Goal: Information Seeking & Learning: Learn about a topic

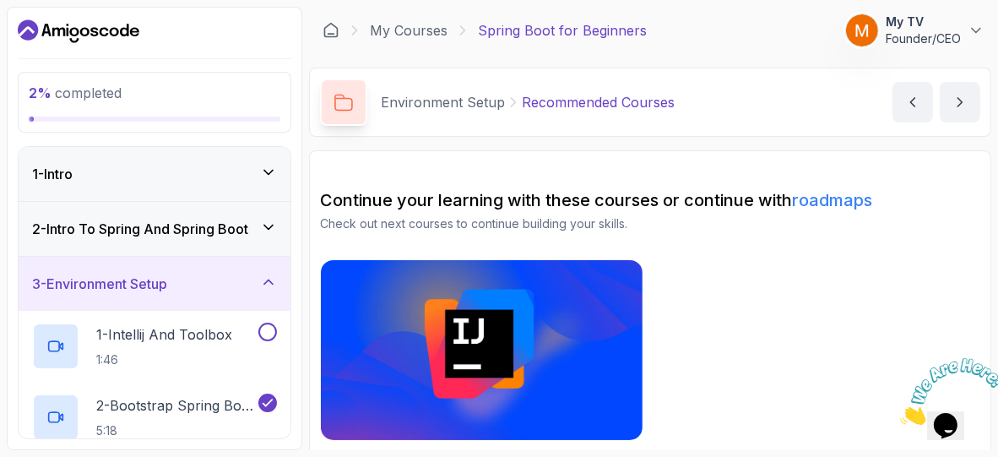
scroll to position [34, 0]
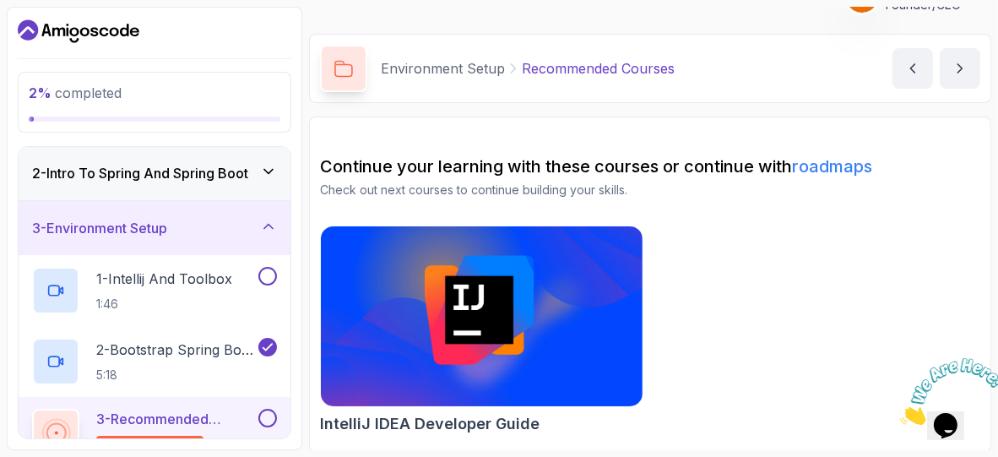
click at [117, 24] on icon "Dashboard" at bounding box center [79, 31] width 122 height 27
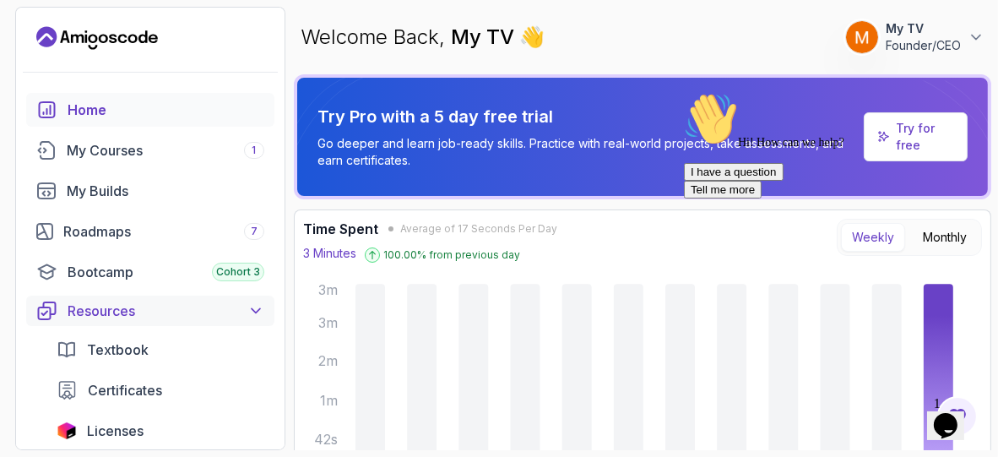
click at [155, 319] on div "Resources" at bounding box center [166, 311] width 197 height 20
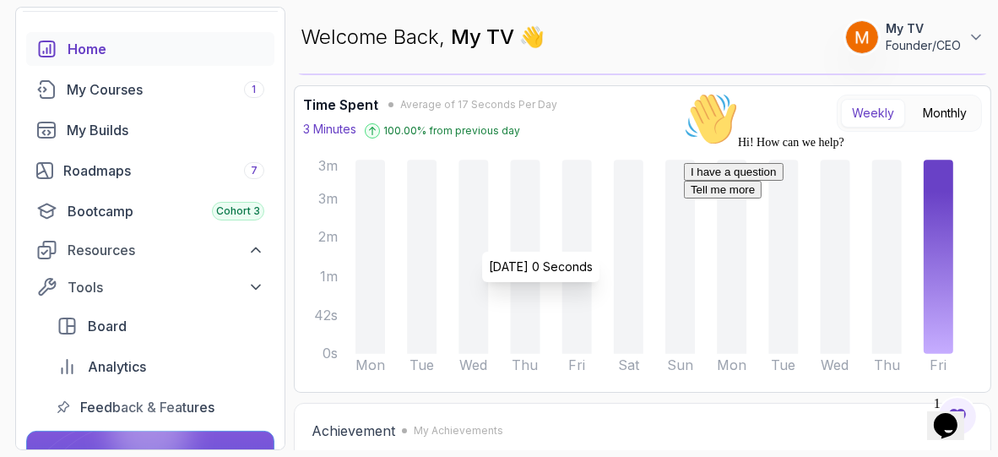
scroll to position [113, 0]
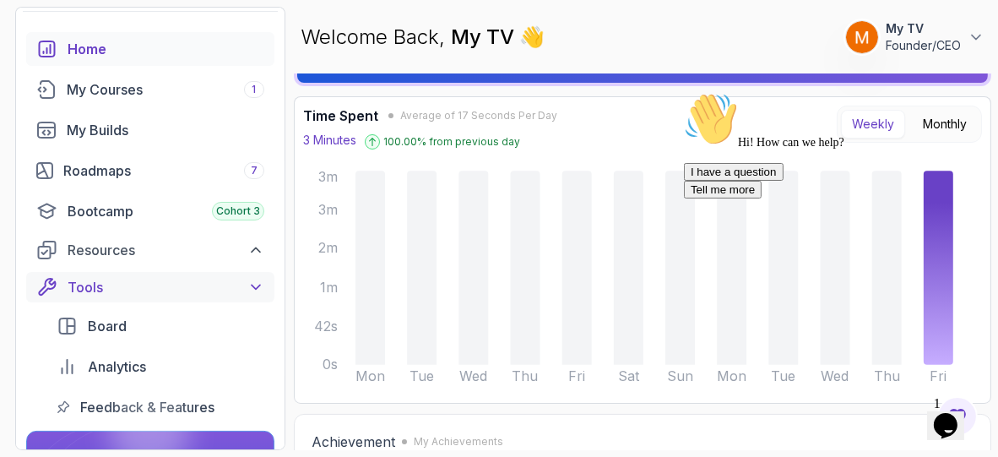
click at [232, 297] on button "Tools" at bounding box center [150, 287] width 248 height 30
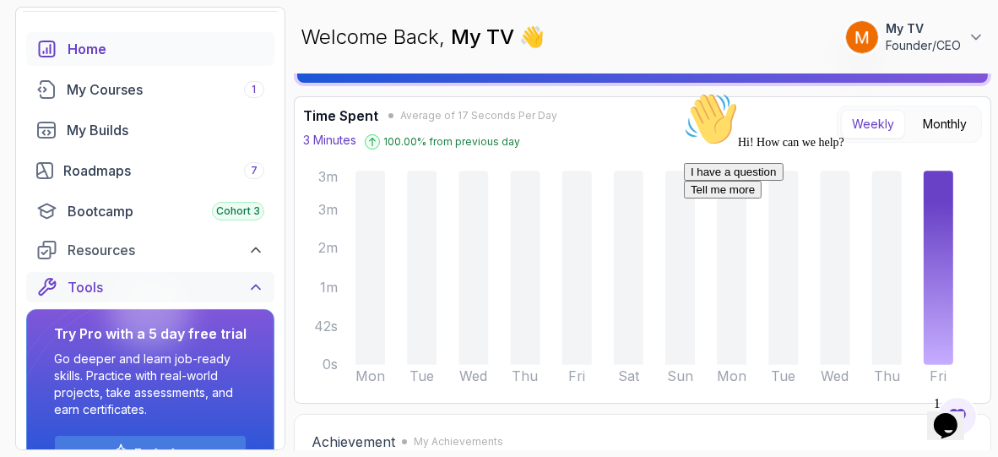
click at [232, 297] on button "Tools" at bounding box center [150, 287] width 248 height 30
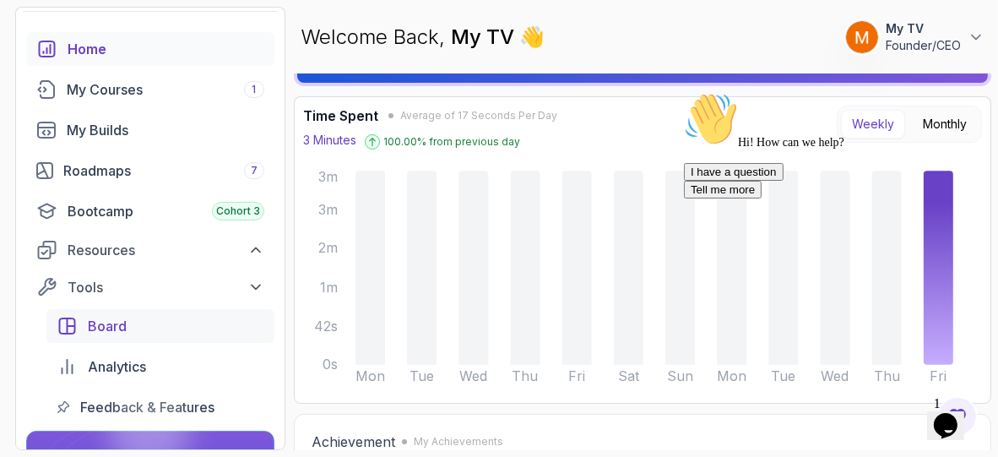
click at [215, 339] on link "Board" at bounding box center [160, 326] width 228 height 34
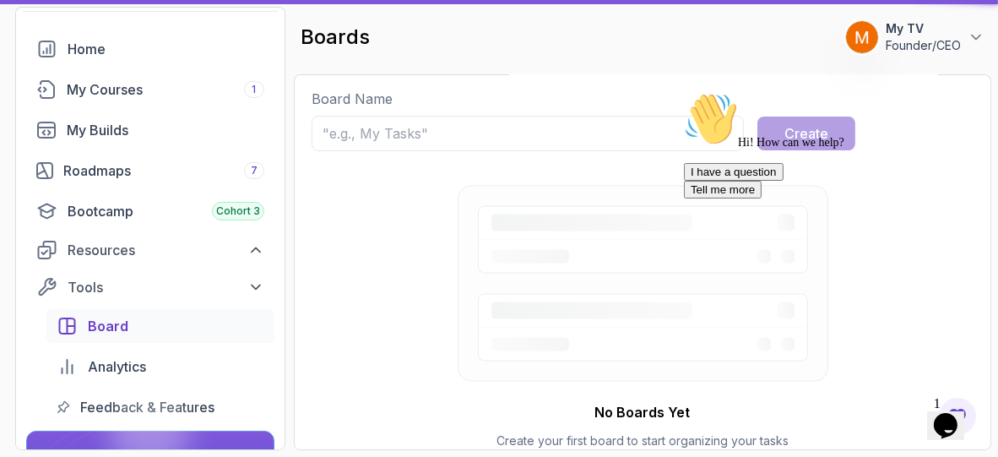
scroll to position [1, 0]
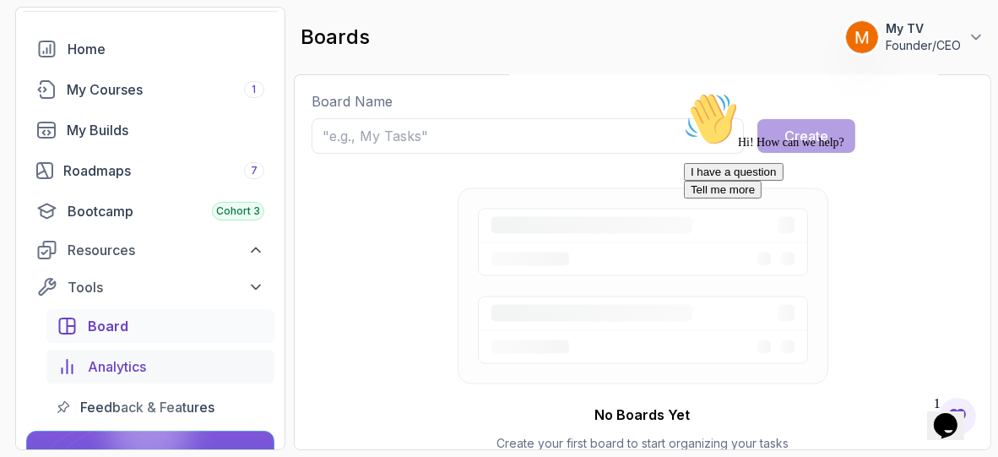
click at [216, 360] on div "Analytics" at bounding box center [176, 366] width 177 height 20
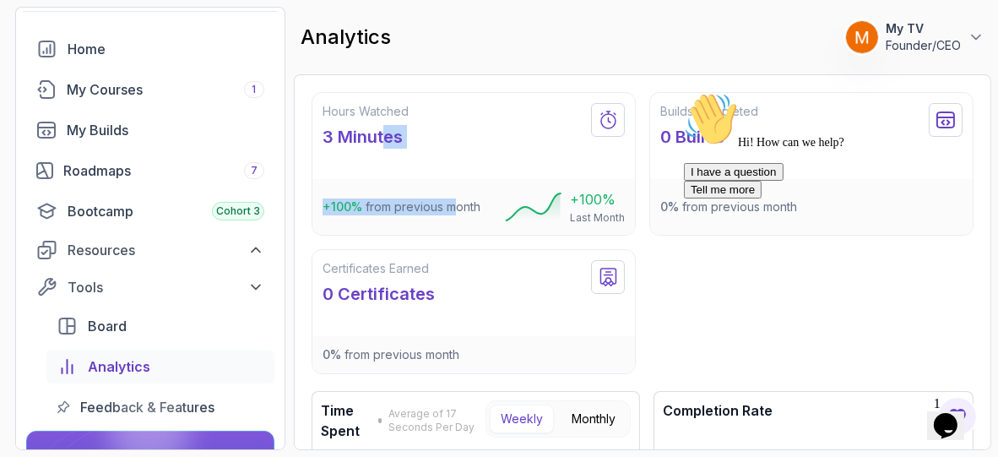
drag, startPoint x: 383, startPoint y: 136, endPoint x: 458, endPoint y: 207, distance: 102.8
click at [458, 207] on div "Hours Watched 3 Minutes +100 % from previous month +100 % Last Month" at bounding box center [474, 164] width 324 height 144
click at [458, 207] on p "+100 % from previous month" at bounding box center [402, 206] width 158 height 17
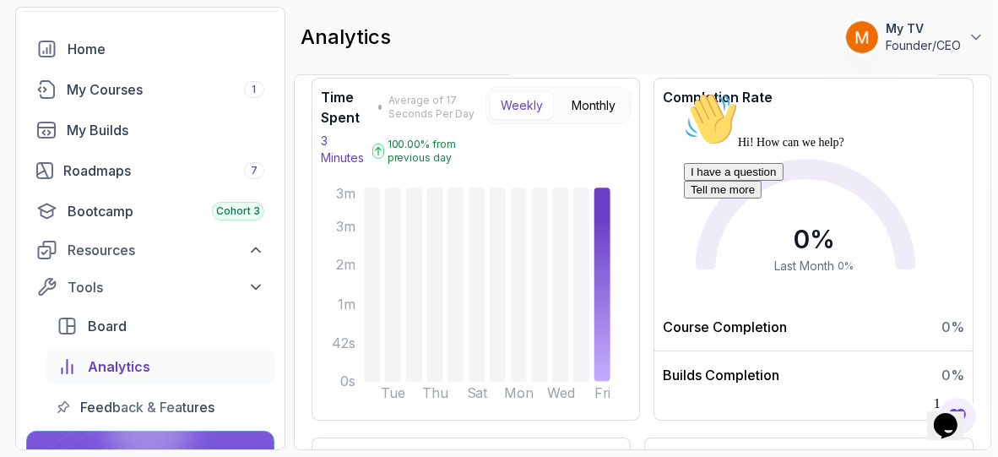
scroll to position [314, 0]
click at [177, 289] on div "Tools" at bounding box center [166, 287] width 197 height 20
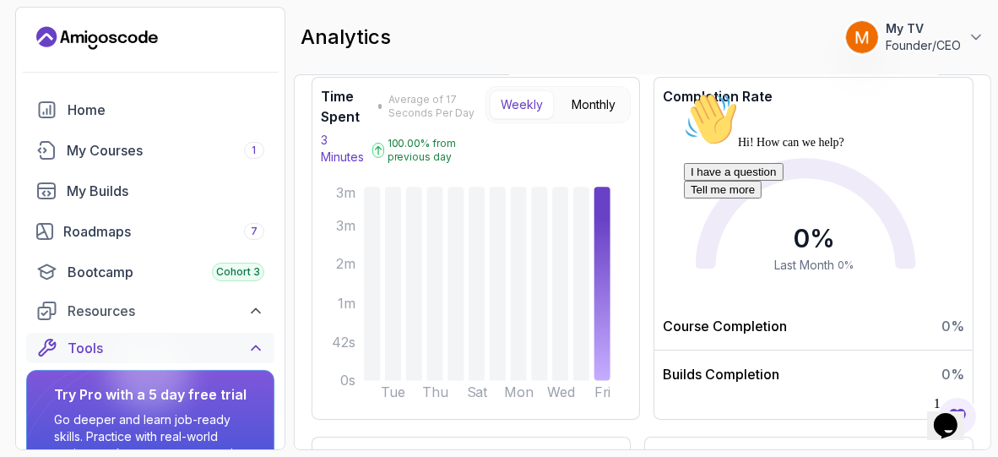
scroll to position [104, 0]
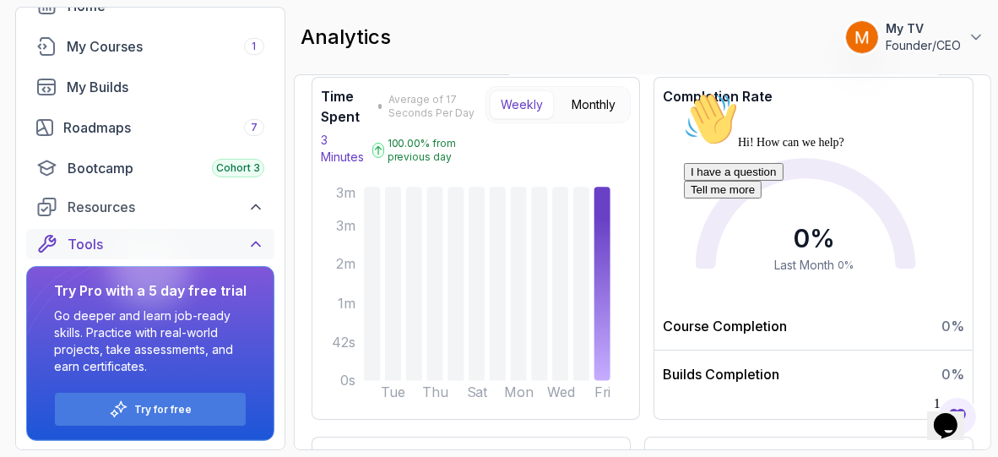
click at [257, 238] on icon at bounding box center [255, 244] width 17 height 17
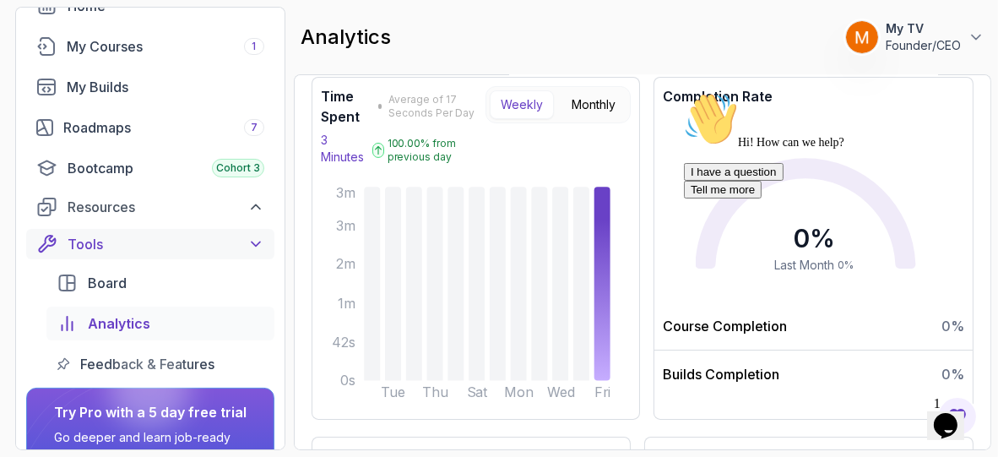
click at [257, 238] on icon at bounding box center [255, 244] width 17 height 17
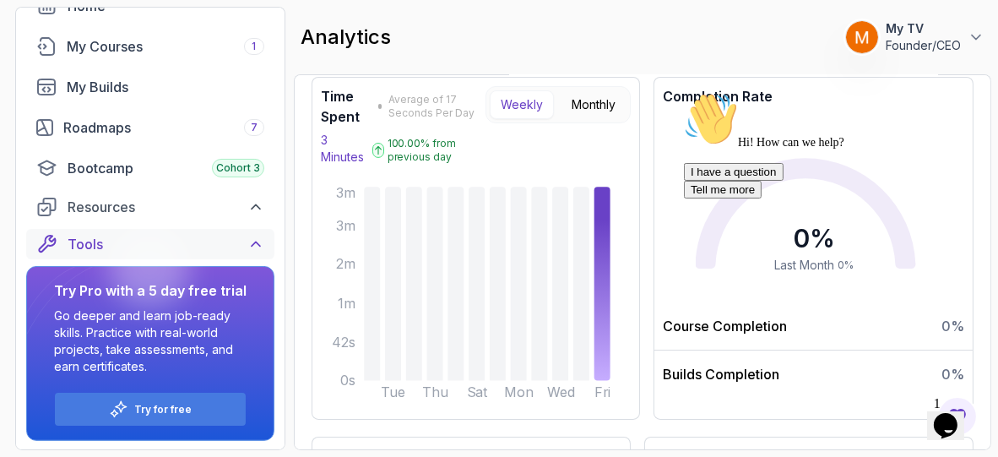
drag, startPoint x: 257, startPoint y: 238, endPoint x: 223, endPoint y: 239, distance: 33.8
click at [223, 239] on div "Tools" at bounding box center [166, 244] width 197 height 20
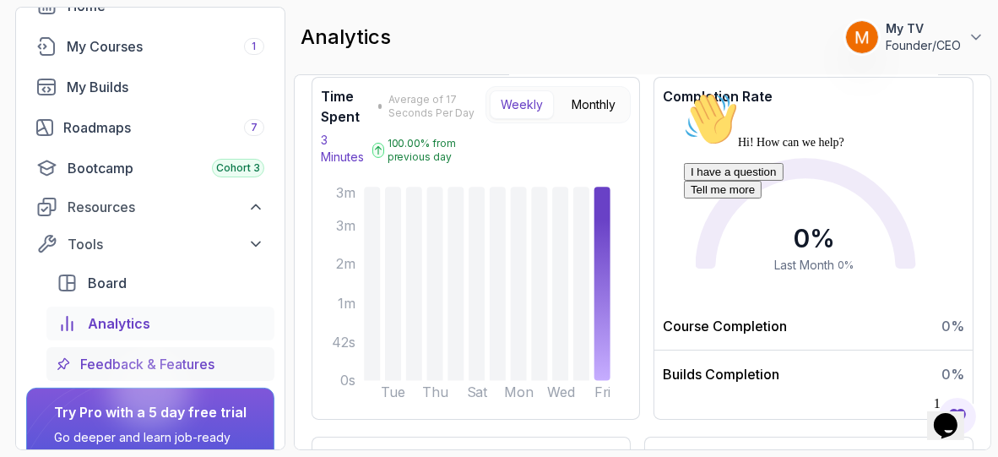
click at [199, 357] on span "Feedback & Features" at bounding box center [147, 364] width 134 height 20
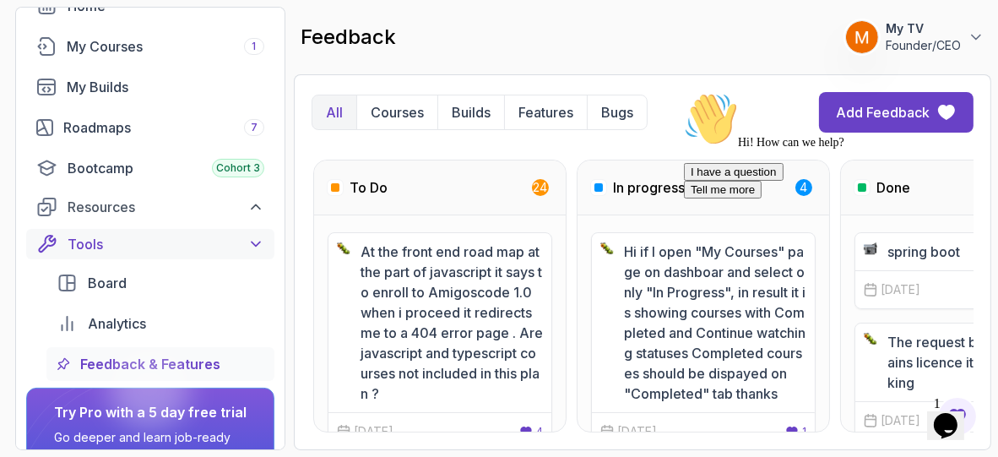
click at [260, 247] on icon at bounding box center [255, 244] width 17 height 17
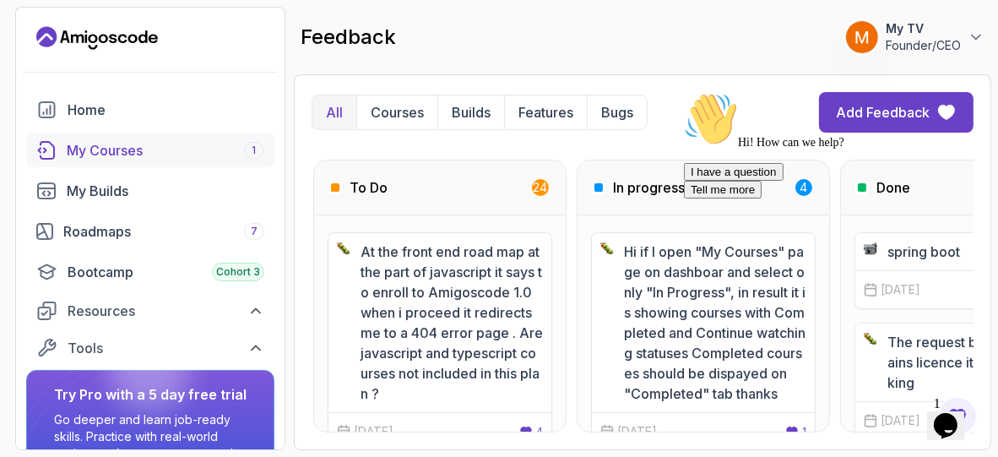
click at [231, 144] on div "My Courses 1" at bounding box center [166, 150] width 198 height 20
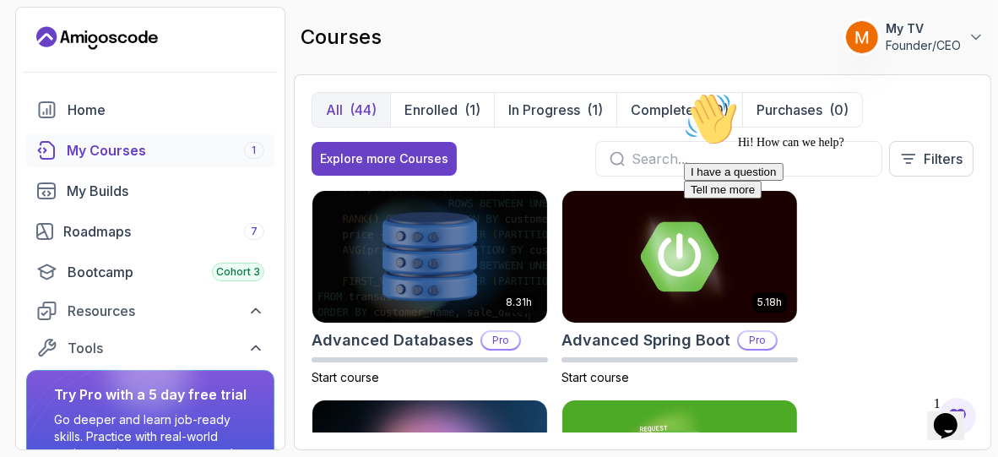
click at [683, 91] on icon "Chat attention grabber" at bounding box center [683, 91] width 0 height 0
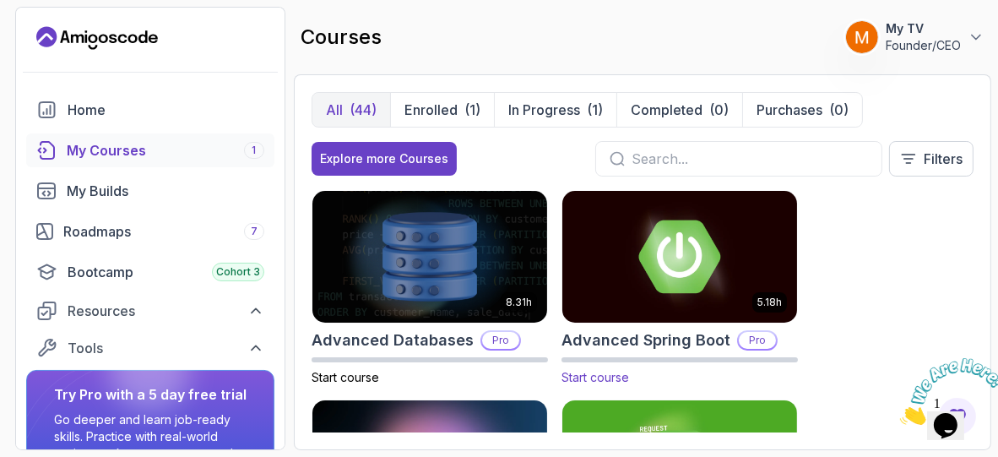
click at [709, 254] on img at bounding box center [680, 257] width 247 height 138
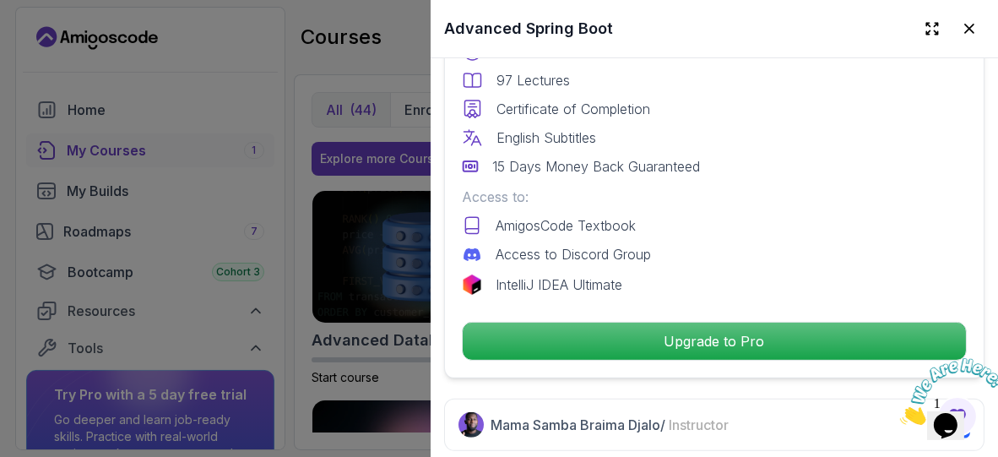
scroll to position [517, 0]
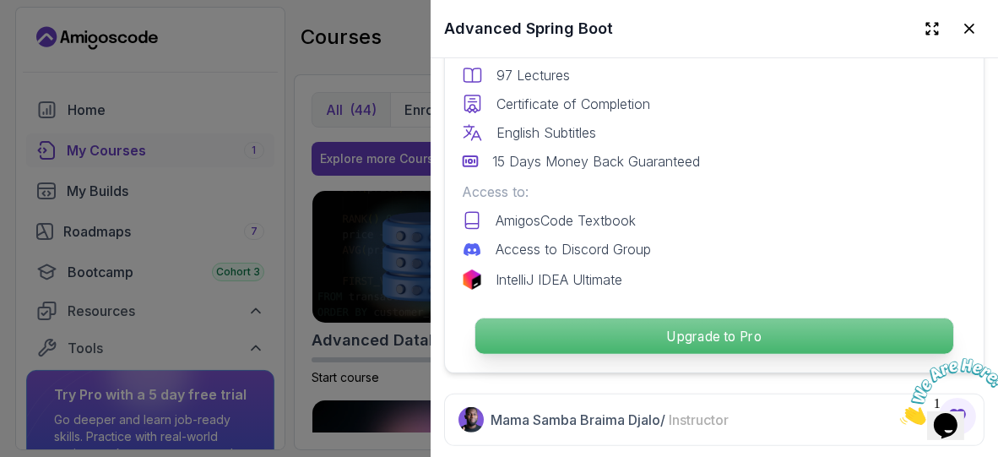
click at [649, 334] on p "Upgrade to Pro" at bounding box center [715, 335] width 478 height 35
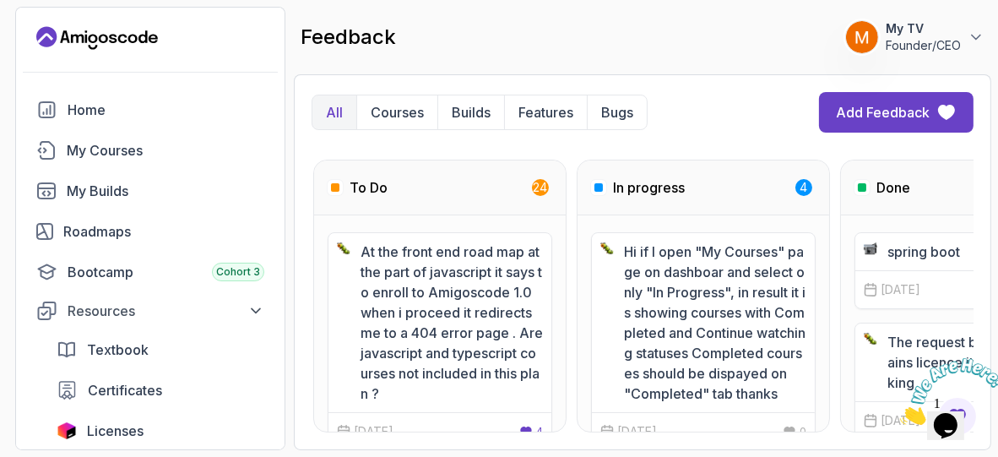
click at [113, 42] on icon "Landing page" at bounding box center [97, 37] width 122 height 27
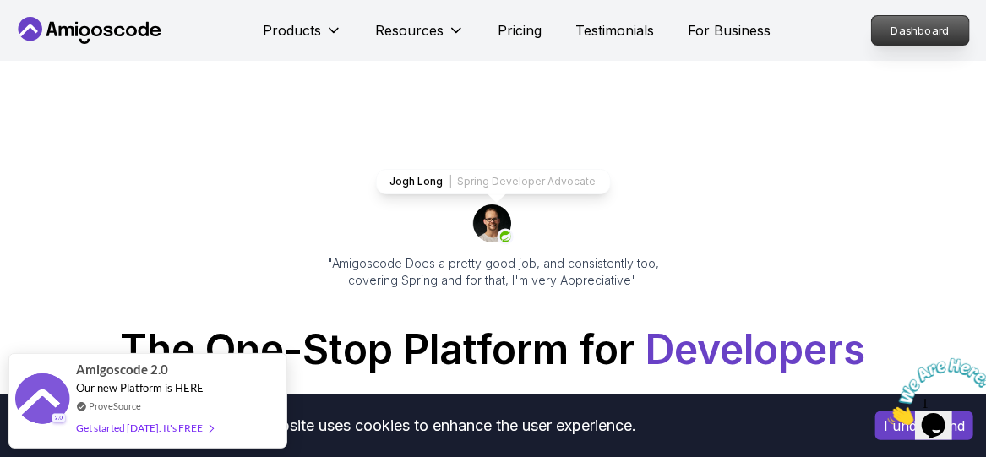
click at [917, 30] on p "Dashboard" at bounding box center [920, 30] width 97 height 29
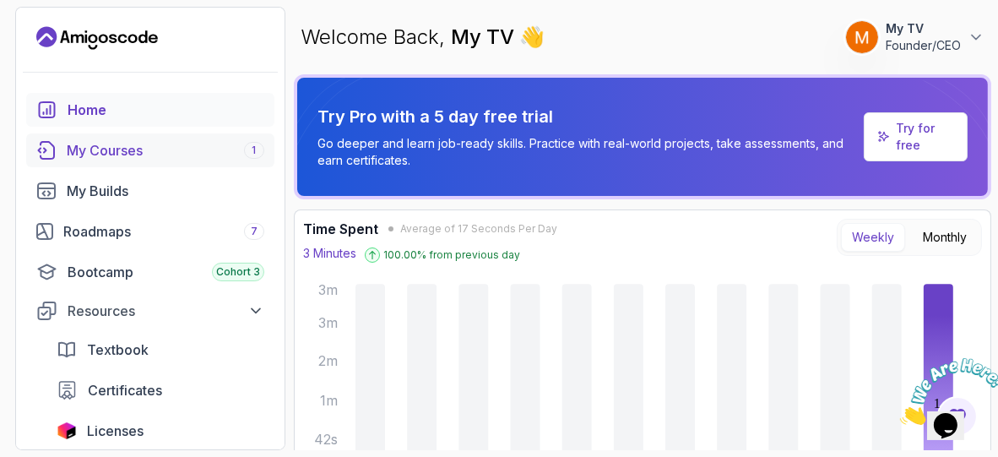
click at [141, 157] on div "My Courses 1" at bounding box center [166, 150] width 198 height 20
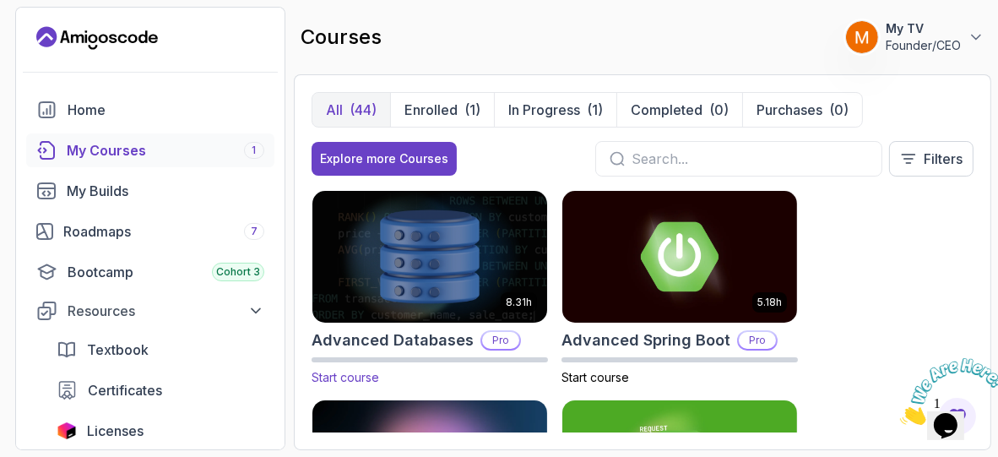
click at [445, 233] on img at bounding box center [430, 257] width 247 height 138
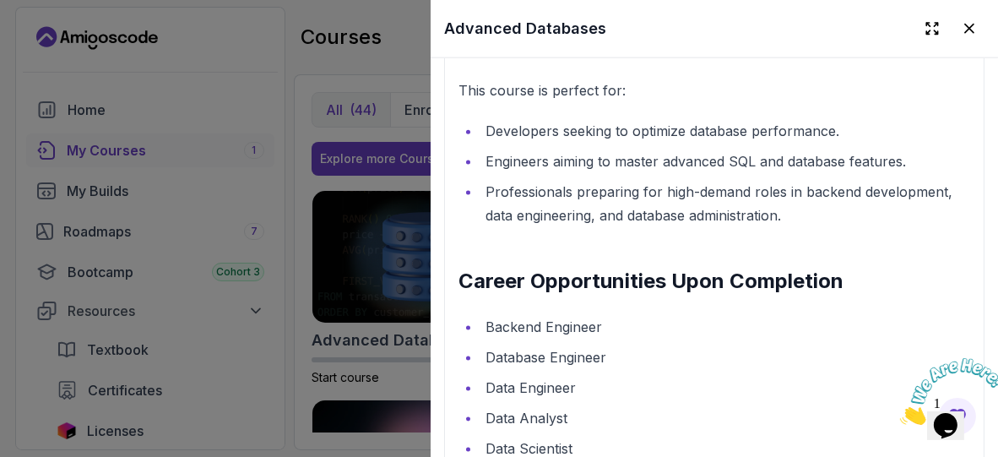
scroll to position [2297, 0]
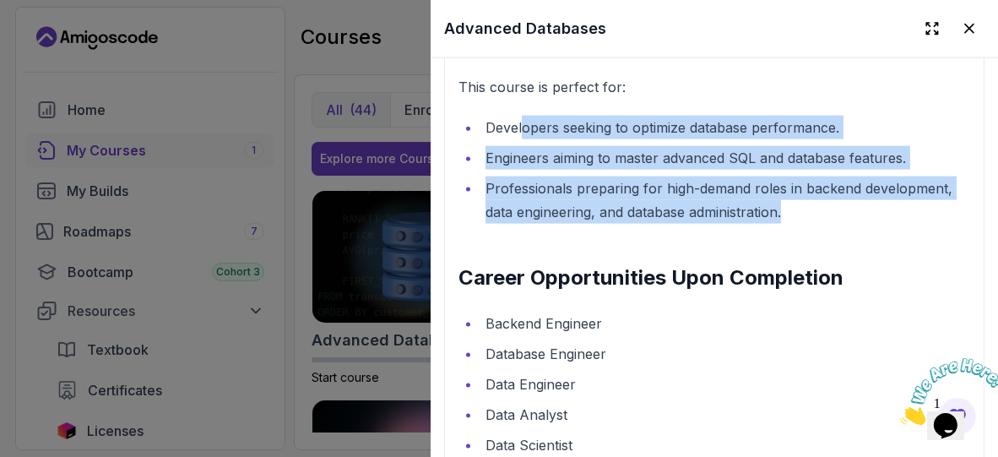
drag, startPoint x: 524, startPoint y: 139, endPoint x: 816, endPoint y: 215, distance: 302.0
click at [816, 215] on ul "Developers seeking to optimize database performance. Engineers aiming to master…" at bounding box center [715, 170] width 512 height 108
click at [816, 215] on li "Professionals preparing for high-demand roles in backend development, data engi…" at bounding box center [726, 200] width 490 height 47
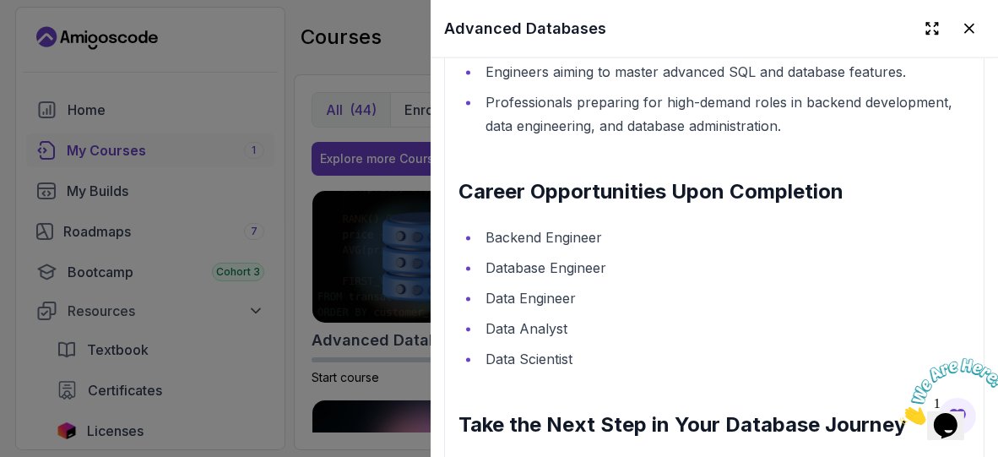
scroll to position [2383, 0]
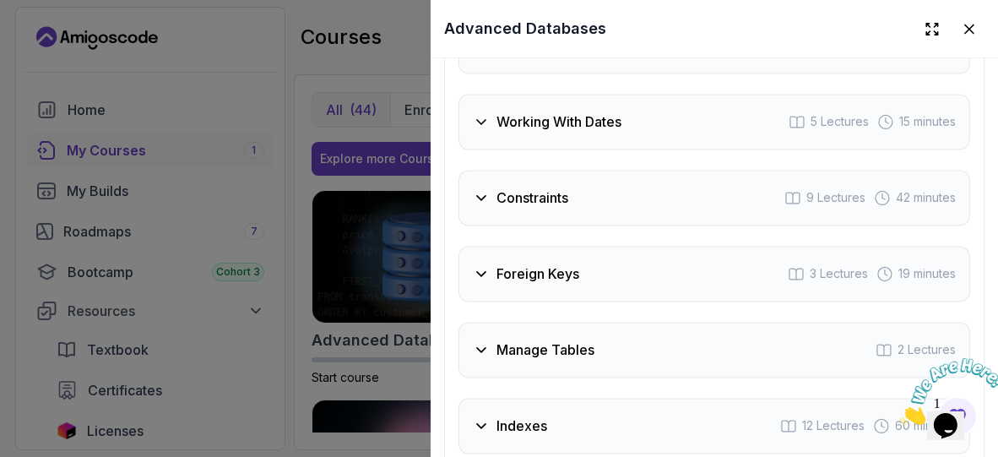
click at [695, 141] on div "Working With Dates 5 Lectures 15 minutes" at bounding box center [715, 122] width 512 height 56
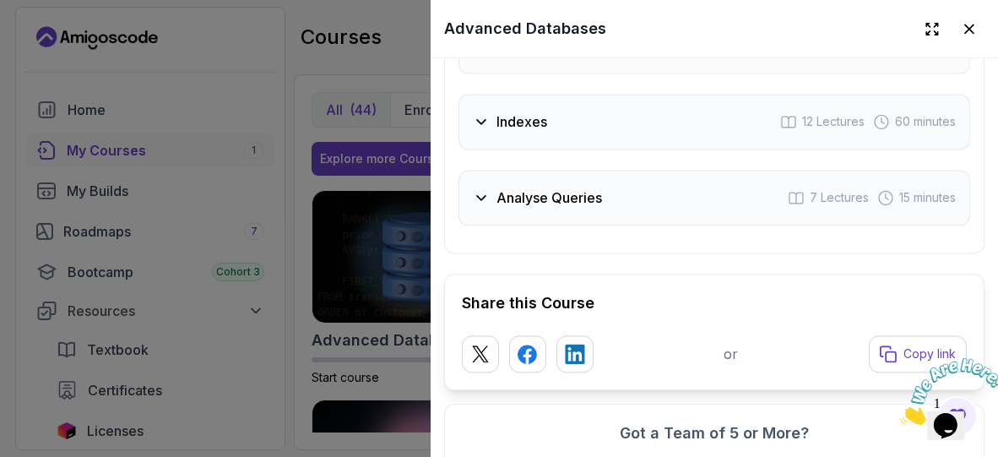
click at [698, 209] on div "Analyse Queries 7 Lectures 15 minutes" at bounding box center [715, 198] width 512 height 56
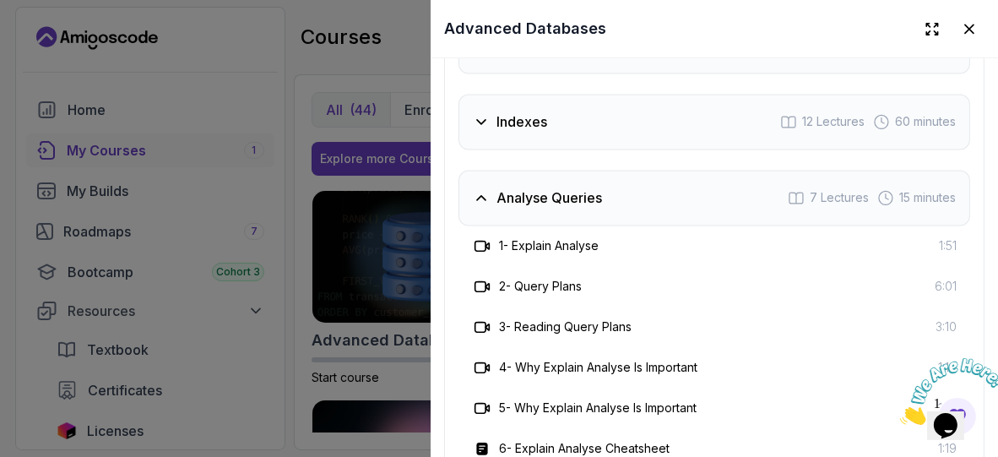
click at [710, 139] on div "Indexes 12 Lectures 60 minutes" at bounding box center [715, 122] width 512 height 56
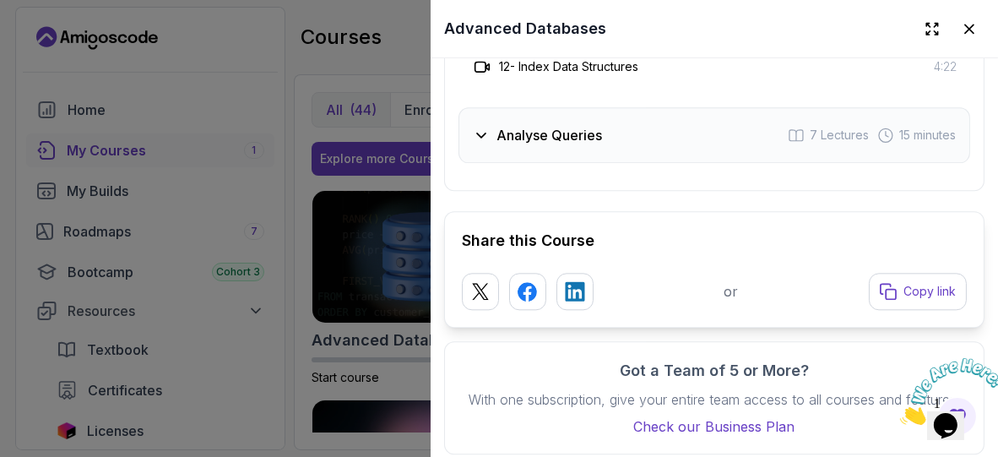
scroll to position [4101, 0]
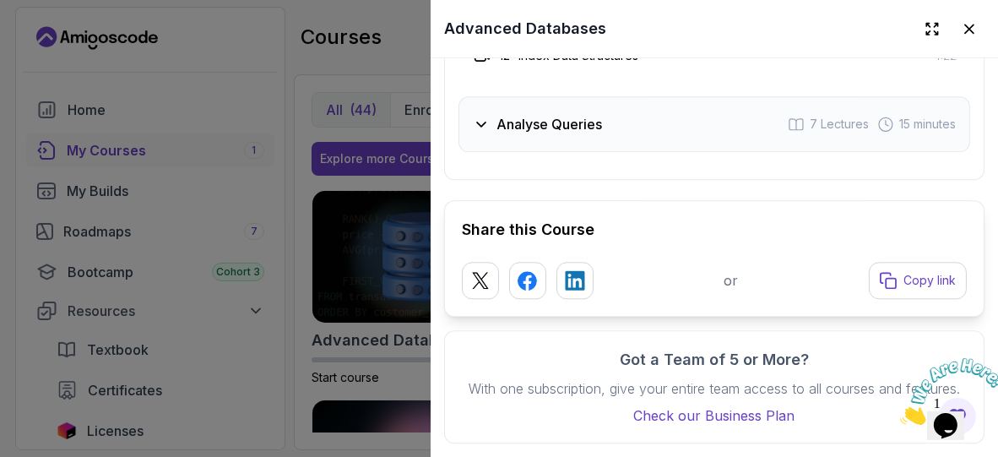
click at [900, 412] on icon "Close" at bounding box center [900, 419] width 0 height 14
click at [961, 30] on icon at bounding box center [969, 28] width 17 height 17
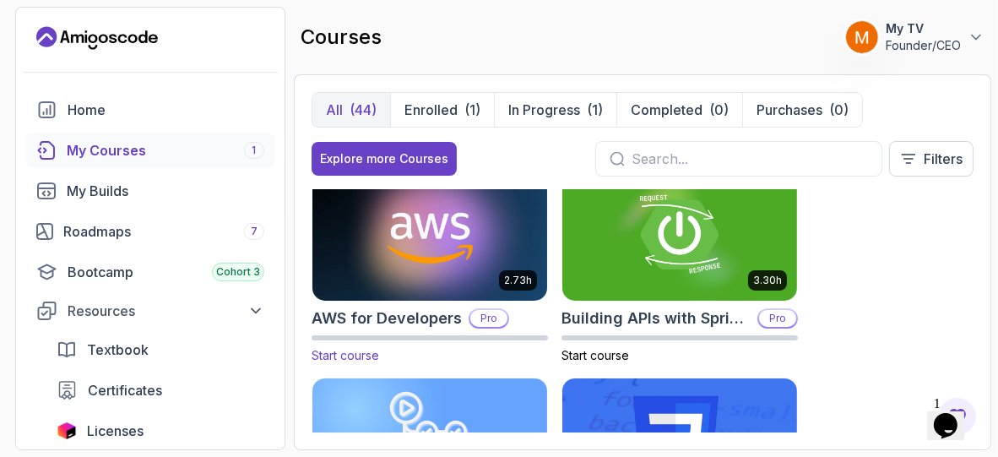
scroll to position [228, 0]
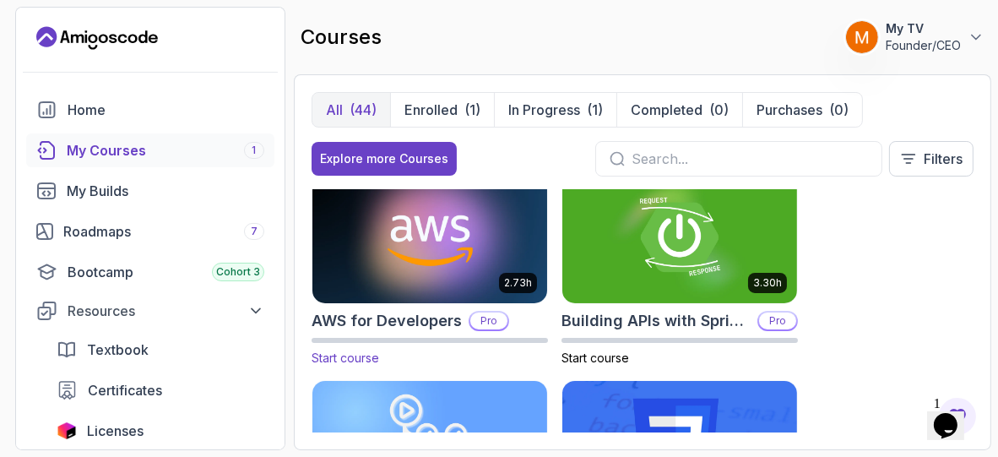
click at [459, 265] on img at bounding box center [430, 238] width 247 height 138
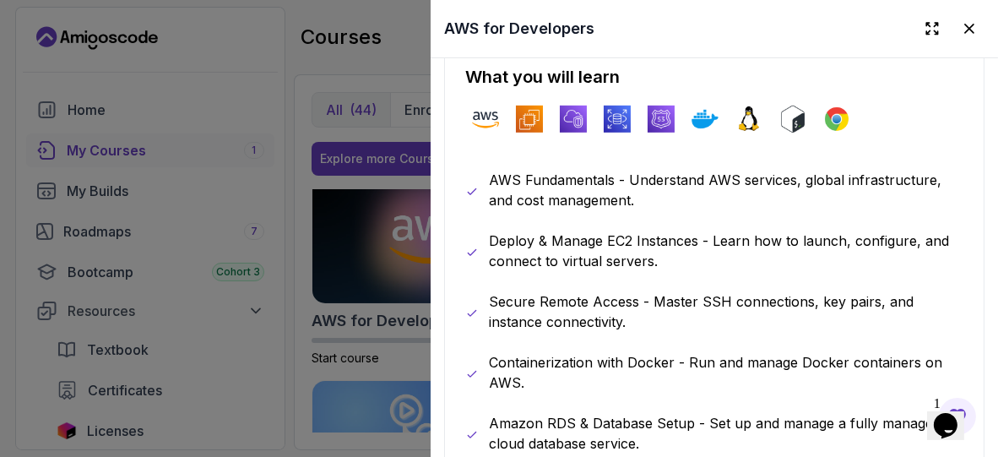
scroll to position [882, 0]
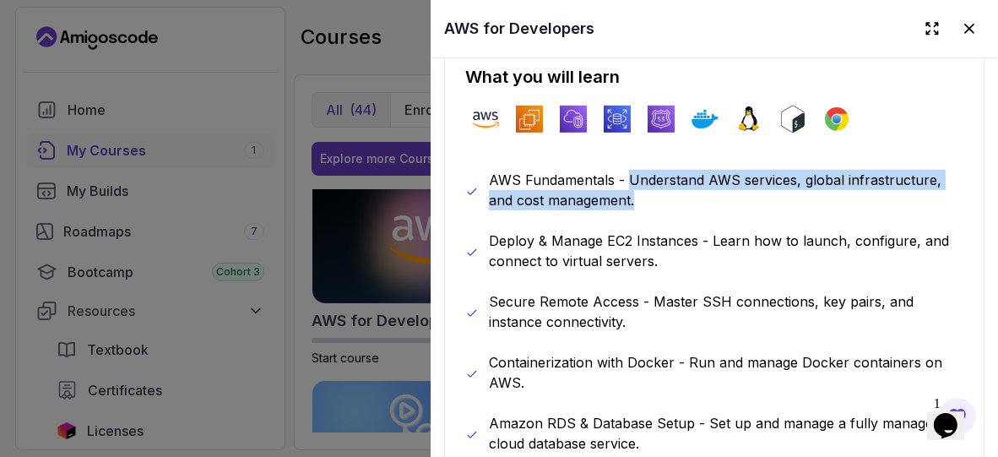
drag, startPoint x: 629, startPoint y: 173, endPoint x: 671, endPoint y: 192, distance: 46.1
click at [671, 192] on p "AWS Fundamentals - Understand AWS services, global infrastructure, and cost man…" at bounding box center [726, 190] width 475 height 41
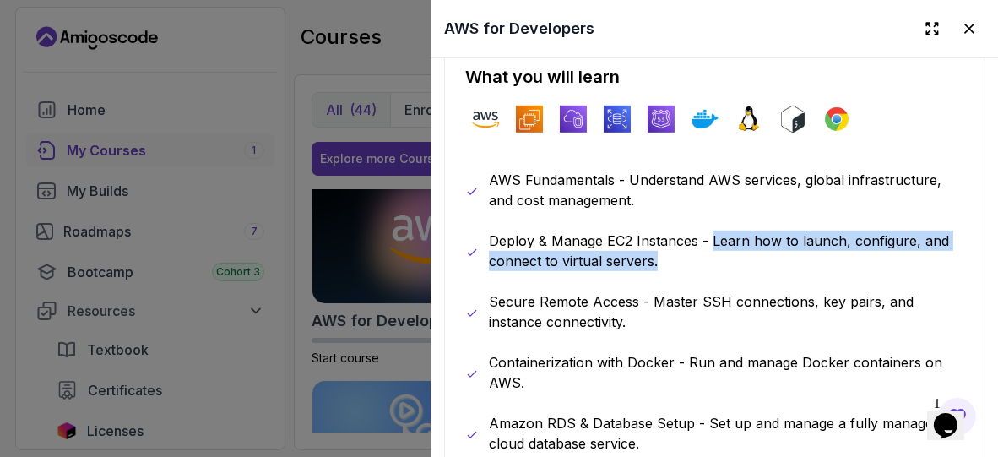
drag, startPoint x: 710, startPoint y: 232, endPoint x: 716, endPoint y: 241, distance: 10.3
click at [716, 241] on p "Deploy & Manage EC2 Instances - Learn how to launch, configure, and connect to …" at bounding box center [726, 251] width 475 height 41
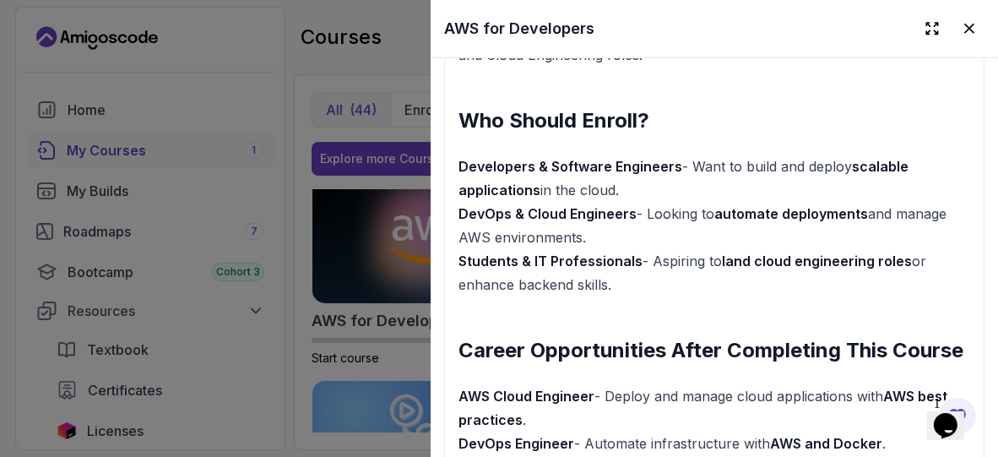
scroll to position [1994, 0]
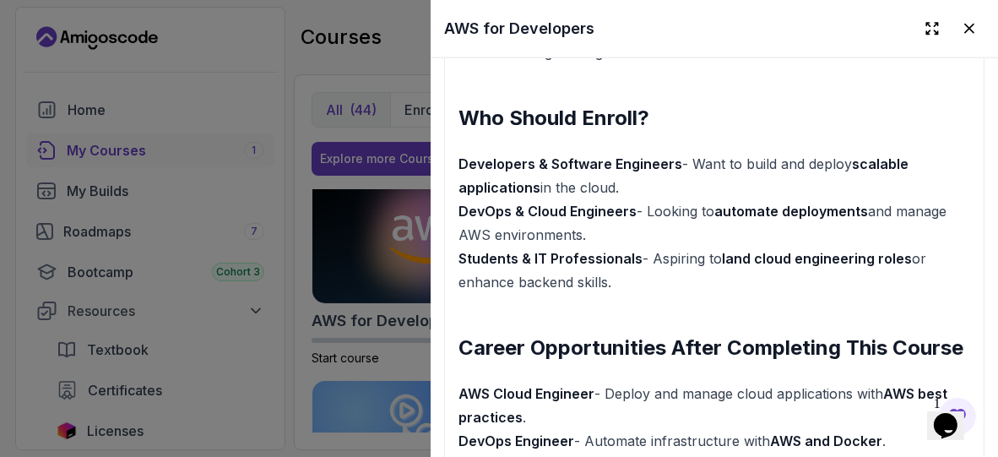
click at [351, 193] on div at bounding box center [499, 228] width 998 height 457
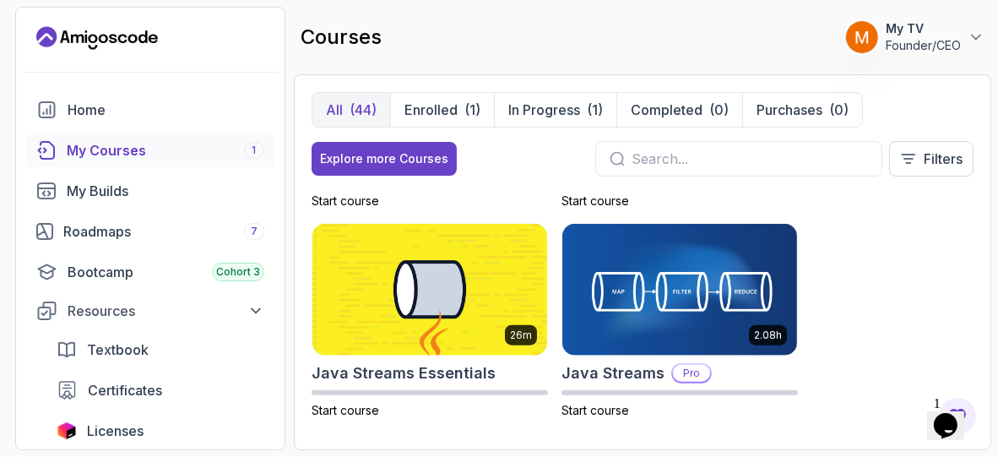
scroll to position [2057, 0]
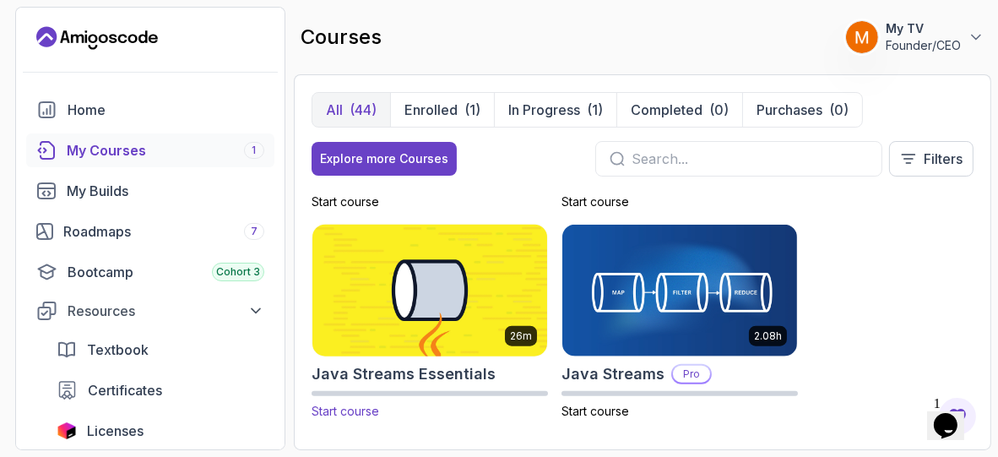
click at [406, 344] on img at bounding box center [430, 290] width 247 height 138
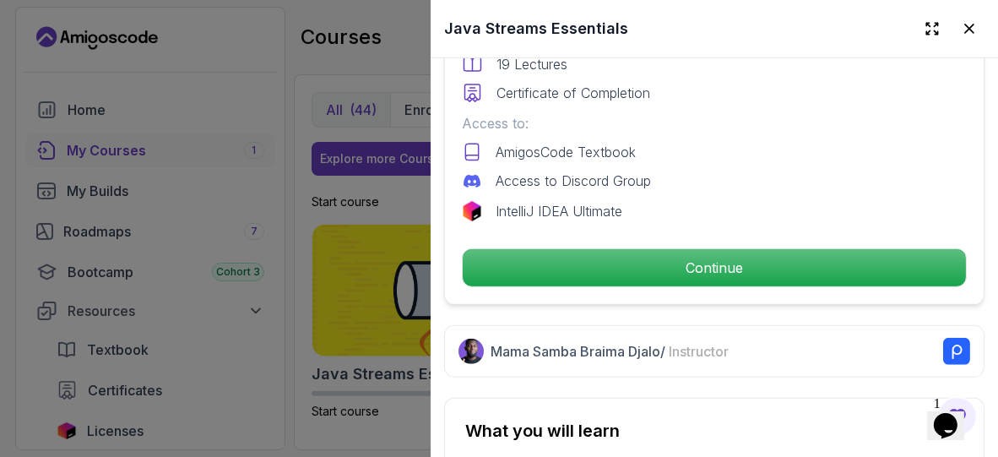
scroll to position [512, 0]
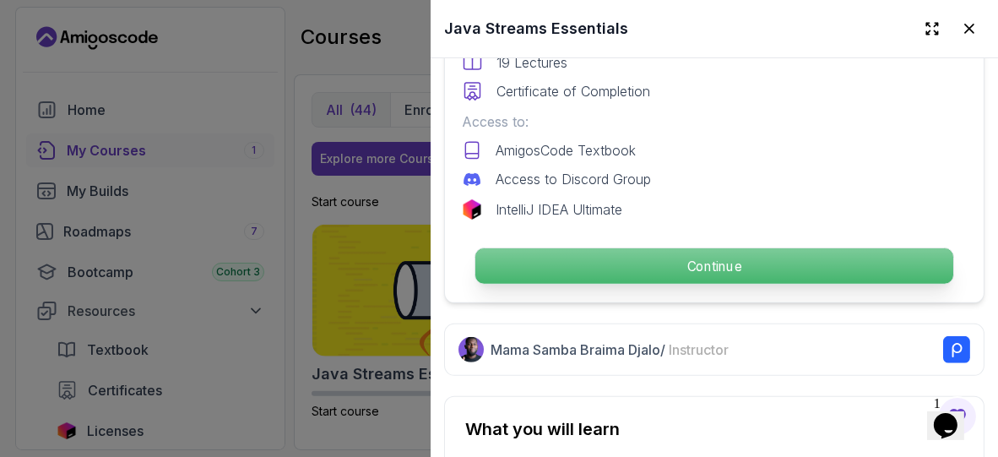
click at [723, 263] on p "Continue" at bounding box center [715, 265] width 478 height 35
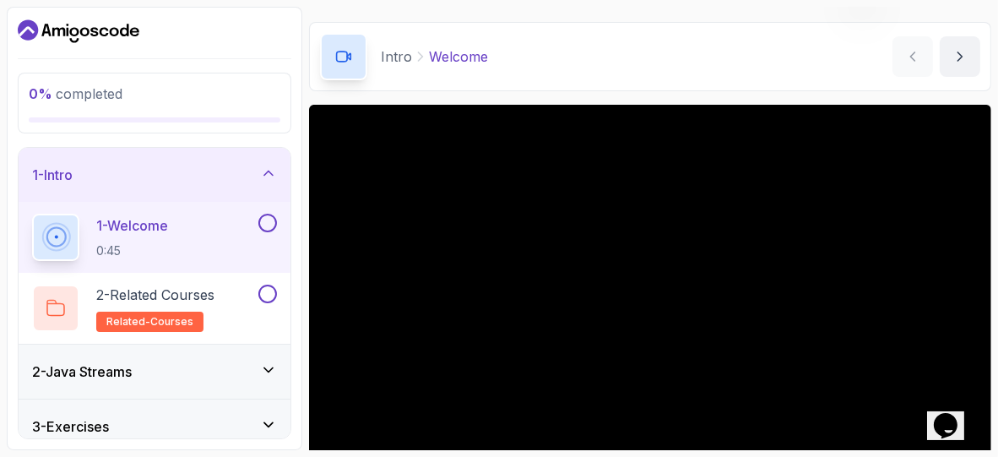
scroll to position [43, 0]
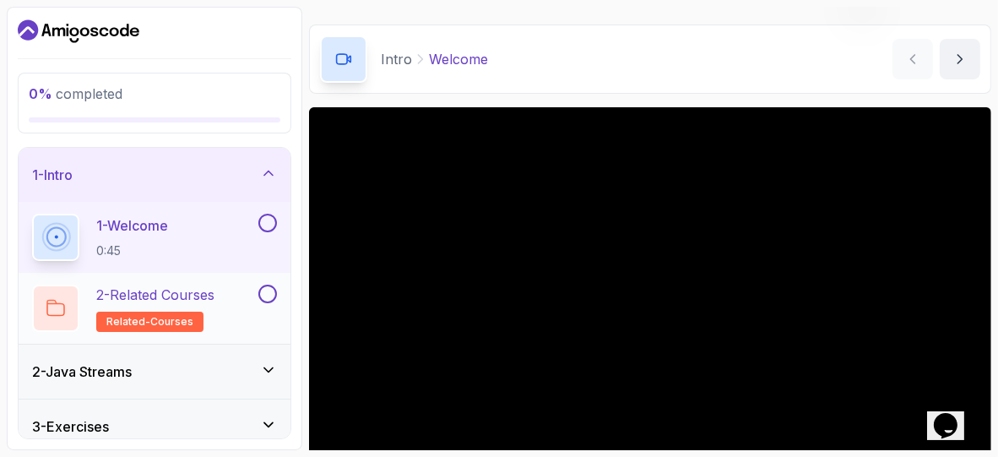
click at [193, 305] on h2 "2 - Related Courses related-courses" at bounding box center [155, 308] width 118 height 47
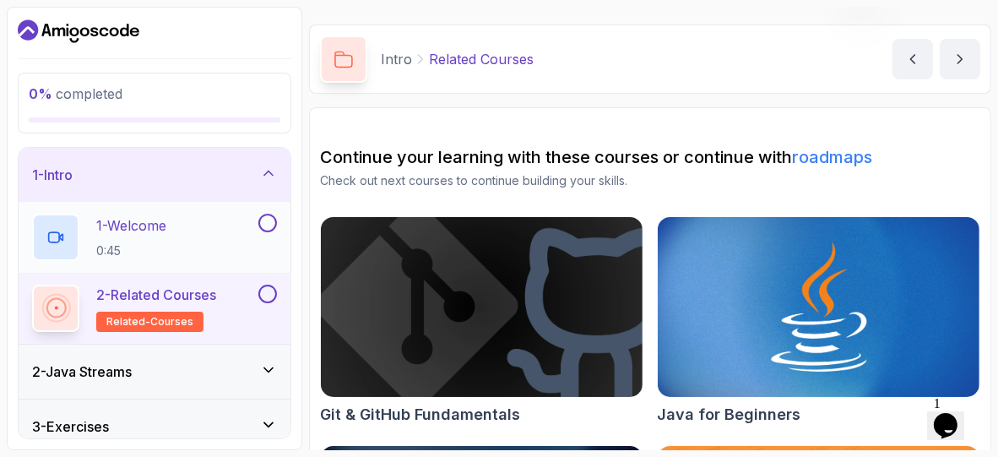
click at [218, 242] on div "1 - Welcome 0:45" at bounding box center [143, 237] width 223 height 47
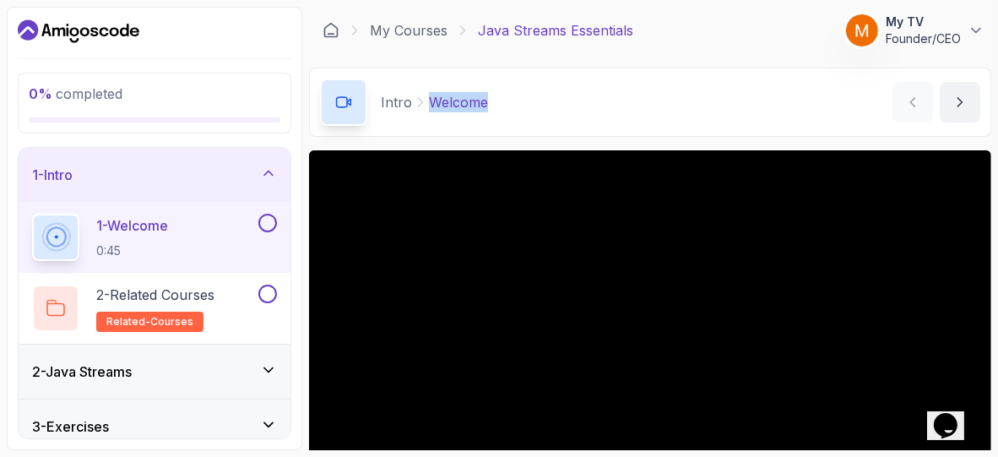
drag, startPoint x: 414, startPoint y: 98, endPoint x: 517, endPoint y: 94, distance: 103.1
click at [517, 94] on div "Intro Welcome Welcome by nelson" at bounding box center [650, 102] width 682 height 69
click at [566, 91] on div "Intro Welcome Welcome by nelson" at bounding box center [650, 102] width 682 height 69
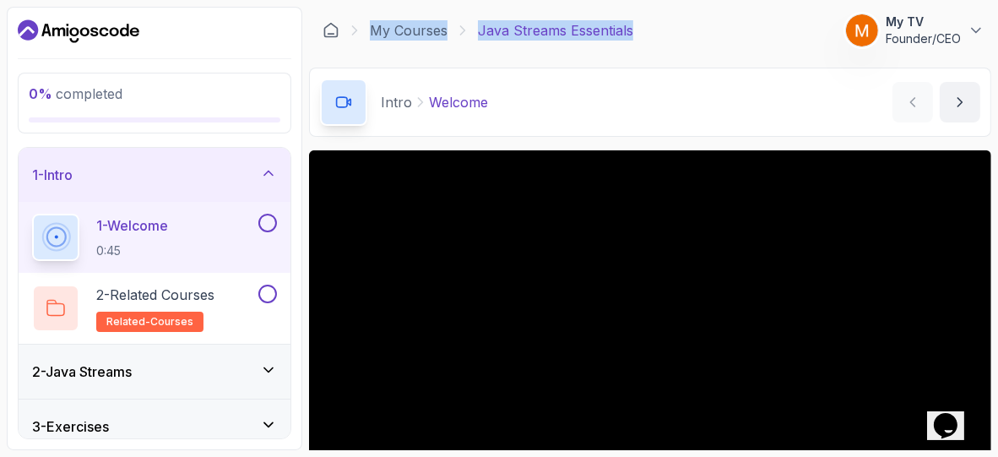
drag, startPoint x: 639, startPoint y: 37, endPoint x: 357, endPoint y: 42, distance: 281.3
click at [357, 42] on div "My Courses Java Streams Essentials 0 Points 1 My TV Founder/CEO" at bounding box center [650, 30] width 682 height 47
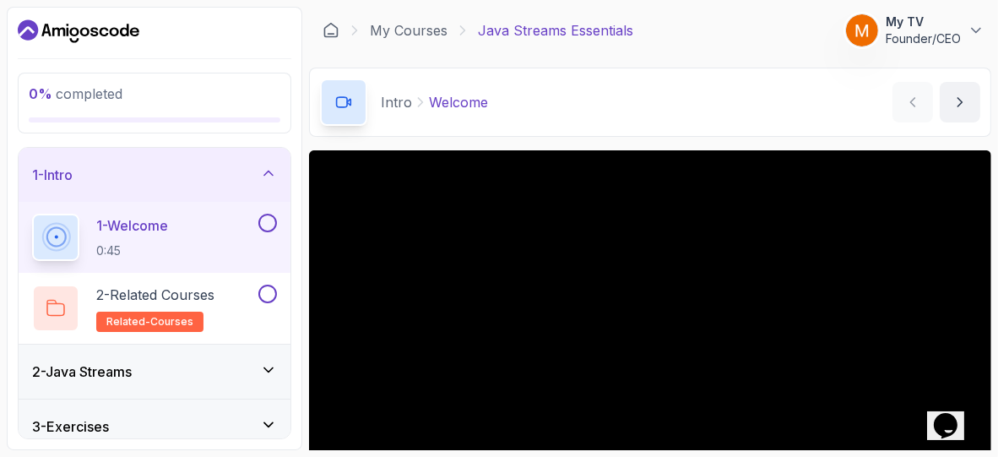
click at [440, 79] on div "Intro Welcome" at bounding box center [404, 102] width 168 height 47
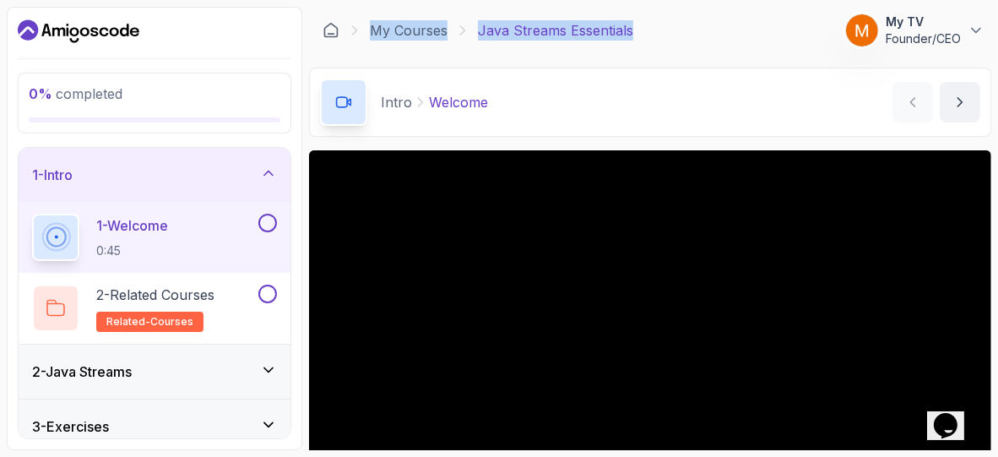
drag, startPoint x: 307, startPoint y: 38, endPoint x: 681, endPoint y: 26, distance: 373.5
click at [681, 26] on div "0 % completed 1 - Intro 1 - Welcome 0:45 2 - Related Courses related-courses 2 …" at bounding box center [499, 228] width 985 height 443
click at [681, 26] on div "My Courses Java Streams Essentials 0 Points 1 My TV Founder/CEO" at bounding box center [650, 30] width 682 height 47
drag, startPoint x: 643, startPoint y: 33, endPoint x: 366, endPoint y: 48, distance: 277.4
click at [366, 48] on div "My Courses Java Streams Essentials 0 Points 1 My TV Founder/CEO" at bounding box center [650, 30] width 682 height 47
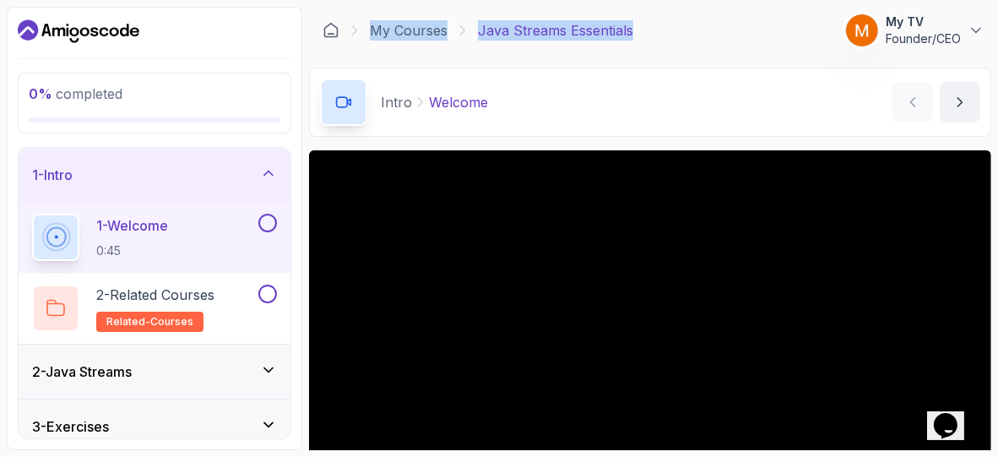
click at [407, 48] on div "My Courses Java Streams Essentials 0 Points 1 My TV Founder/CEO" at bounding box center [650, 30] width 682 height 47
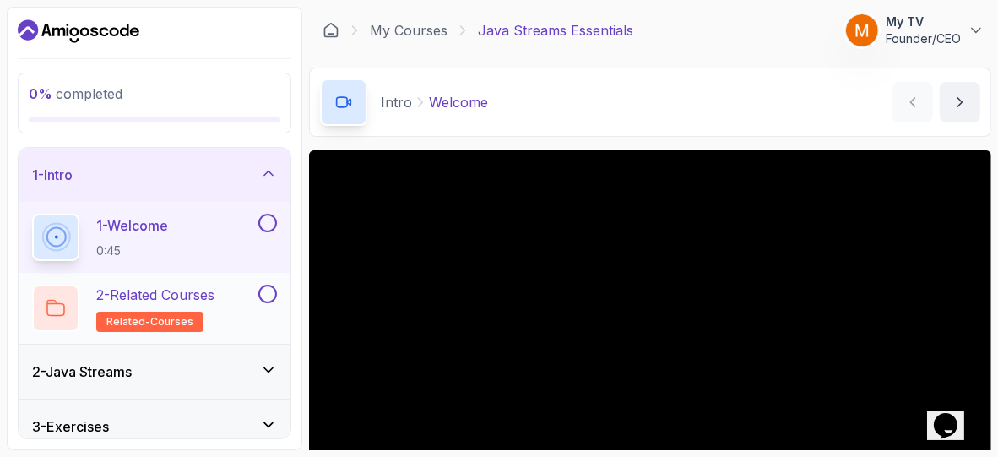
scroll to position [66, 0]
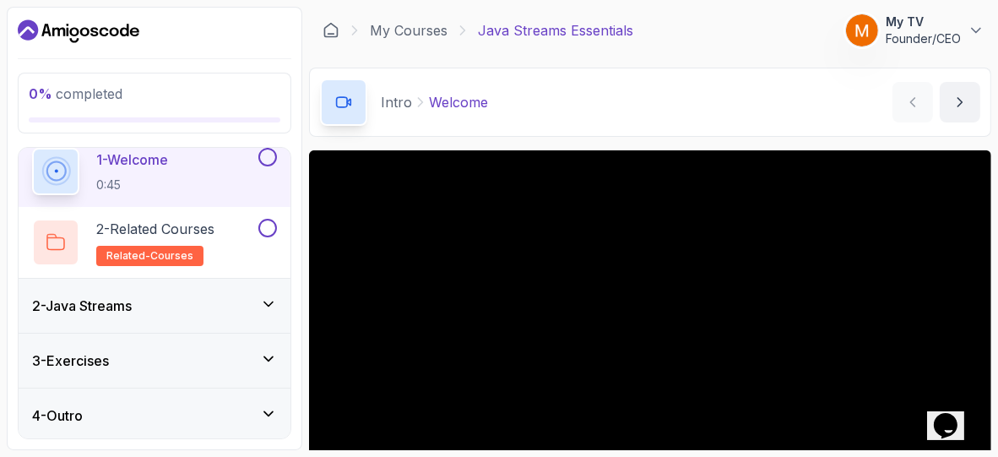
click at [250, 283] on div "2 - Java Streams" at bounding box center [155, 306] width 272 height 54
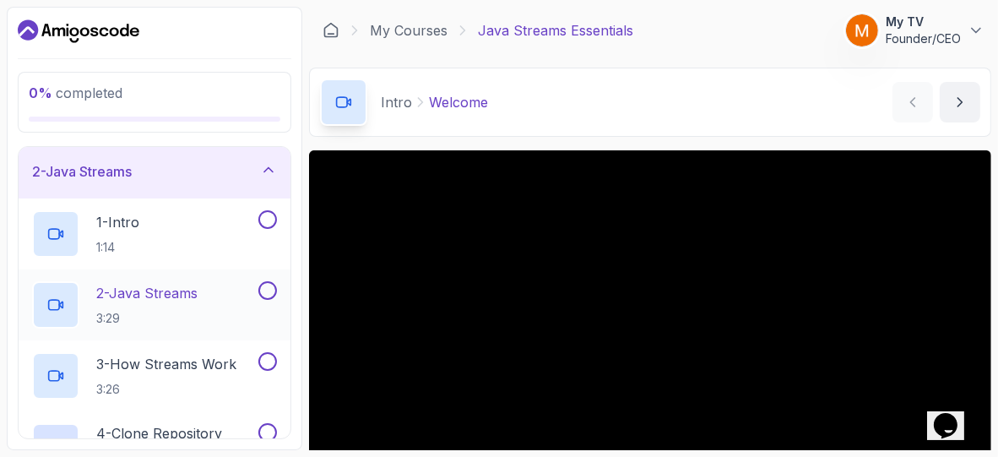
scroll to position [57, 0]
click at [229, 302] on div "2 - Java Streams 3:29" at bounding box center [143, 304] width 223 height 47
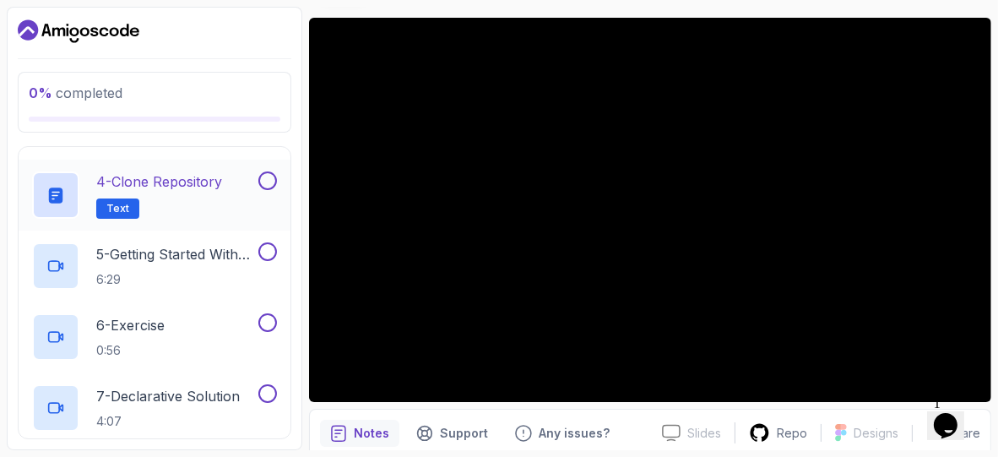
scroll to position [304, 0]
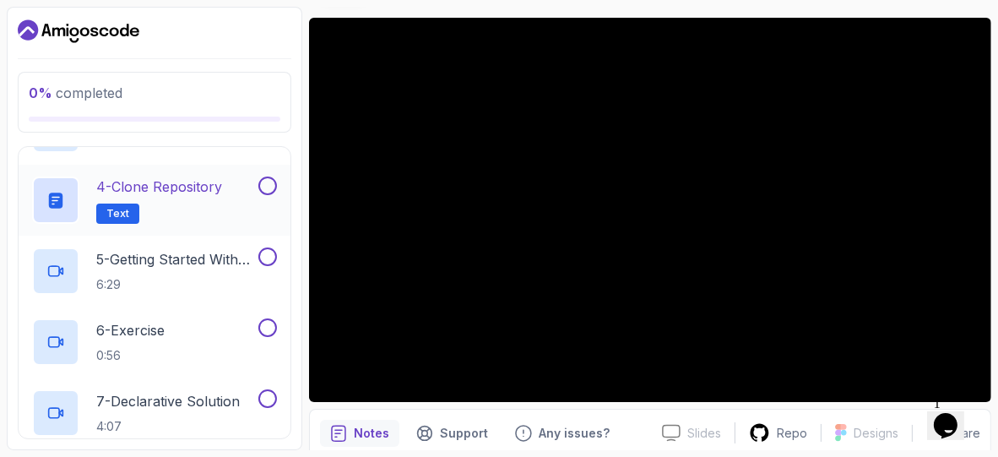
click at [201, 187] on p "4 - Clone Repository" at bounding box center [159, 187] width 126 height 20
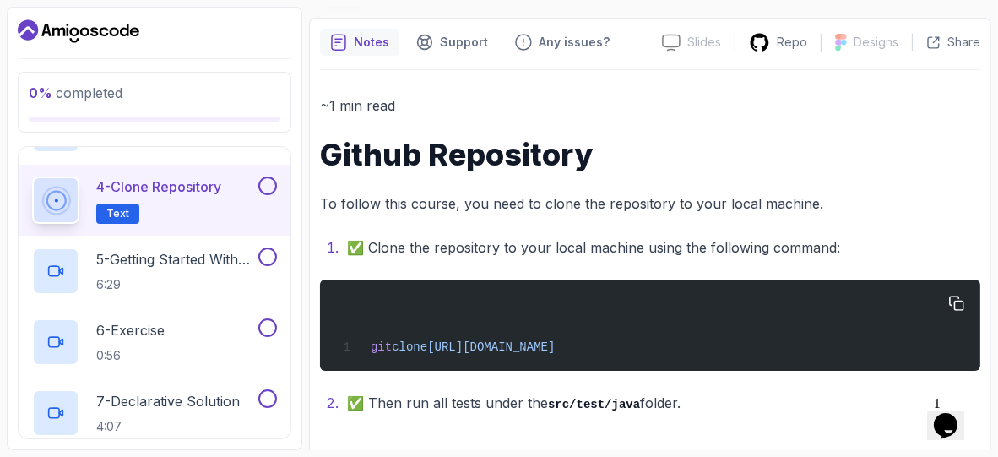
scroll to position [137, 0]
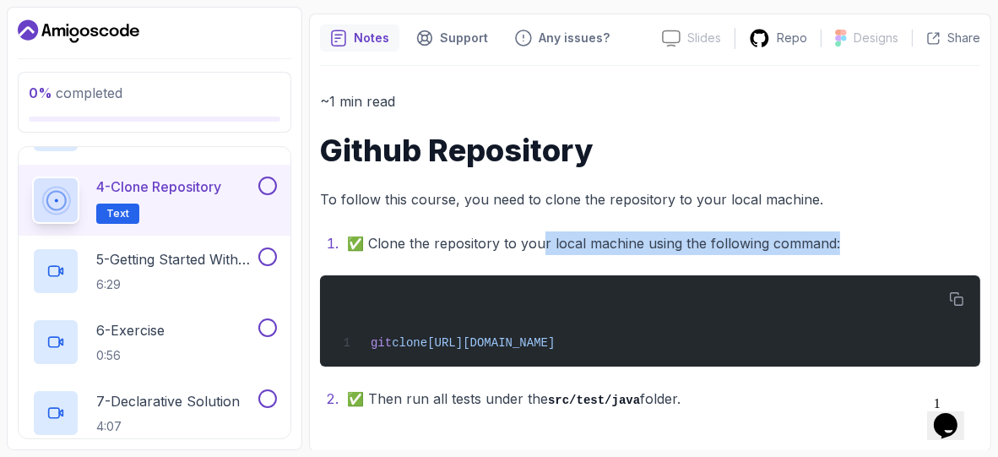
drag, startPoint x: 541, startPoint y: 238, endPoint x: 853, endPoint y: 224, distance: 312.8
click at [853, 224] on div "~1 min read Github Repository To follow this course, you need to clone the repo…" at bounding box center [650, 250] width 660 height 321
drag, startPoint x: 843, startPoint y: 238, endPoint x: 347, endPoint y: 242, distance: 495.8
click at [347, 242] on li "✅ Clone the repository to your local machine using the following command:" at bounding box center [661, 243] width 639 height 24
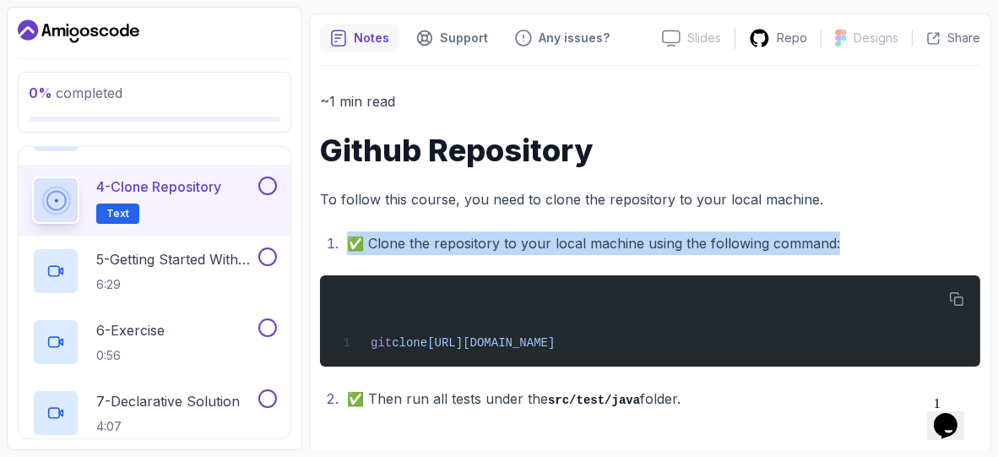
click at [462, 231] on li "✅ Clone the repository to your local machine using the following command:" at bounding box center [661, 243] width 639 height 24
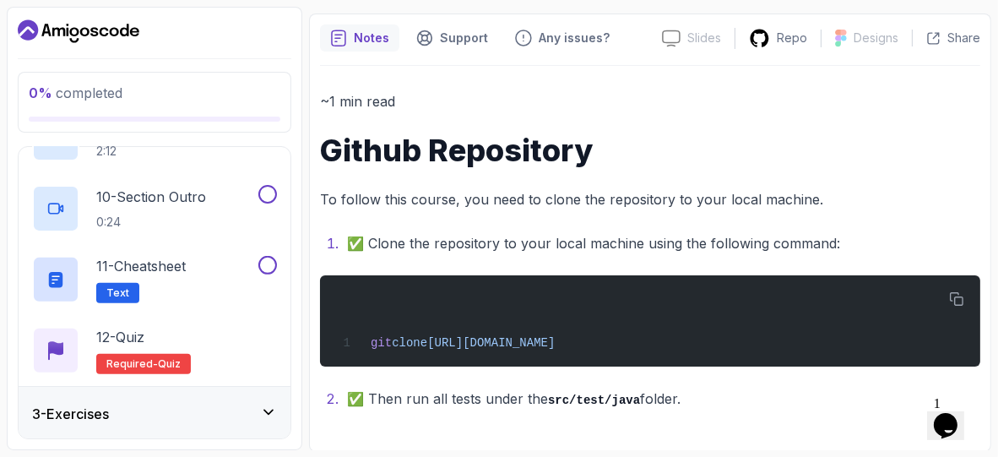
scroll to position [775, 0]
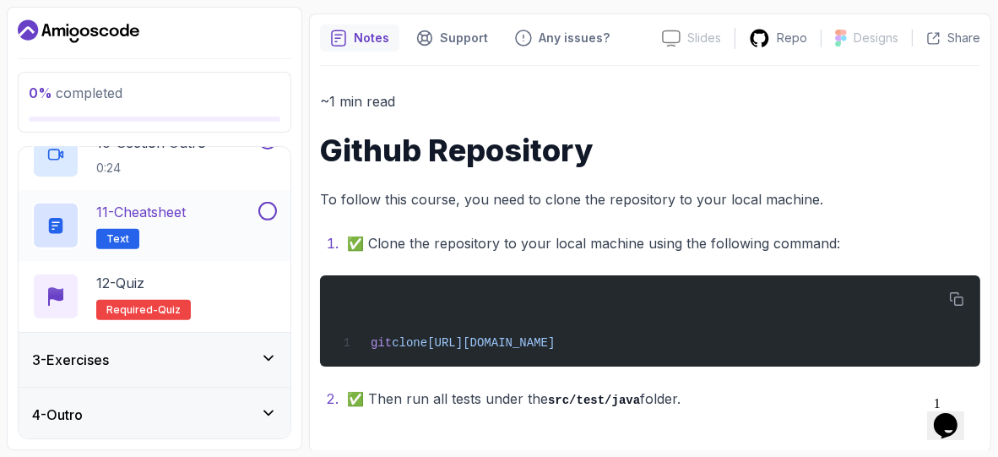
click at [186, 207] on p "11 - Cheatsheet" at bounding box center [141, 212] width 90 height 20
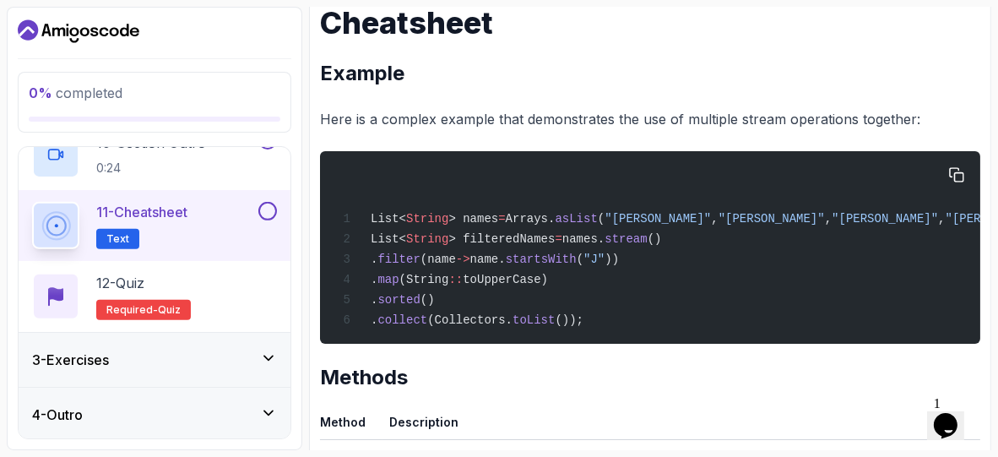
scroll to position [266, 0]
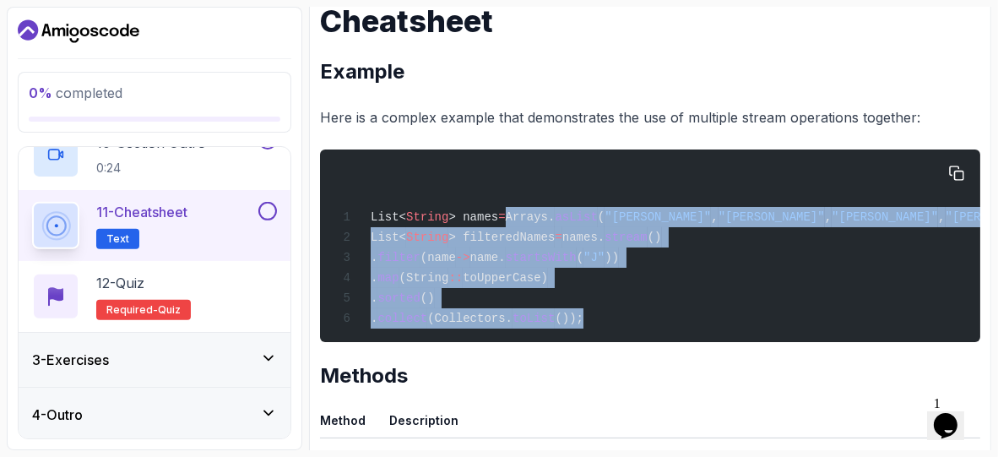
drag, startPoint x: 508, startPoint y: 216, endPoint x: 811, endPoint y: 320, distance: 319.7
click at [811, 320] on div "List< String > names = Arrays. asList ( "John" , "Jane" , "Jim" , "Jill" ); Lis…" at bounding box center [650, 246] width 633 height 172
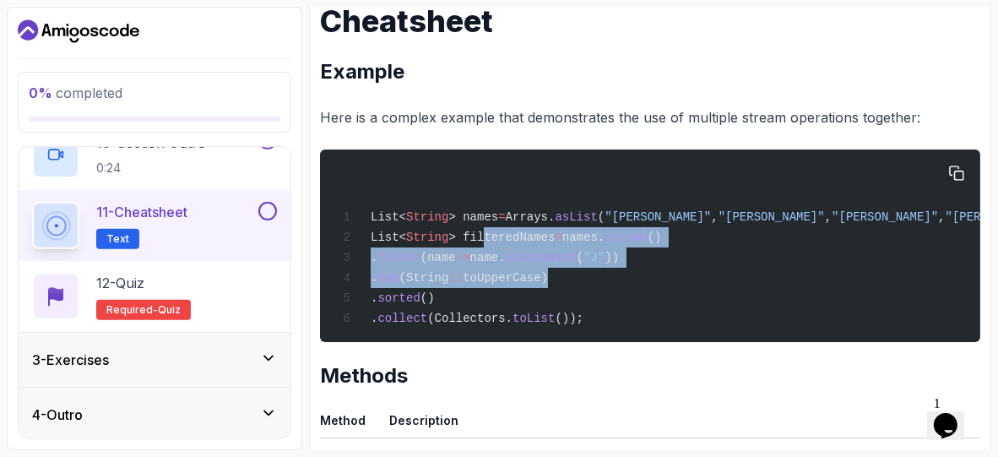
drag, startPoint x: 478, startPoint y: 242, endPoint x: 659, endPoint y: 279, distance: 184.5
click at [659, 279] on div "List< String > names = Arrays. asList ( "John" , "Jane" , "Jim" , "Jill" ); Lis…" at bounding box center [650, 246] width 633 height 172
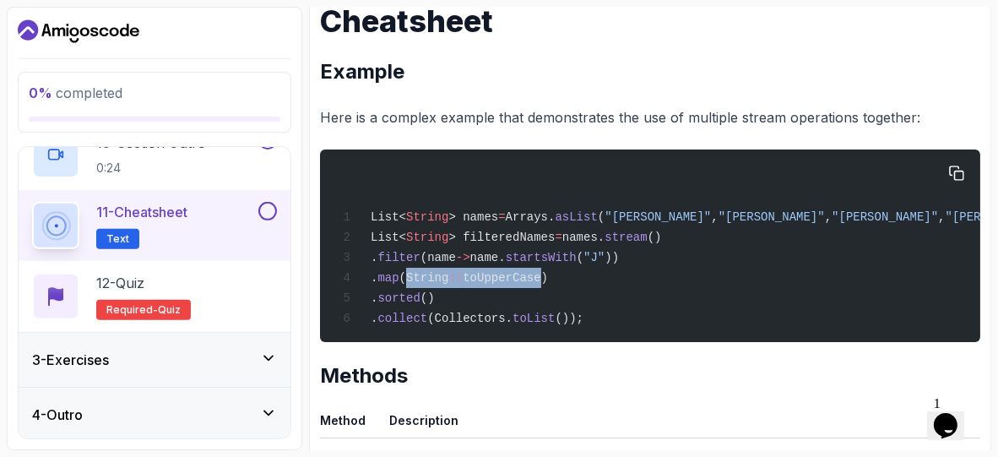
drag, startPoint x: 432, startPoint y: 278, endPoint x: 570, endPoint y: 277, distance: 137.7
click at [548, 277] on span ". map (String :: toUpperCase)" at bounding box center [442, 278] width 211 height 14
click at [604, 249] on div "List< String > names = Arrays. asList ( "John" , "Jane" , "Jim" , "Jill" ); Lis…" at bounding box center [650, 246] width 633 height 172
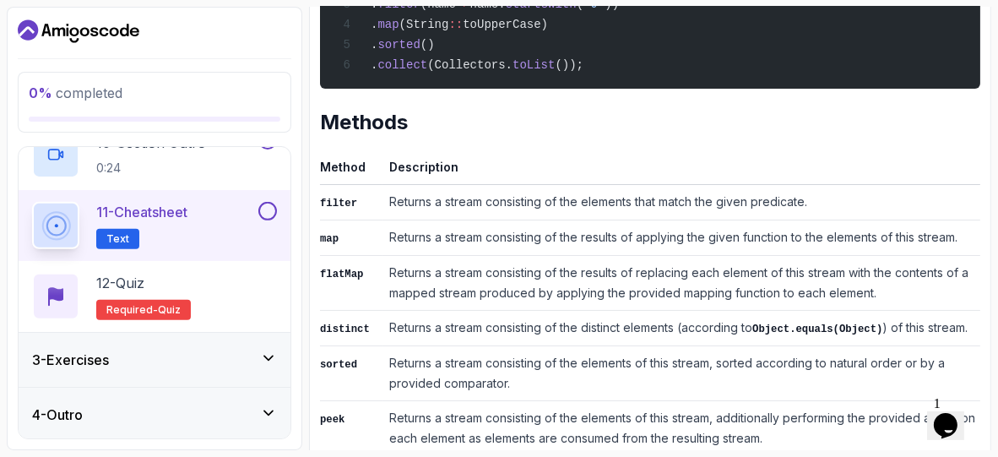
scroll to position [565, 0]
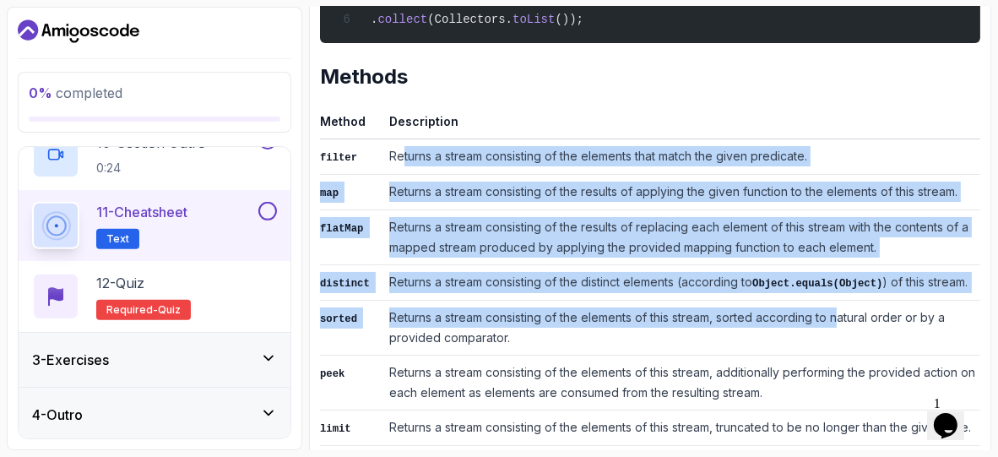
drag, startPoint x: 401, startPoint y: 167, endPoint x: 838, endPoint y: 299, distance: 456.1
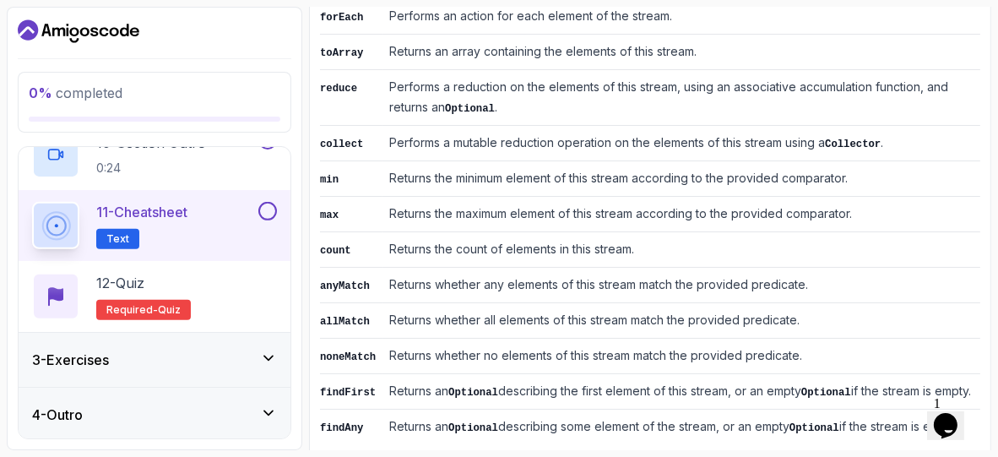
scroll to position [1078, 0]
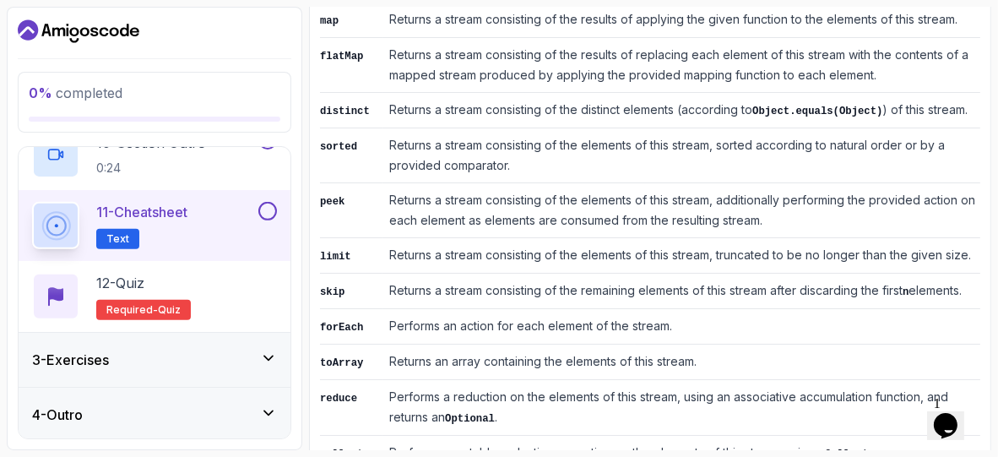
click at [651, 201] on td "Returns a stream consisting of the elements of this stream, additionally perfor…" at bounding box center [682, 209] width 598 height 55
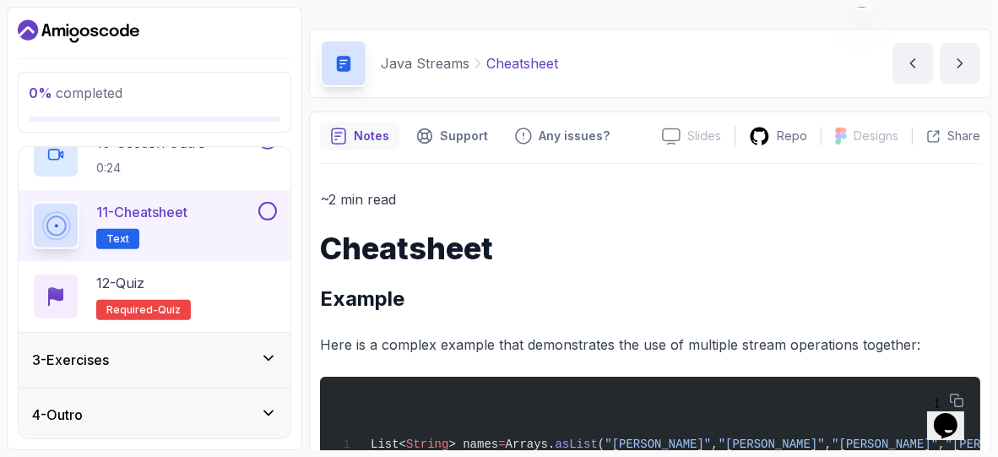
scroll to position [0, 0]
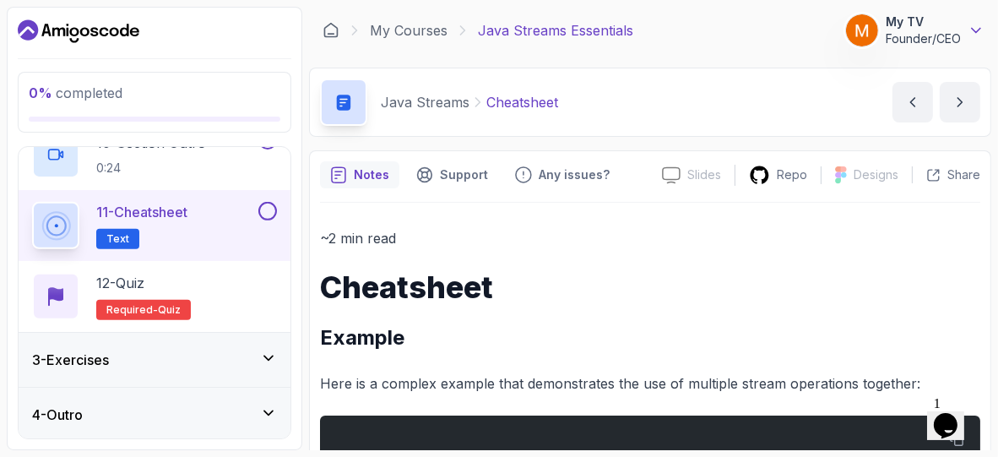
click at [976, 29] on icon at bounding box center [976, 30] width 17 height 17
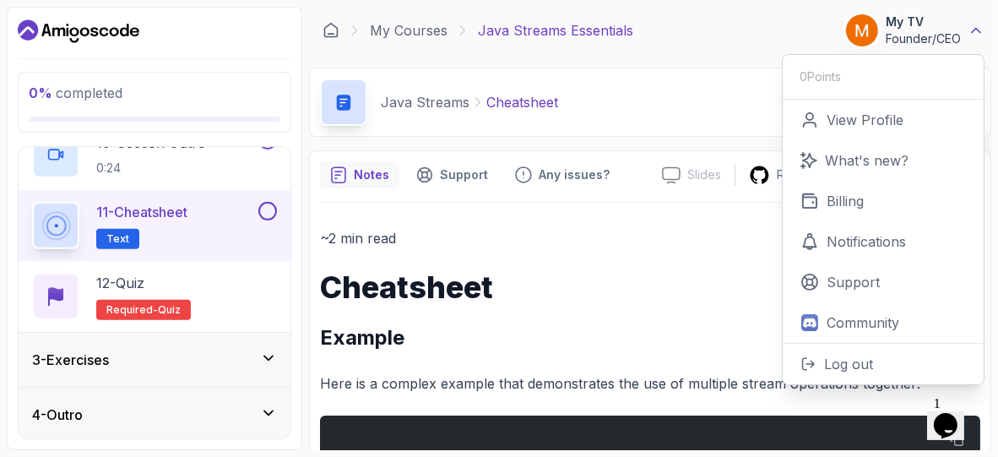
click at [976, 29] on icon at bounding box center [976, 31] width 8 height 4
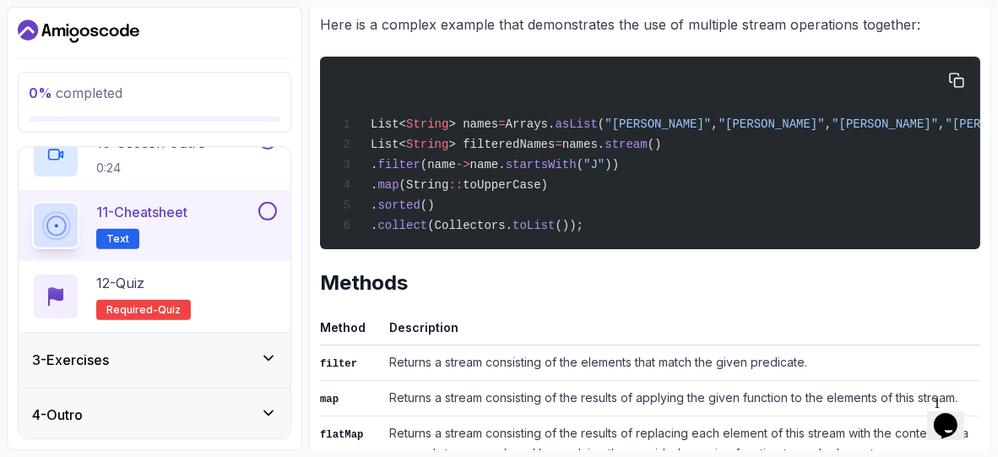
scroll to position [311, 0]
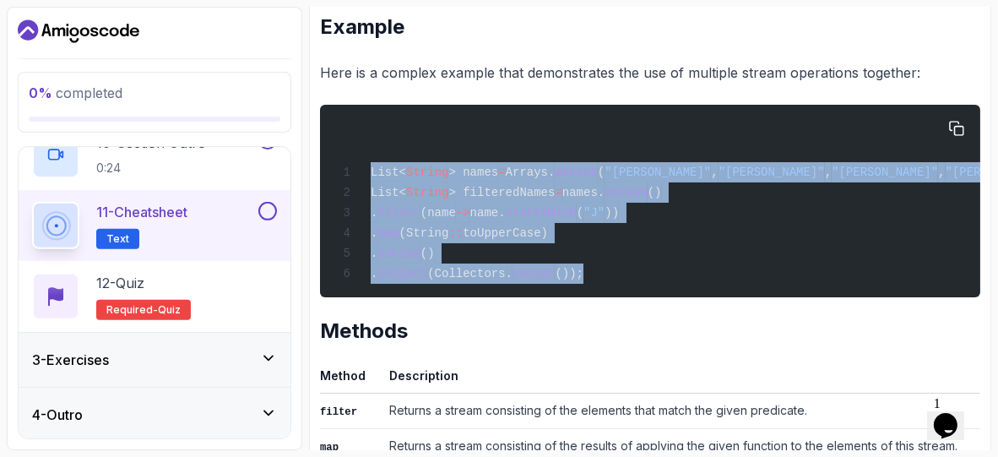
drag, startPoint x: 372, startPoint y: 171, endPoint x: 635, endPoint y: 285, distance: 287.5
click at [635, 285] on div "List< String > names = Arrays. asList ( "John" , "Jane" , "Jim" , "Jill" ); Lis…" at bounding box center [650, 201] width 633 height 172
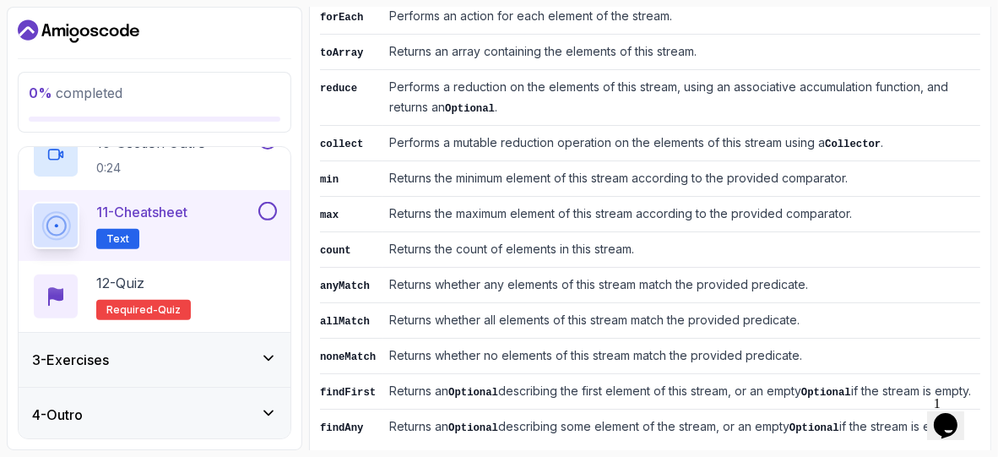
scroll to position [1078, 0]
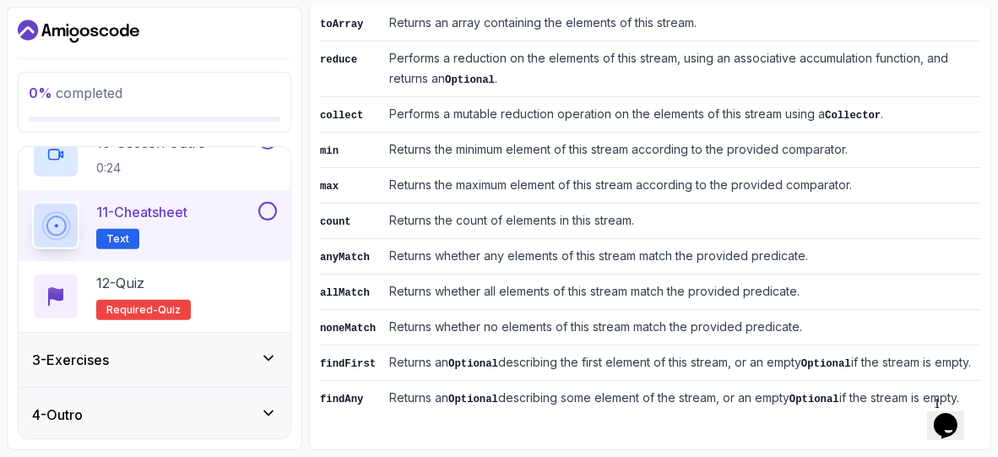
click at [247, 369] on div "3 - Exercises" at bounding box center [155, 360] width 272 height 54
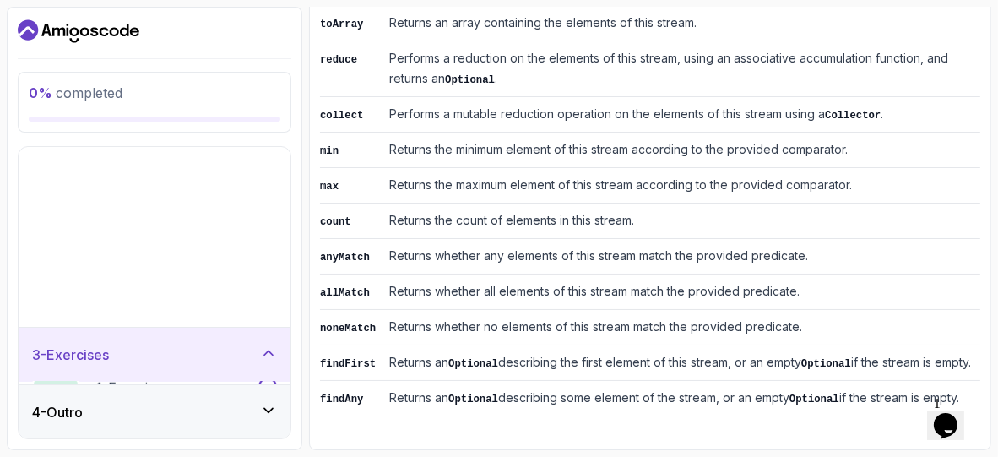
scroll to position [0, 0]
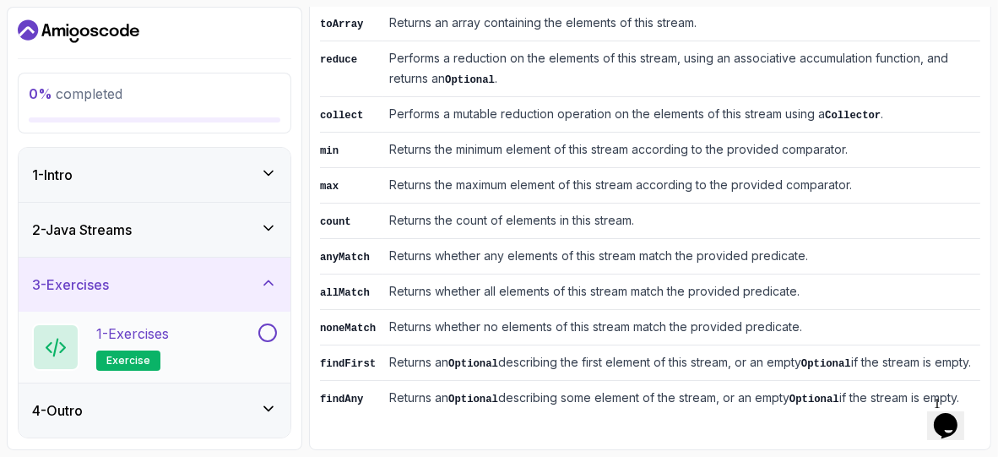
click at [252, 345] on div "1 - Exercises exercise" at bounding box center [143, 346] width 223 height 47
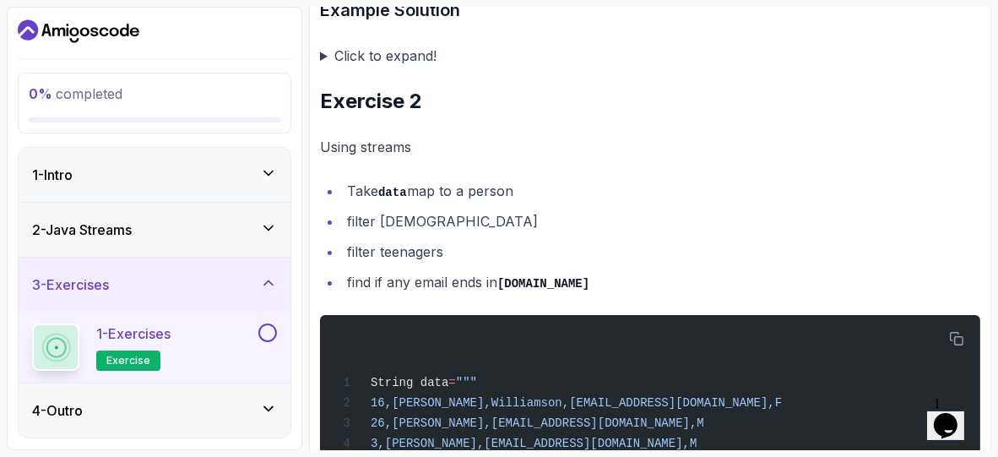
click at [246, 231] on div "2 - Java Streams" at bounding box center [154, 230] width 245 height 20
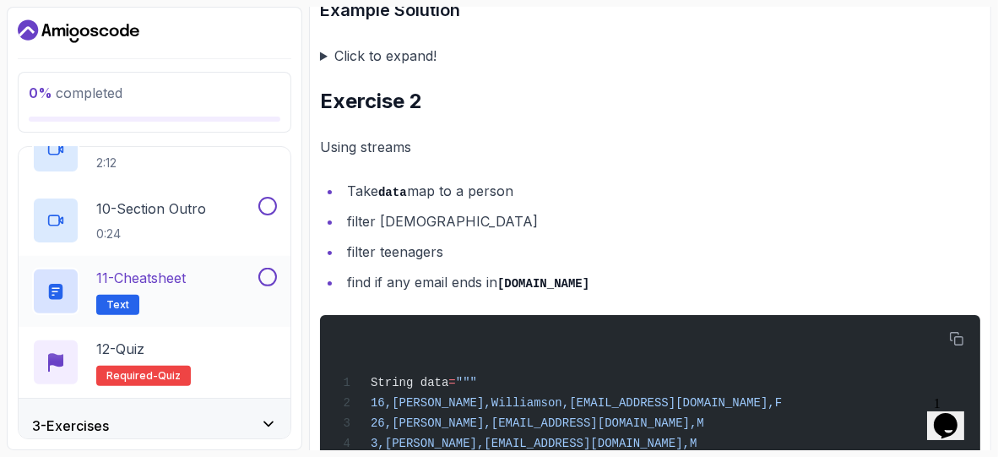
scroll to position [775, 0]
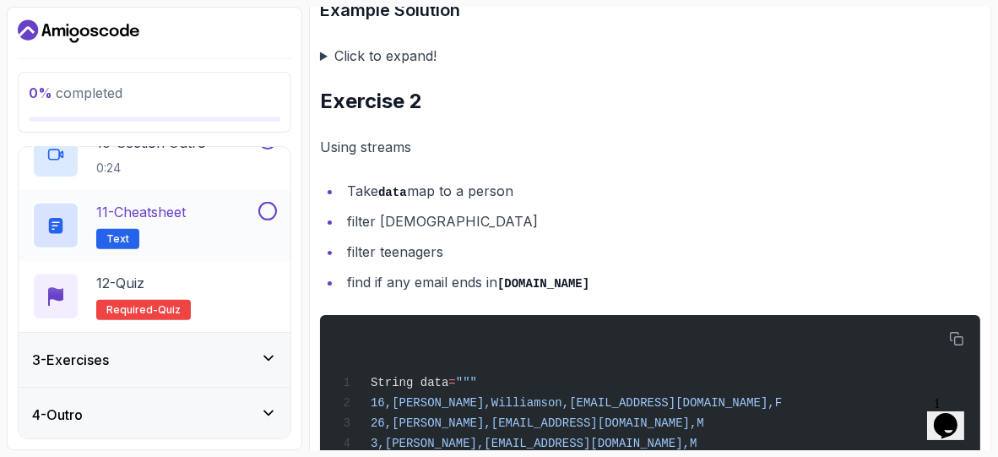
click at [220, 220] on div "11 - Cheatsheet Text" at bounding box center [143, 225] width 223 height 47
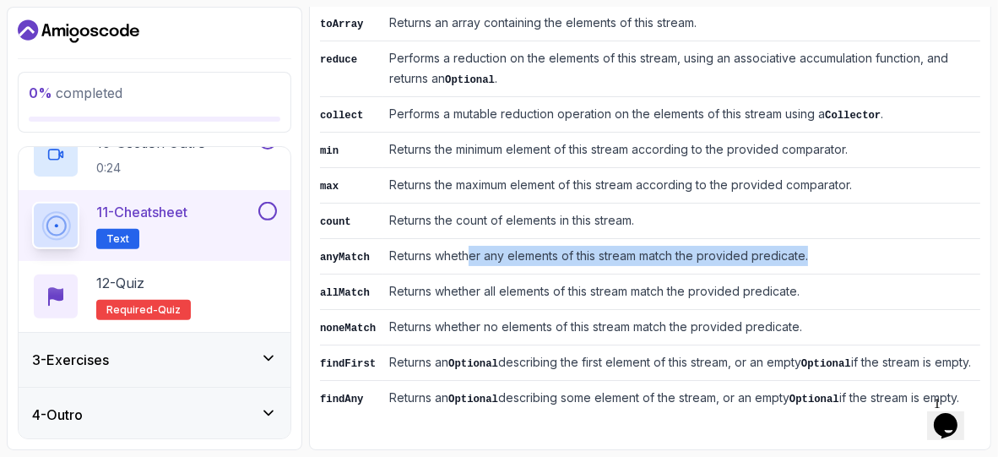
drag, startPoint x: 472, startPoint y: 253, endPoint x: 834, endPoint y: 234, distance: 362.0
click at [834, 238] on td "Returns whether any elements of this stream match the provided predicate." at bounding box center [682, 255] width 598 height 35
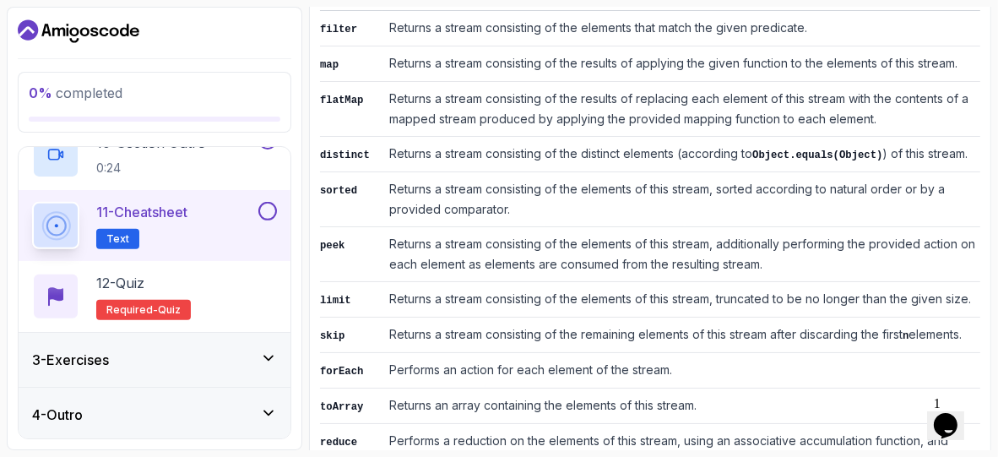
scroll to position [685, 0]
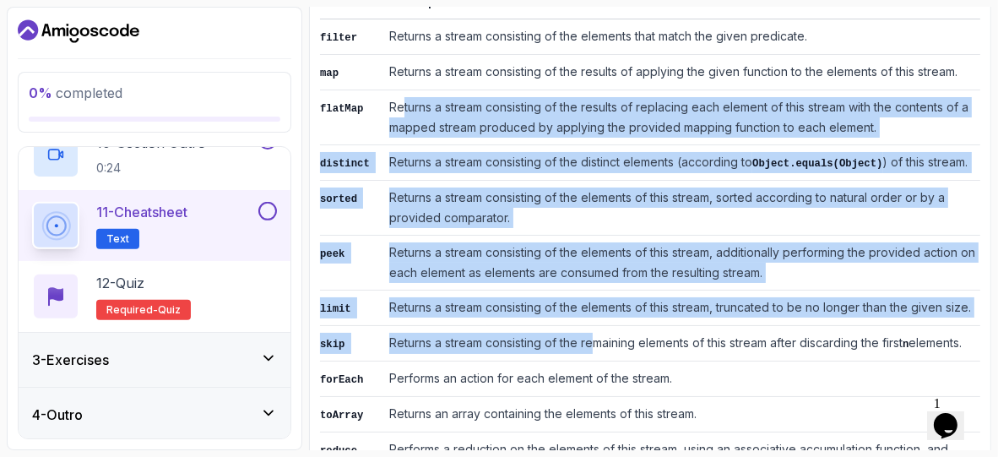
drag, startPoint x: 404, startPoint y: 103, endPoint x: 593, endPoint y: 355, distance: 314.9
click at [593, 355] on tbody "filter Returns a stream consisting of the elements that match the given predica…" at bounding box center [650, 413] width 660 height 788
click at [698, 313] on td "Returns a stream consisting of the elements of this stream, truncated to be no …" at bounding box center [682, 307] width 598 height 35
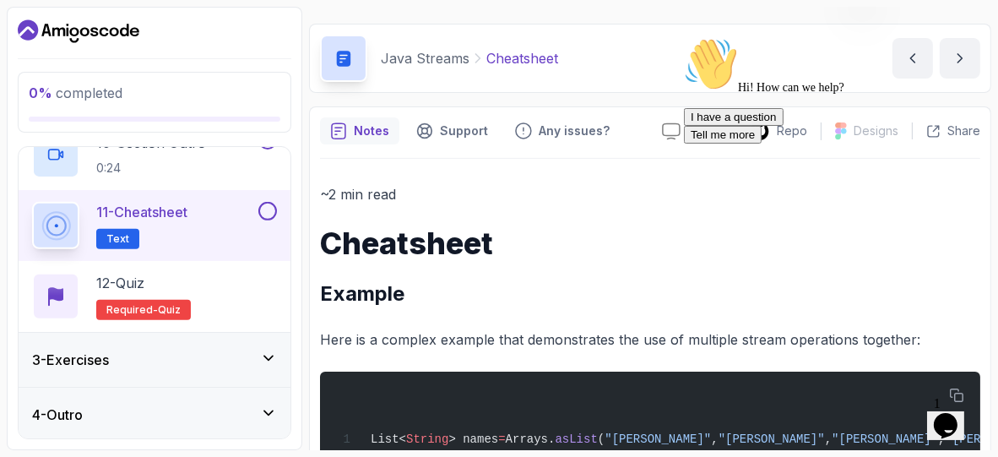
scroll to position [44, 0]
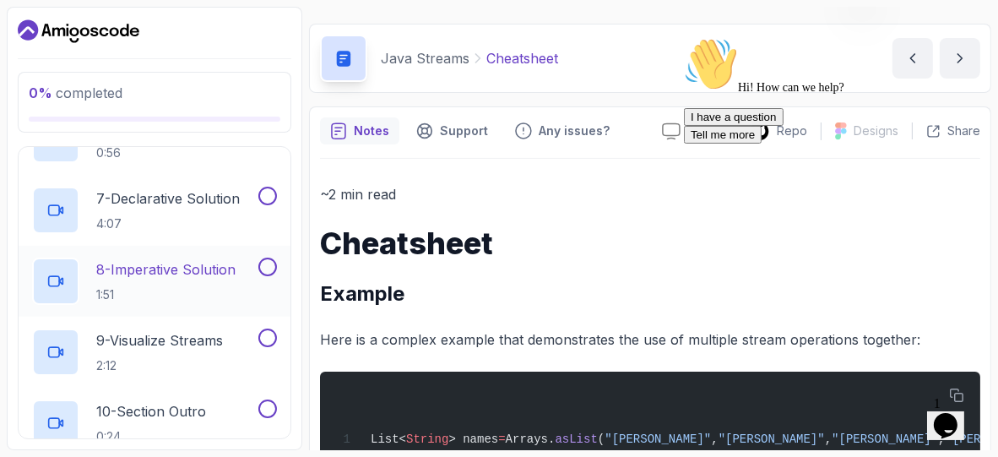
click at [173, 245] on div "1 - Intro 1:14 2 - Java Streams 3:29 3 - How Streams Work 3:26 4 - Clone Reposi…" at bounding box center [155, 174] width 272 height 851
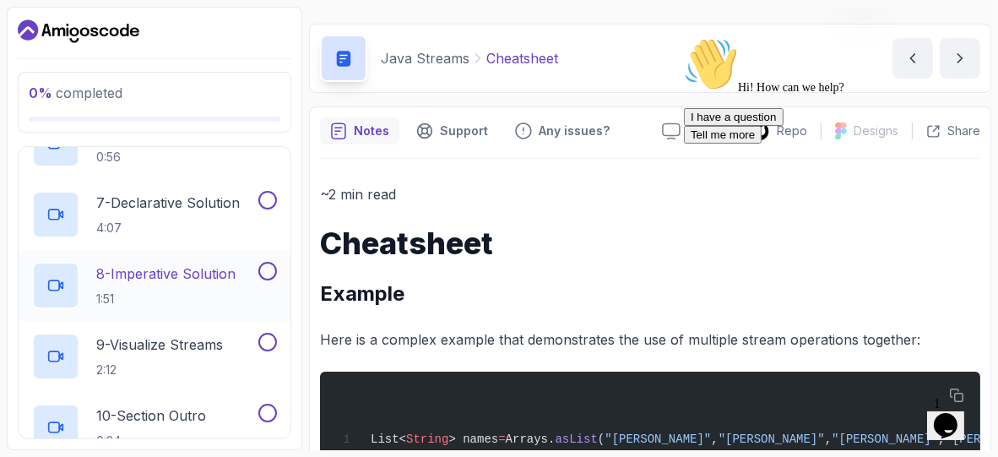
scroll to position [502, 0]
click at [179, 213] on h2 "7 - Declarative Solution 4:07" at bounding box center [168, 215] width 144 height 44
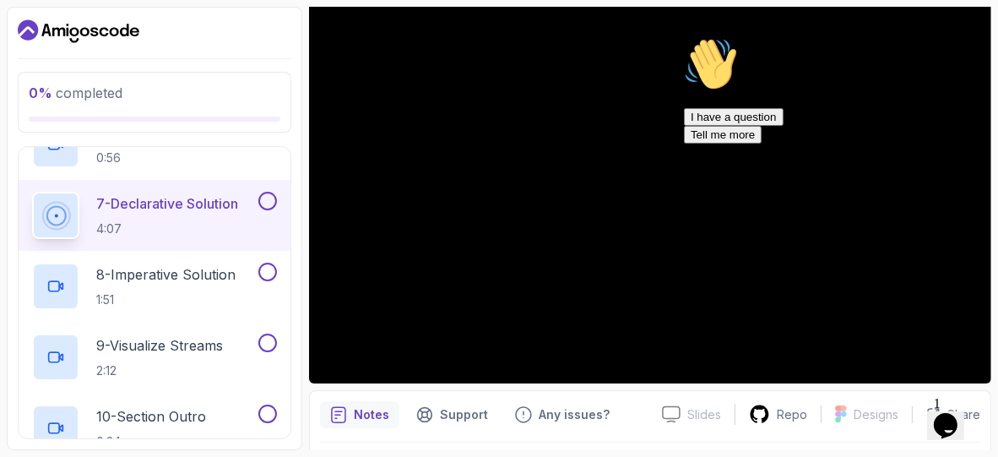
scroll to position [149, 0]
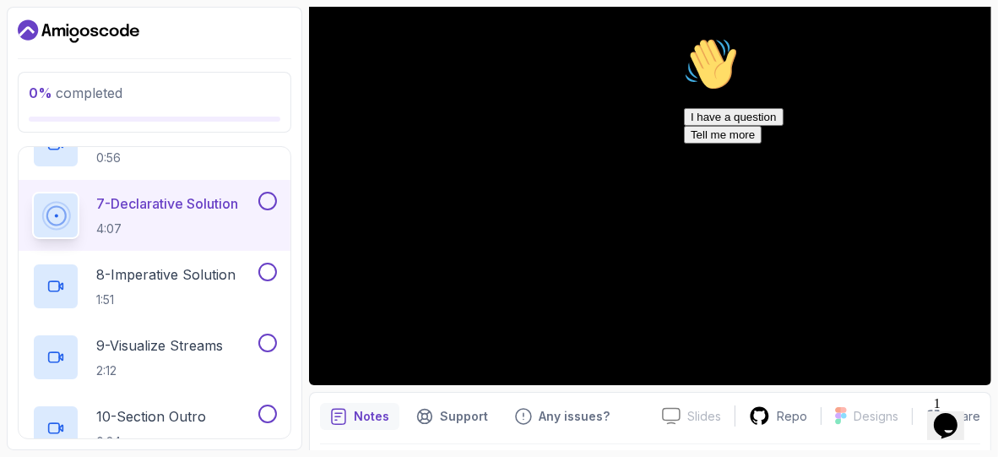
drag, startPoint x: 677, startPoint y: 243, endPoint x: 997, endPoint y: 108, distance: 347.5
click at [997, 108] on section "0 % completed 1 - Intro 2 - Java Streams 1 - Intro 1:14 2 - Java Streams 3:29 3…" at bounding box center [499, 228] width 998 height 457
click at [683, 37] on icon "Chat attention grabber" at bounding box center [683, 37] width 0 height 0
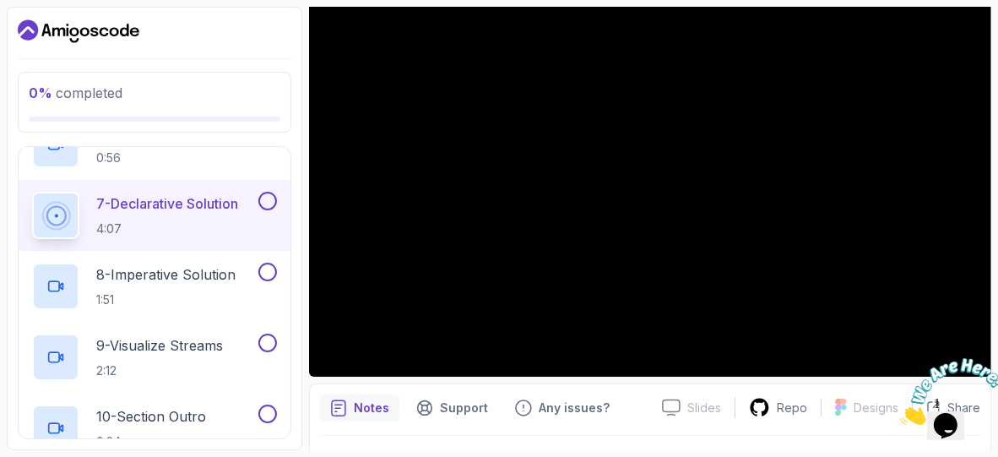
scroll to position [156, 0]
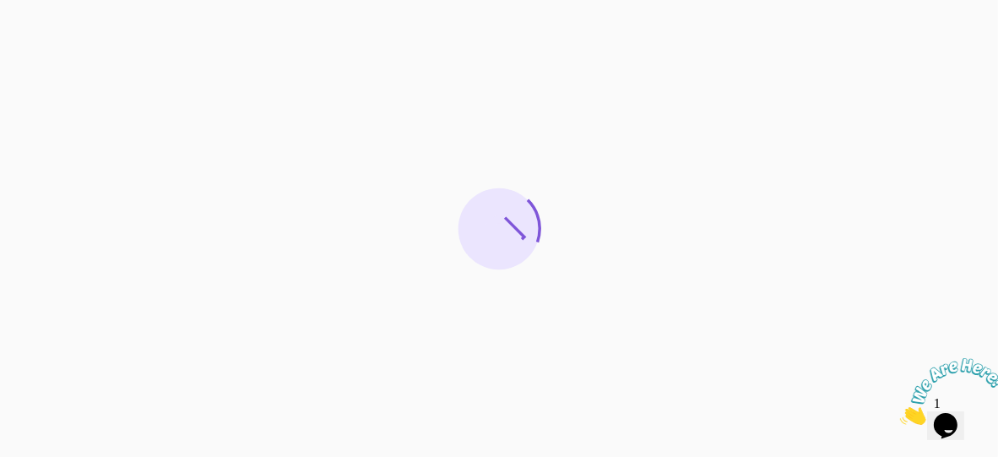
click at [341, 136] on div at bounding box center [499, 228] width 998 height 457
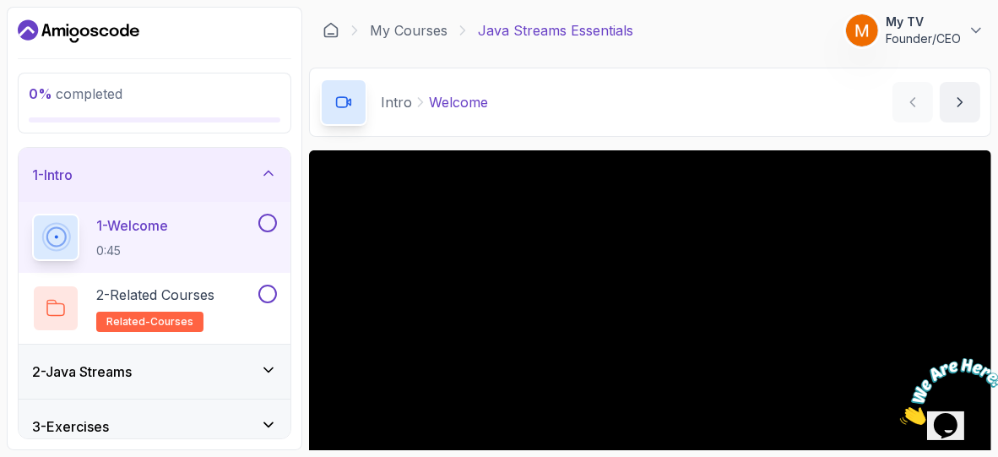
click at [927, 26] on p "My TV" at bounding box center [923, 22] width 75 height 17
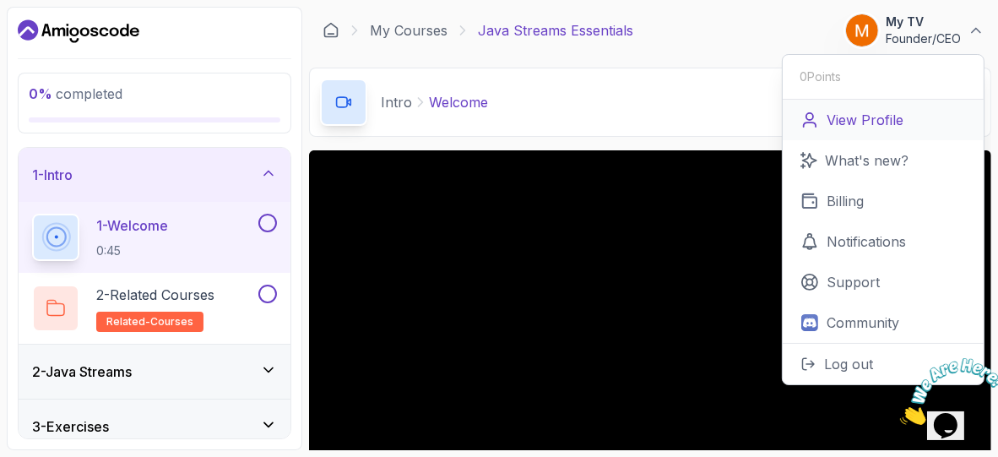
click at [847, 121] on p "View Profile" at bounding box center [865, 120] width 77 height 20
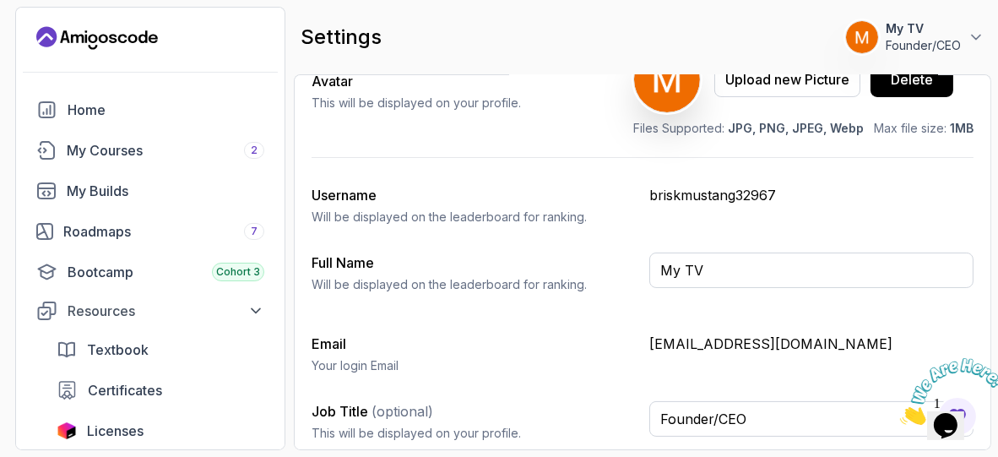
scroll to position [223, 0]
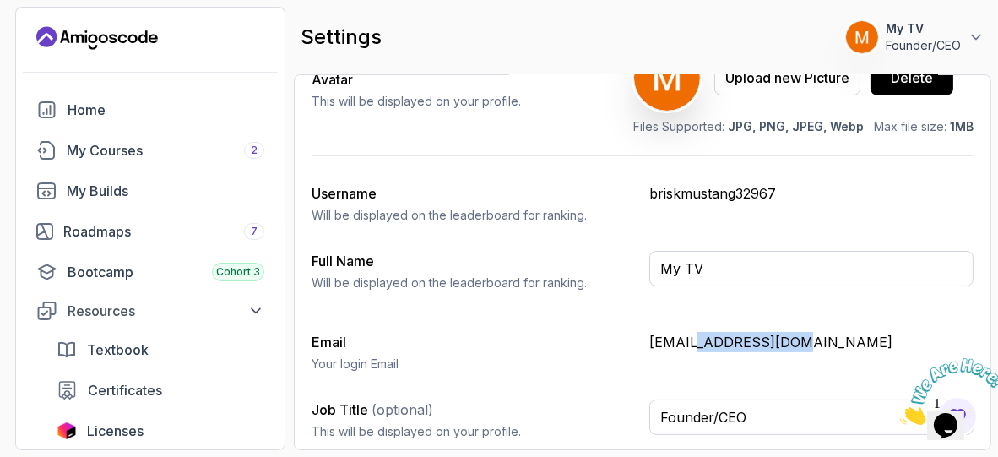
drag, startPoint x: 701, startPoint y: 344, endPoint x: 802, endPoint y: 325, distance: 102.2
click at [802, 325] on div "My Profile Update your profile photo and details here. Save Avatar This will be…" at bounding box center [643, 203] width 662 height 502
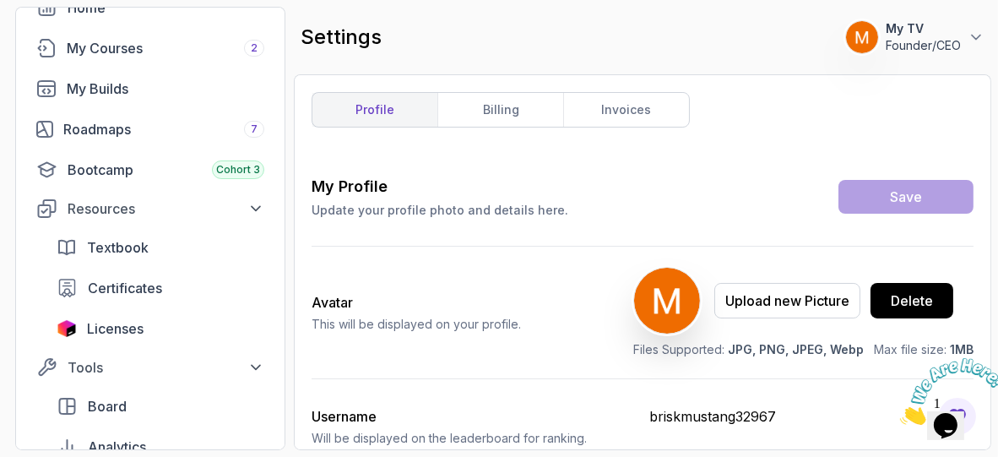
scroll to position [109, 0]
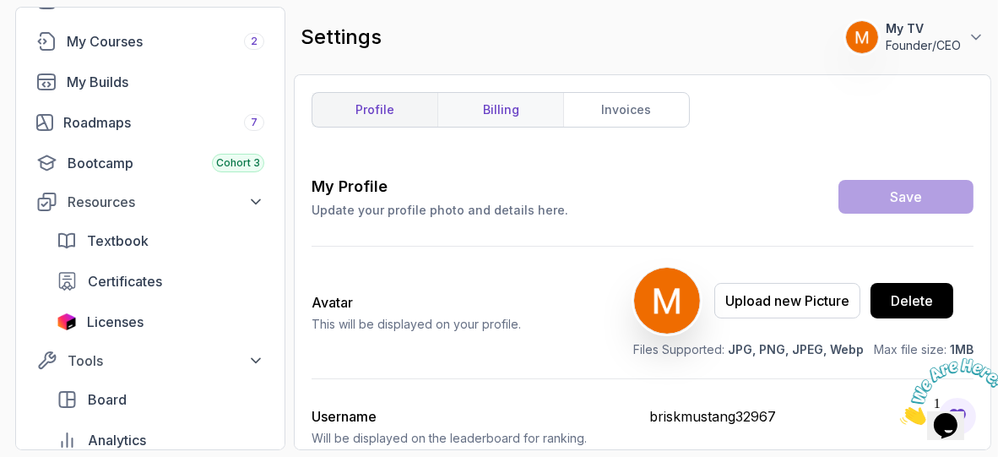
click at [509, 118] on link "billing" at bounding box center [501, 110] width 126 height 34
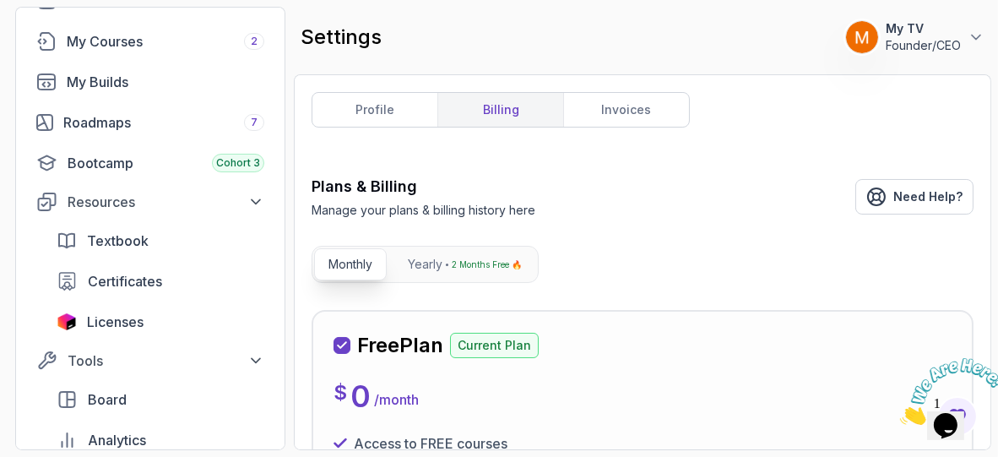
click at [606, 379] on div "$ 0 / month" at bounding box center [643, 396] width 618 height 34
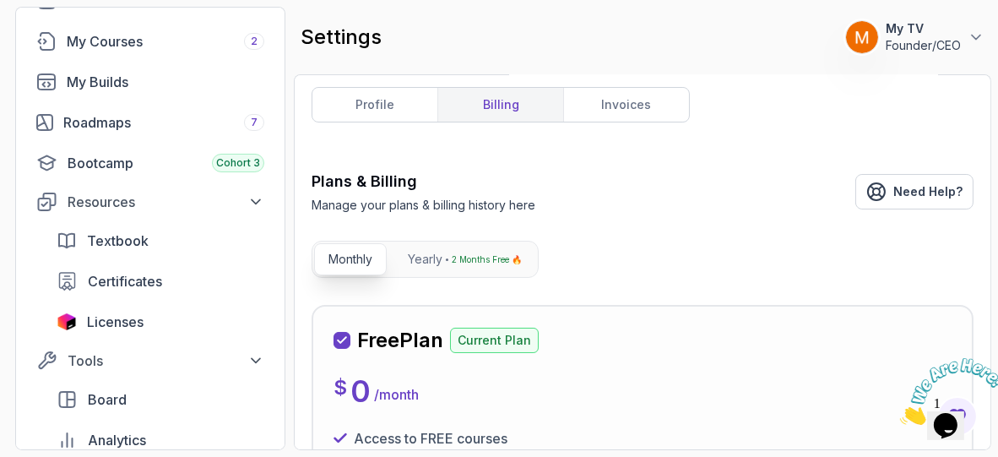
scroll to position [9, 0]
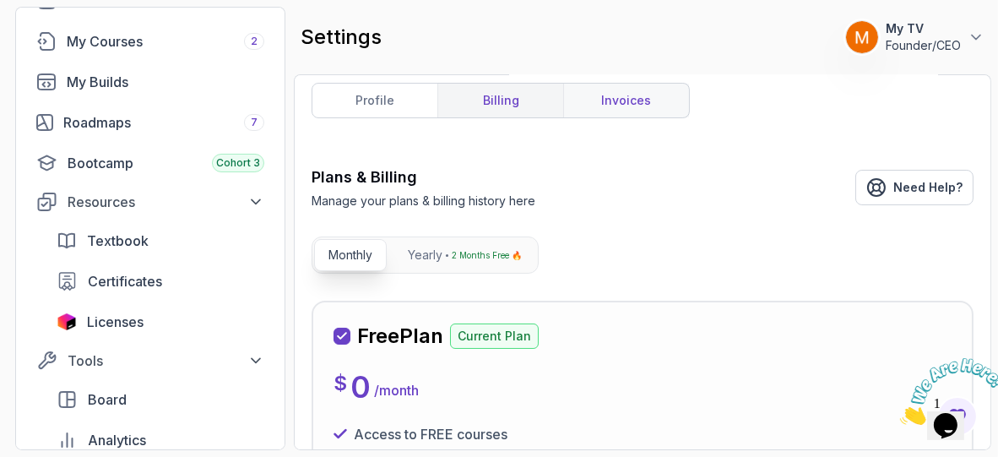
click at [615, 102] on link "invoices" at bounding box center [626, 101] width 126 height 34
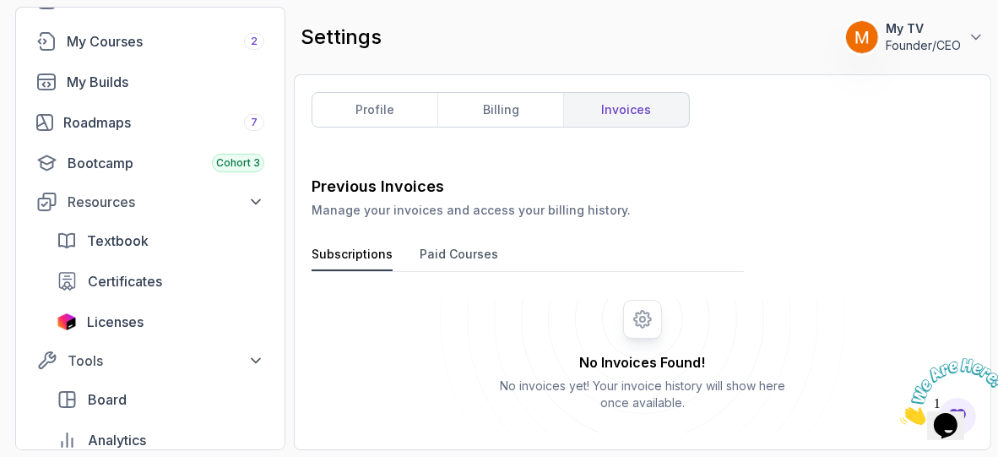
click at [448, 255] on button "Paid Courses" at bounding box center [459, 258] width 79 height 25
click at [397, 93] on link "profile" at bounding box center [375, 110] width 125 height 34
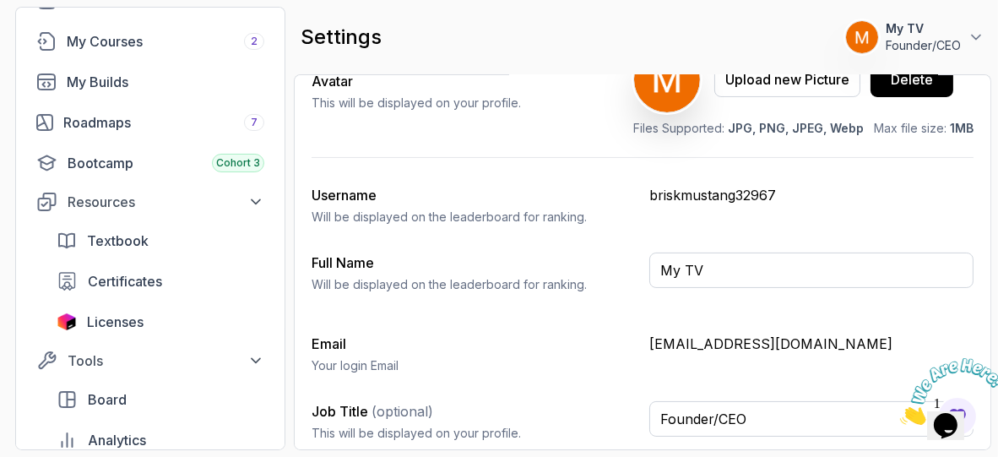
scroll to position [223, 0]
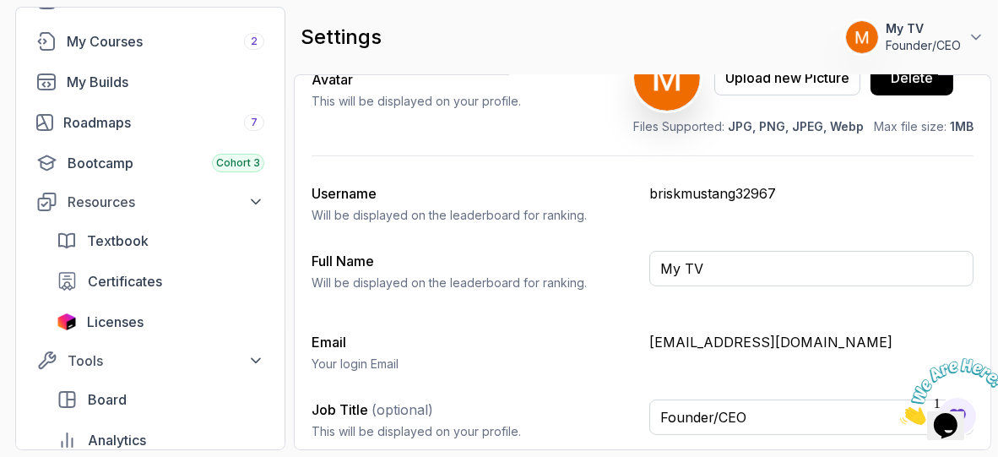
click at [985, 60] on div "settings 0 Points 1 My TV Founder/CEO" at bounding box center [643, 37] width 698 height 61
click at [952, 35] on p "My TV" at bounding box center [923, 28] width 75 height 17
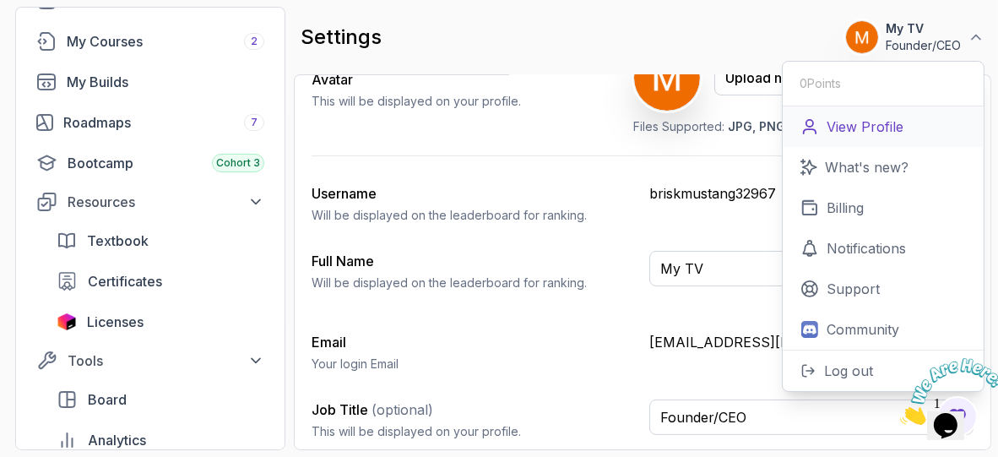
click at [885, 128] on p "View Profile" at bounding box center [865, 127] width 77 height 20
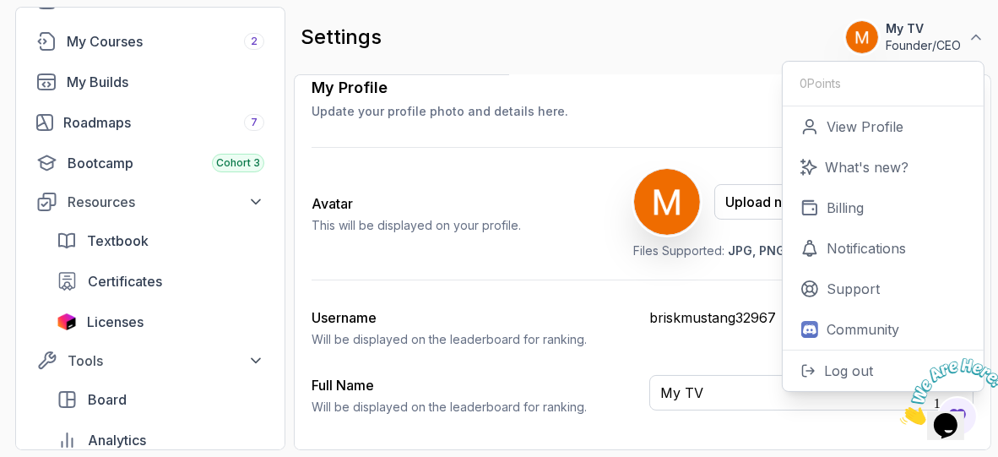
click at [673, 268] on div "Avatar This will be displayed on your profile. Upload new Picture Delete Files …" at bounding box center [643, 214] width 662 height 132
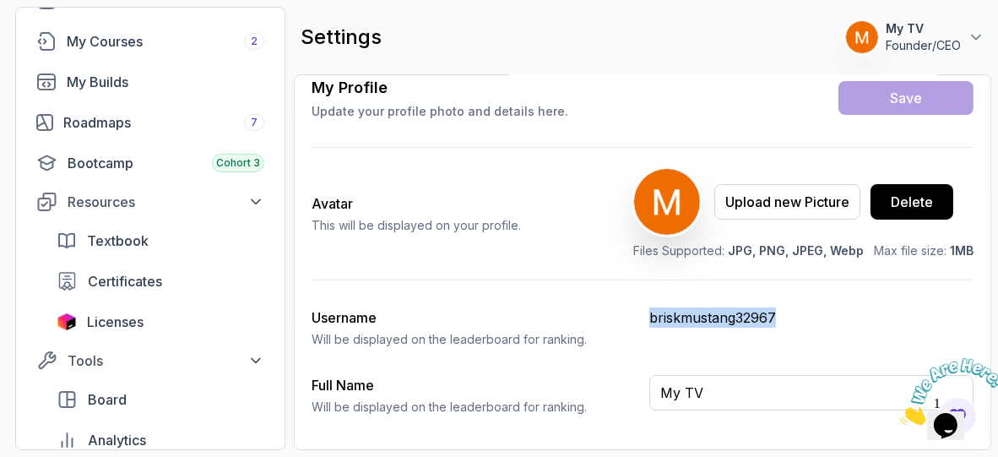
drag, startPoint x: 816, startPoint y: 315, endPoint x: 621, endPoint y: 329, distance: 195.6
click at [621, 329] on div "Username Will be displayed on the leaderboard for ranking. briskmustang32967" at bounding box center [643, 327] width 662 height 41
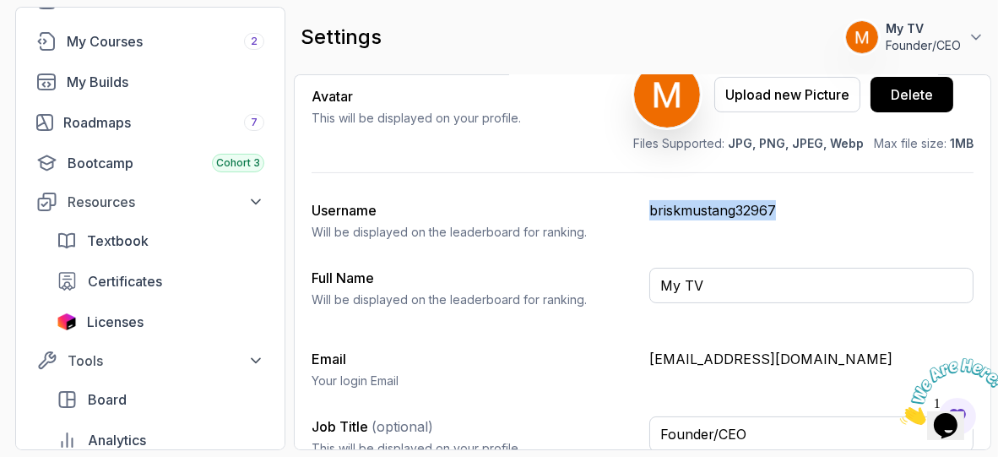
scroll to position [207, 0]
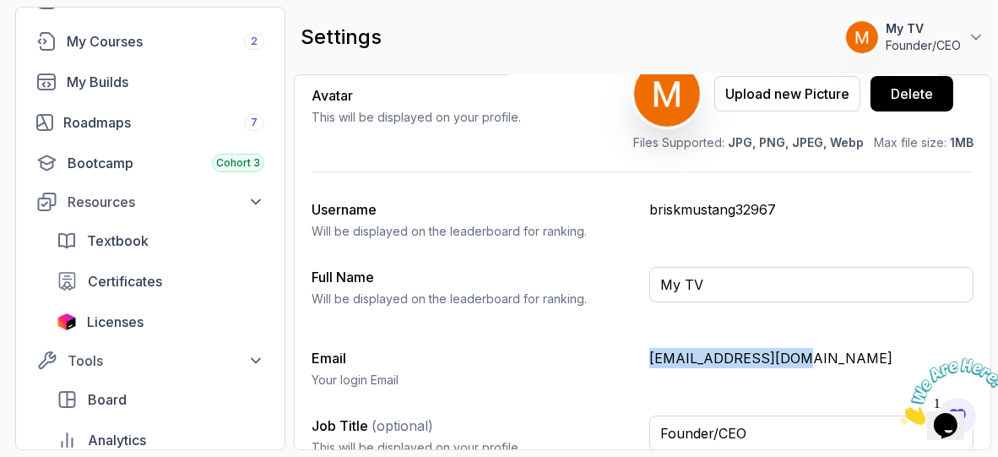
drag, startPoint x: 816, startPoint y: 350, endPoint x: 607, endPoint y: 373, distance: 210.0
click at [607, 373] on div "Email Your login Email mytv35049@gmail.com" at bounding box center [643, 368] width 662 height 41
copy div "mytv35049@gmail.com"
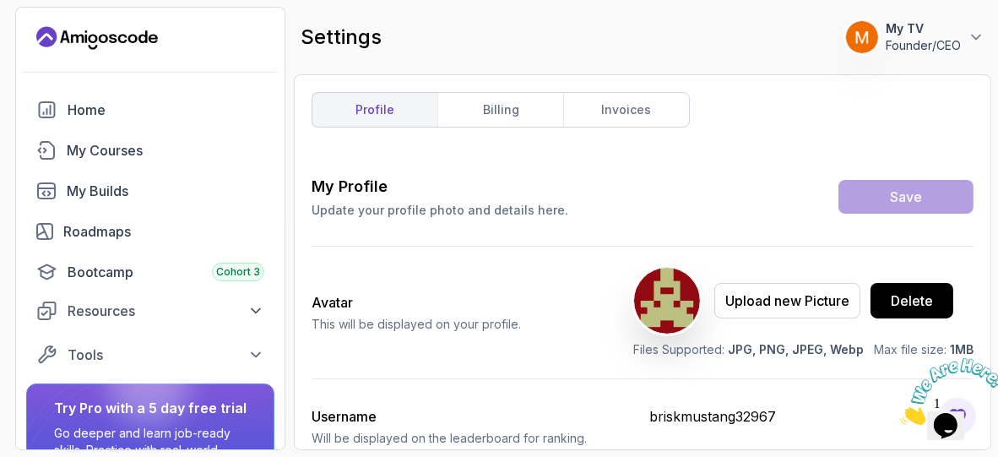
type input "Founder/CEO"
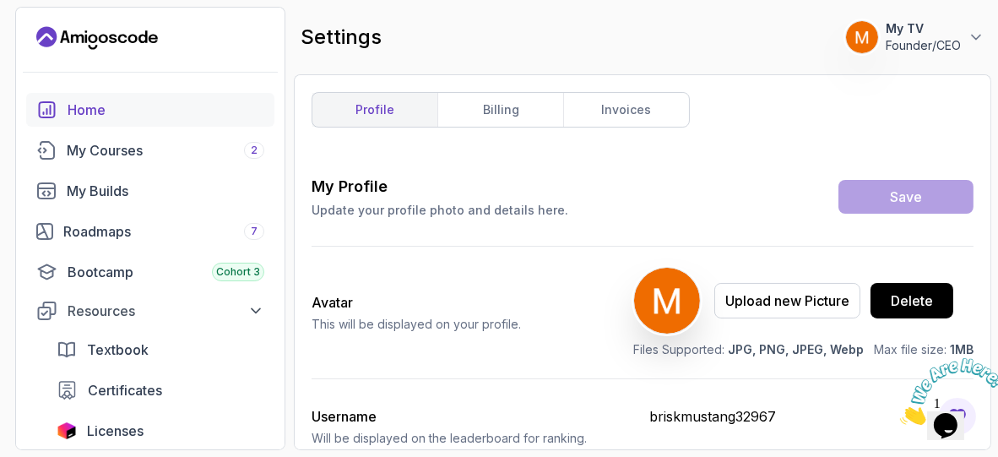
click at [98, 123] on link "Home" at bounding box center [150, 110] width 248 height 34
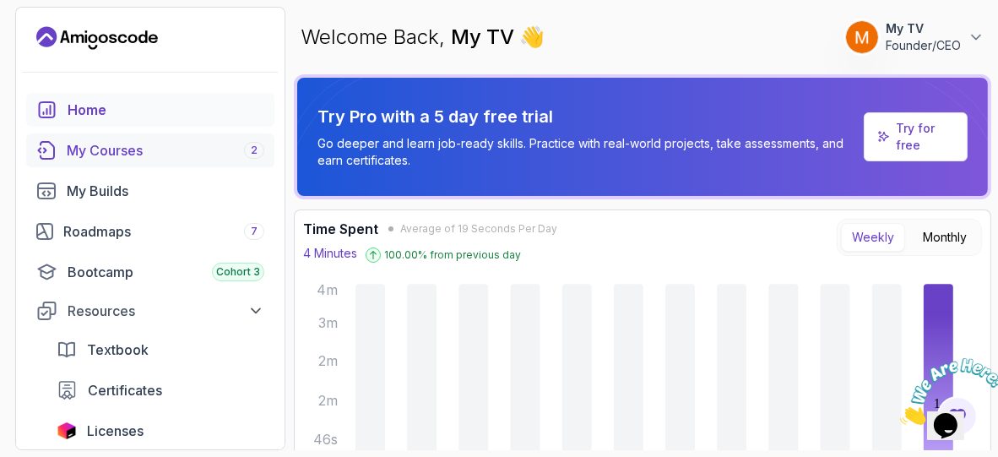
click at [138, 160] on link "My Courses 2" at bounding box center [150, 150] width 248 height 34
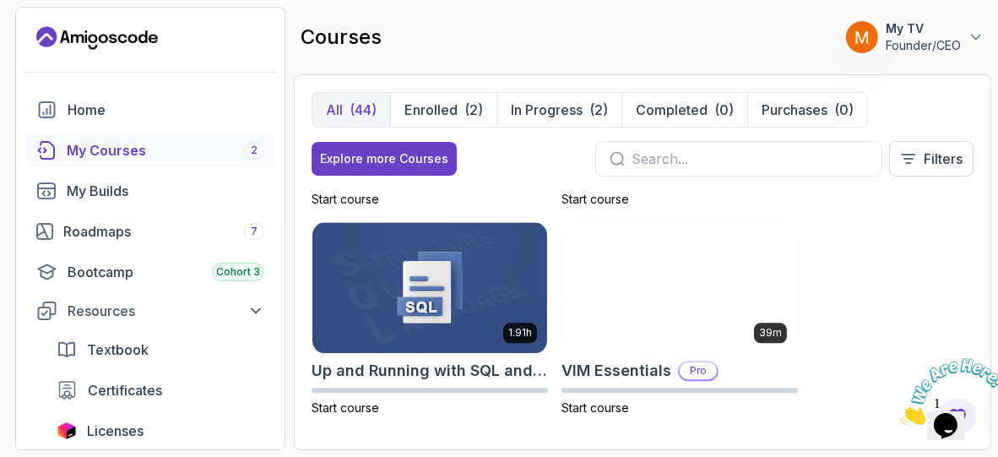
scroll to position [4361, 0]
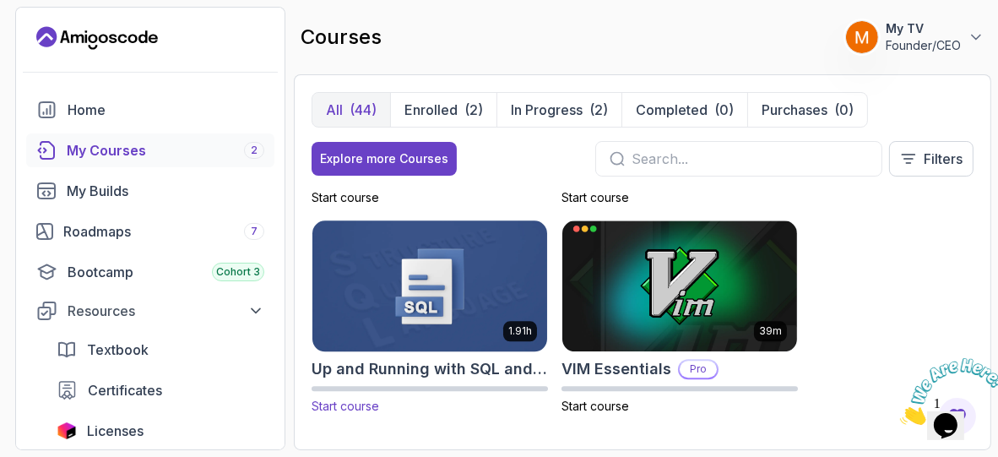
click at [498, 284] on img at bounding box center [430, 286] width 247 height 138
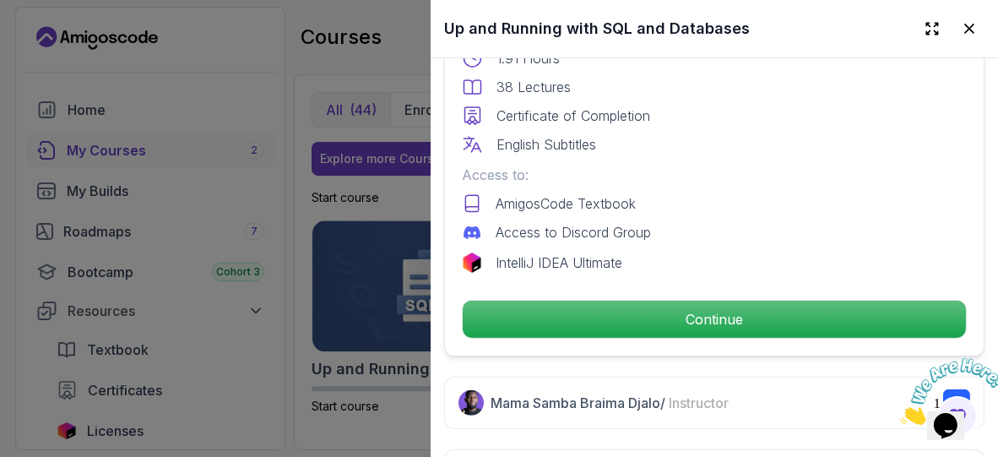
scroll to position [492, 0]
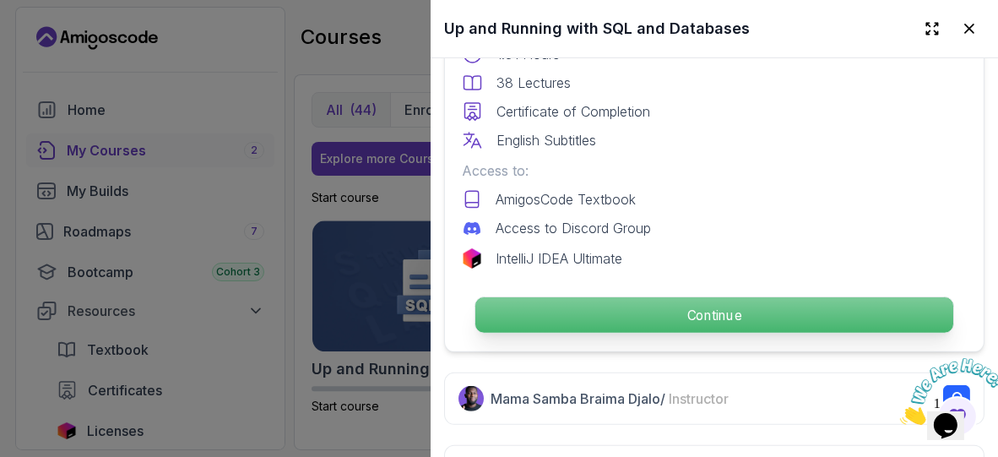
click at [650, 297] on p "Continue" at bounding box center [715, 314] width 478 height 35
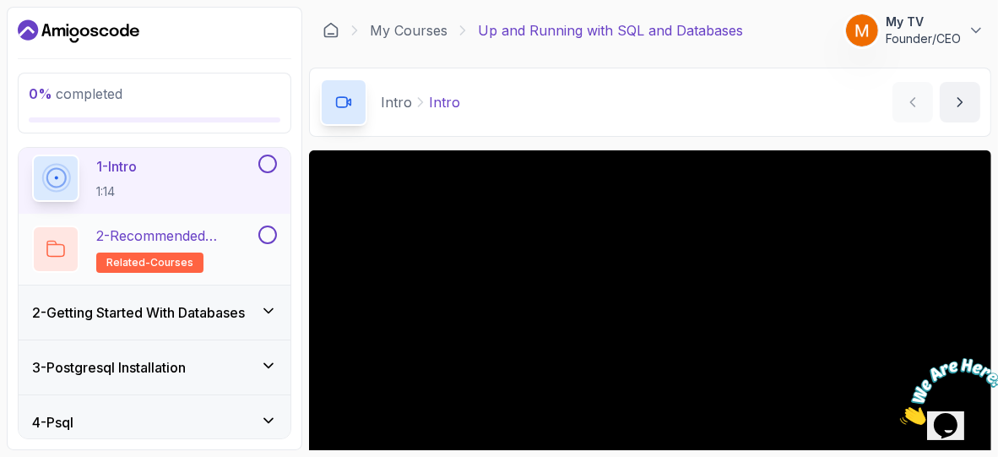
scroll to position [59, 0]
click at [161, 323] on div "2 - Getting Started With Databases" at bounding box center [155, 312] width 272 height 54
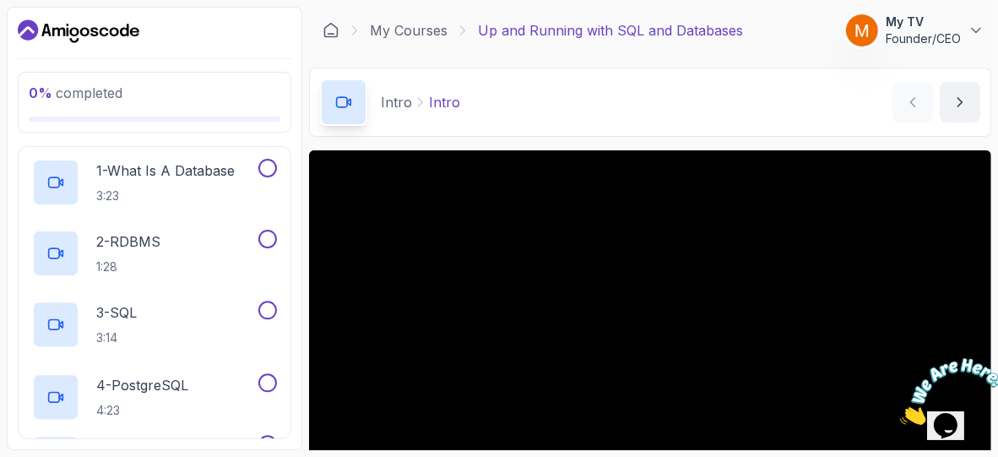
scroll to position [111, 0]
click at [152, 264] on p "1:28" at bounding box center [128, 265] width 64 height 17
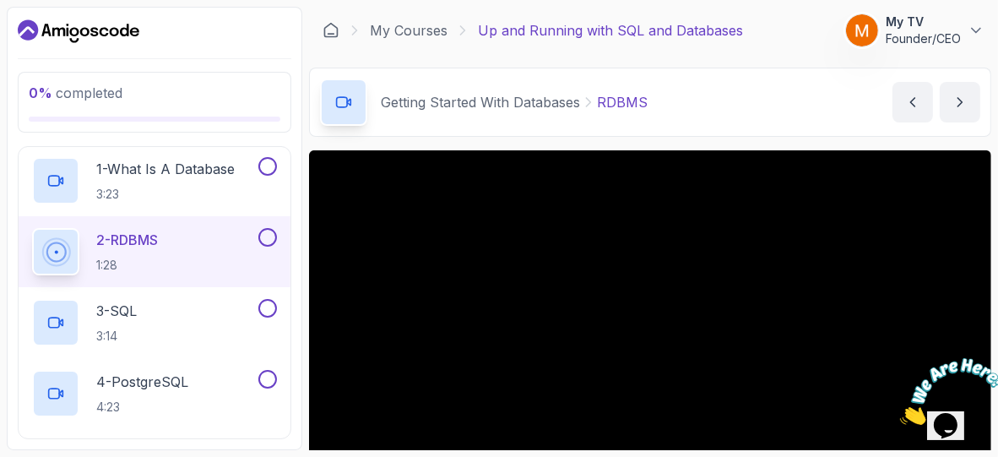
click at [886, 142] on main "My Courses Up and Running with SQL and Databases 0 Points 1 My TV Founder/CEO 3…" at bounding box center [650, 228] width 682 height 443
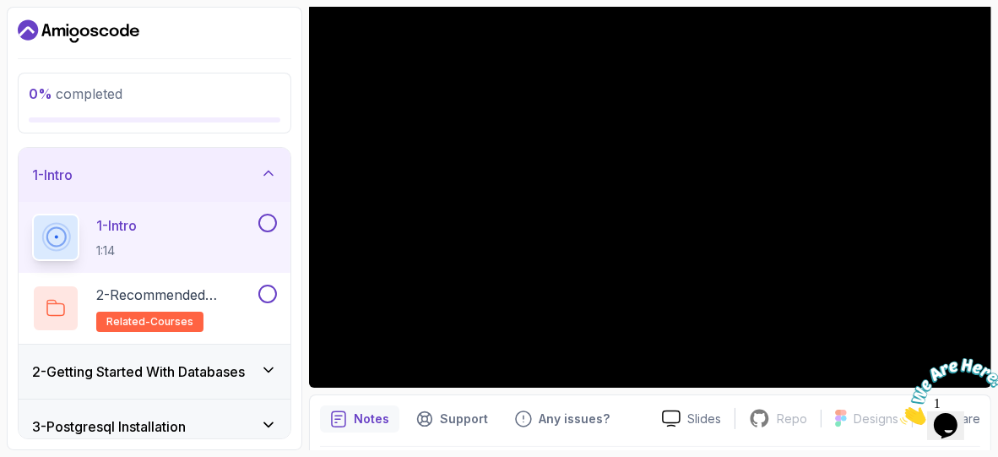
scroll to position [199, 0]
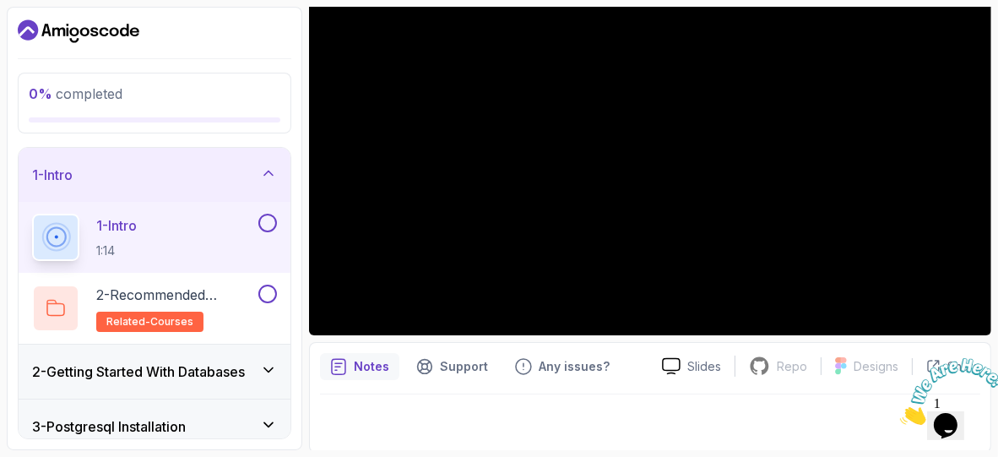
click at [900, 412] on icon "Close" at bounding box center [900, 419] width 0 height 14
click at [807, 162] on div at bounding box center [650, 143] width 682 height 384
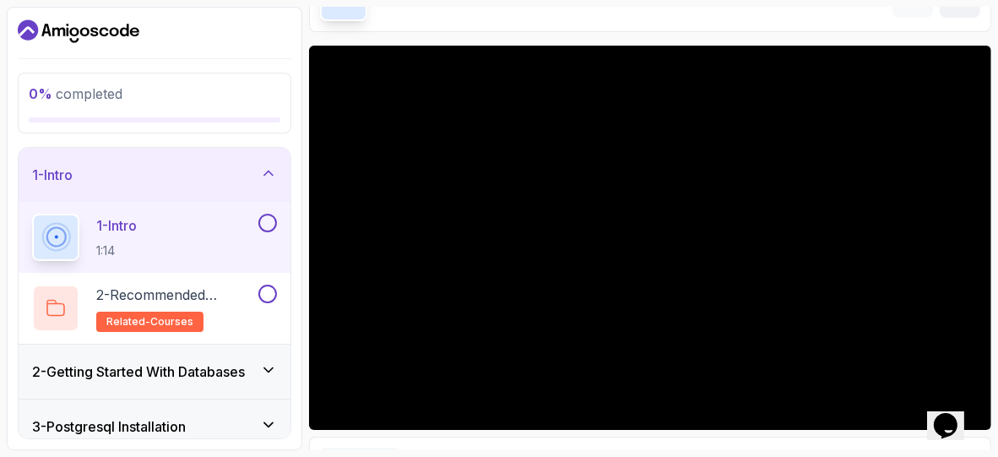
scroll to position [97, 0]
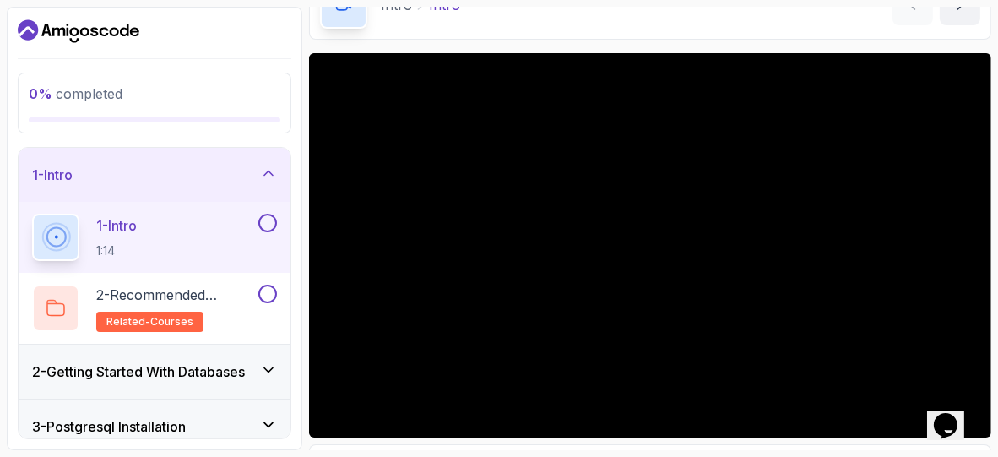
click at [266, 169] on icon at bounding box center [268, 173] width 17 height 17
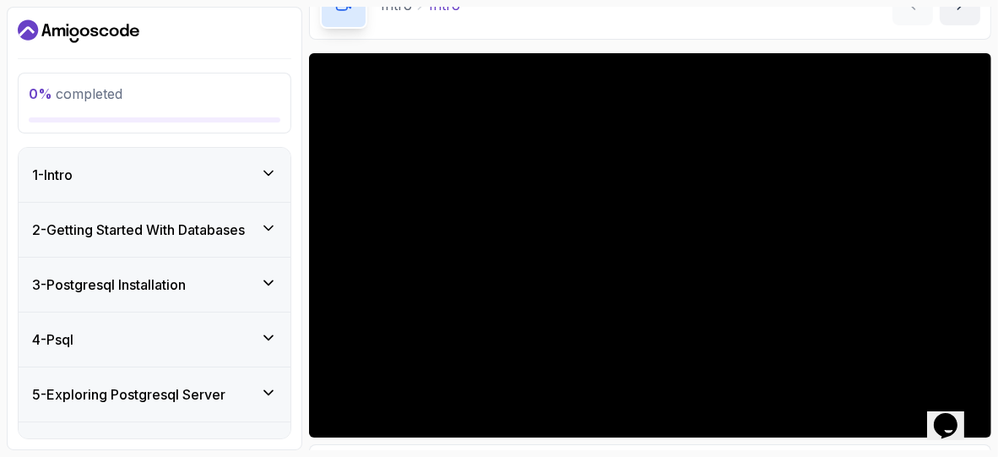
click at [274, 232] on icon at bounding box center [268, 228] width 17 height 17
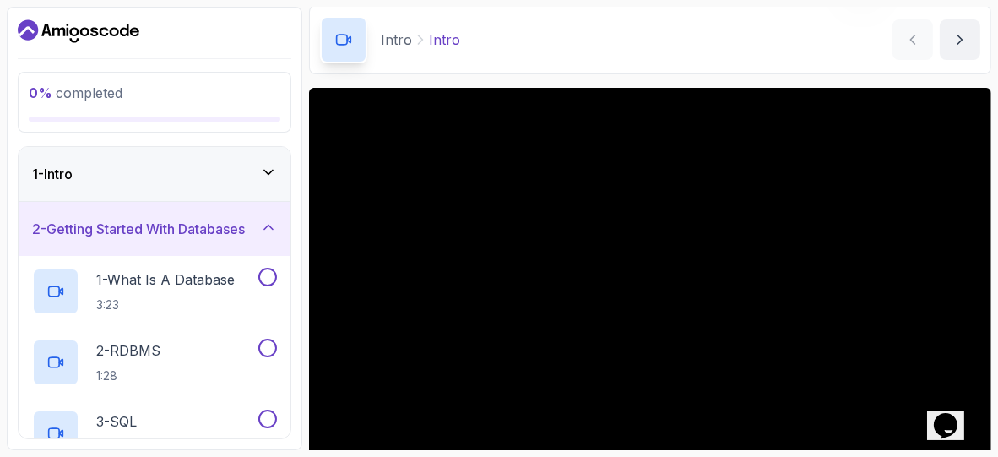
scroll to position [57, 0]
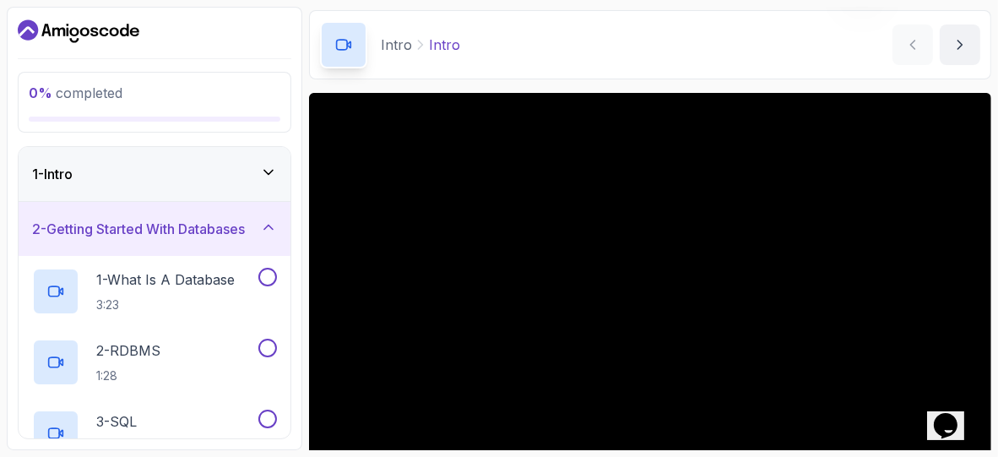
click at [384, 213] on div at bounding box center [650, 285] width 682 height 384
drag, startPoint x: 384, startPoint y: 213, endPoint x: 395, endPoint y: 211, distance: 11.1
click at [389, 213] on div at bounding box center [650, 285] width 682 height 384
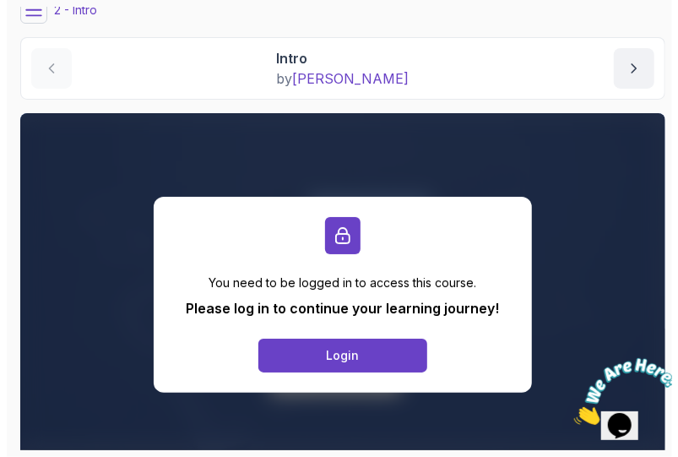
scroll to position [64, 0]
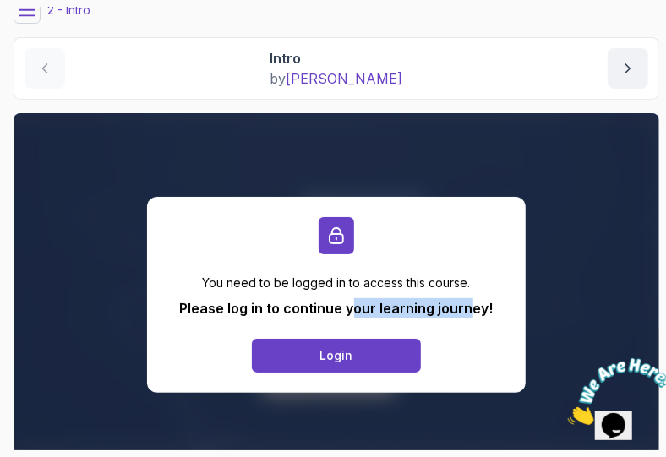
drag, startPoint x: 357, startPoint y: 303, endPoint x: 466, endPoint y: 302, distance: 109.0
click at [466, 302] on p "Please log in to continue your learning journey!" at bounding box center [336, 308] width 313 height 20
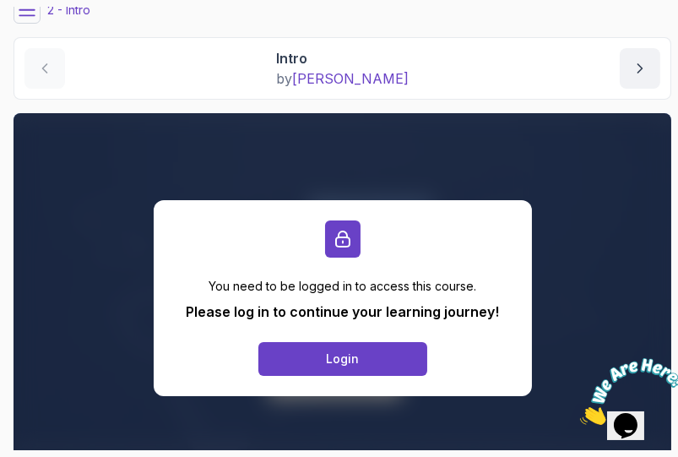
click at [84, 6] on section "1 - Intro 1 - Intro 1:14 2 - Recommended Courses related-courses 2 - Getting St…" at bounding box center [339, 228] width 678 height 457
click at [650, 59] on button "next content" at bounding box center [640, 68] width 41 height 41
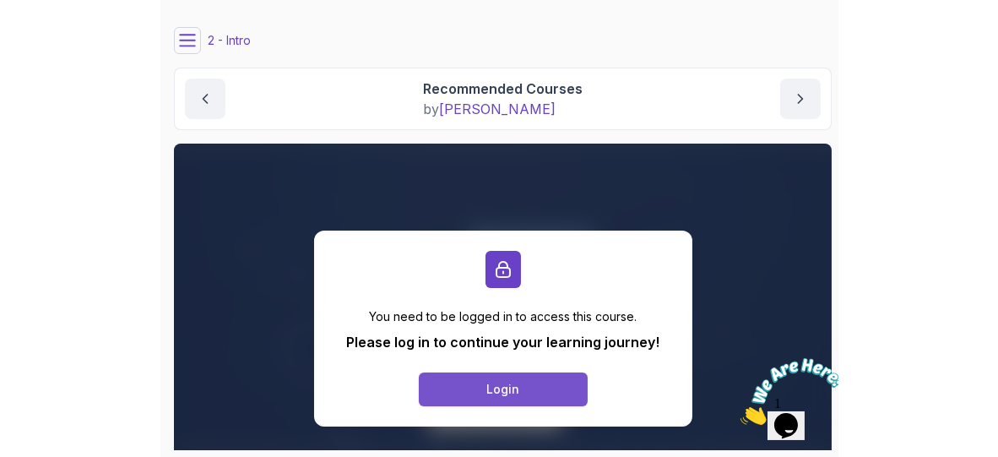
scroll to position [44, 0]
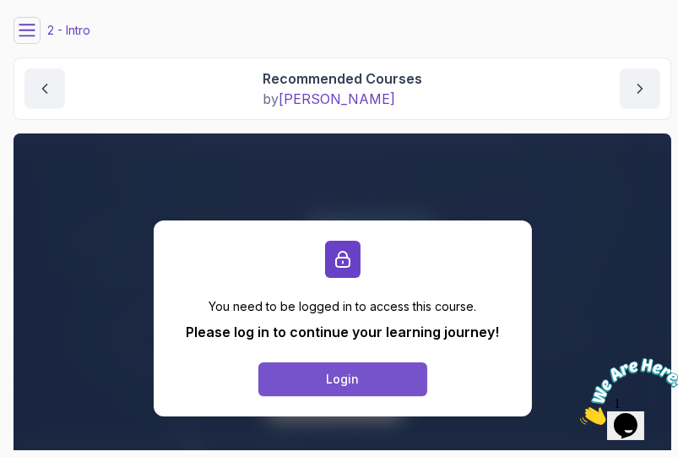
click at [314, 390] on button "Login" at bounding box center [342, 379] width 169 height 34
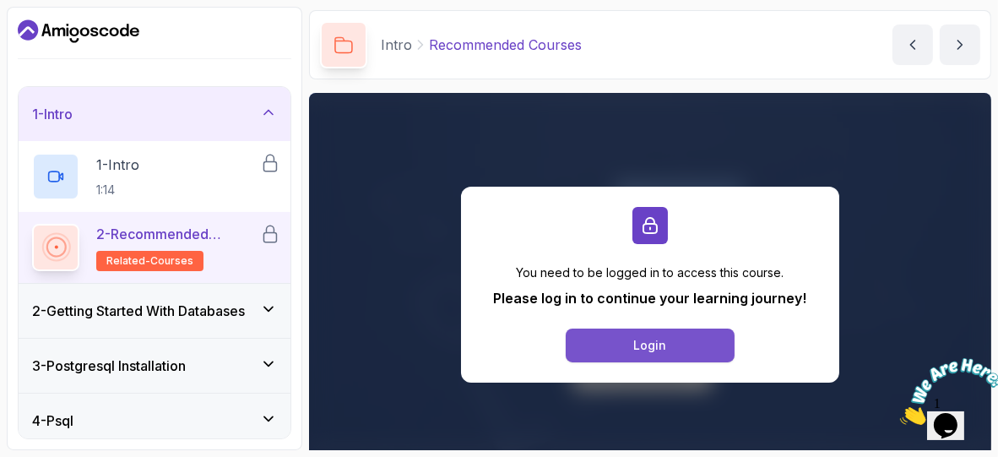
scroll to position [0, 0]
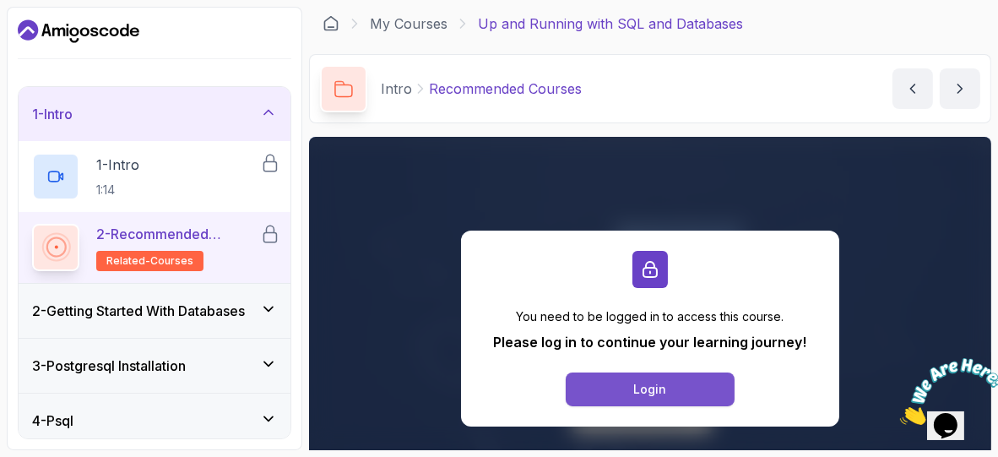
click at [633, 395] on button "Login" at bounding box center [650, 389] width 169 height 34
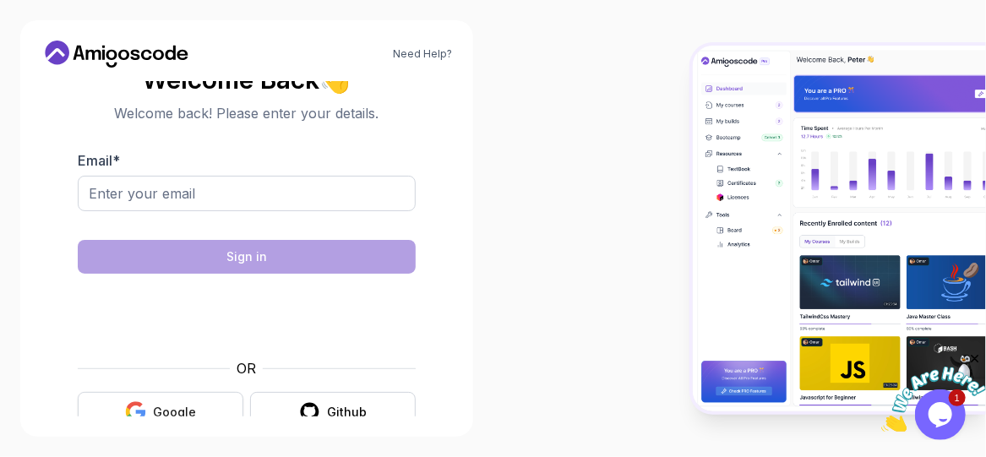
click at [205, 413] on button "Google" at bounding box center [161, 412] width 166 height 40
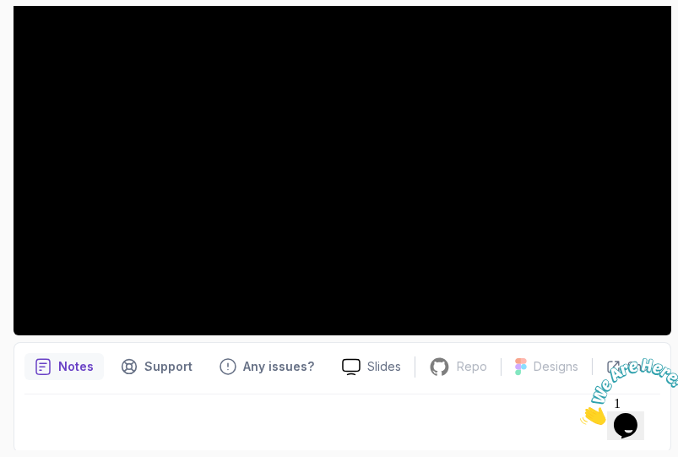
scroll to position [293, 0]
click at [177, 262] on div at bounding box center [343, 150] width 658 height 370
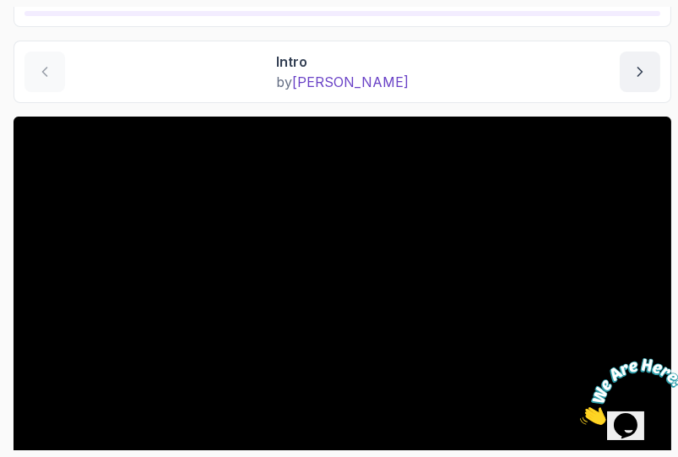
scroll to position [139, 0]
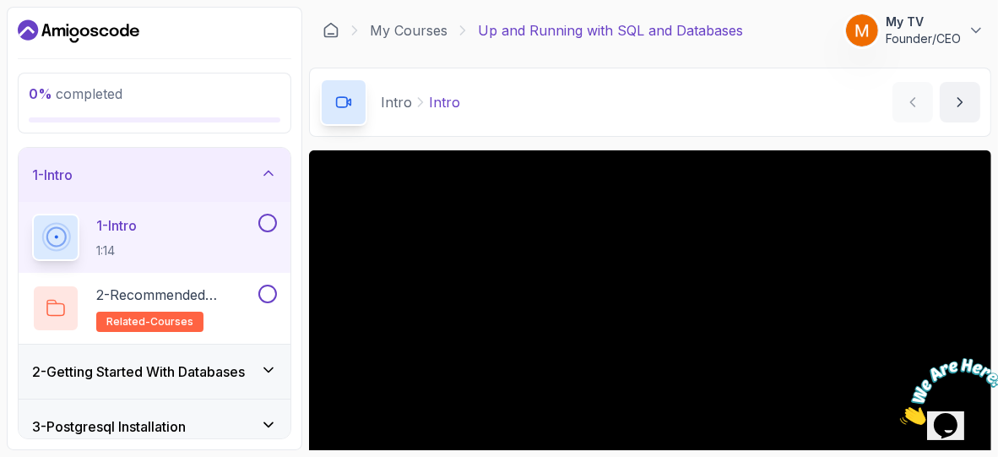
drag, startPoint x: 767, startPoint y: 156, endPoint x: 654, endPoint y: 111, distance: 122.0
click at [654, 111] on div "Intro Intro Intro by [PERSON_NAME]" at bounding box center [650, 102] width 682 height 69
drag, startPoint x: 716, startPoint y: 150, endPoint x: 669, endPoint y: 79, distance: 85.3
click at [669, 79] on div "Intro Intro Intro by [PERSON_NAME]" at bounding box center [650, 102] width 682 height 69
click at [677, 110] on button "next content" at bounding box center [960, 102] width 41 height 41
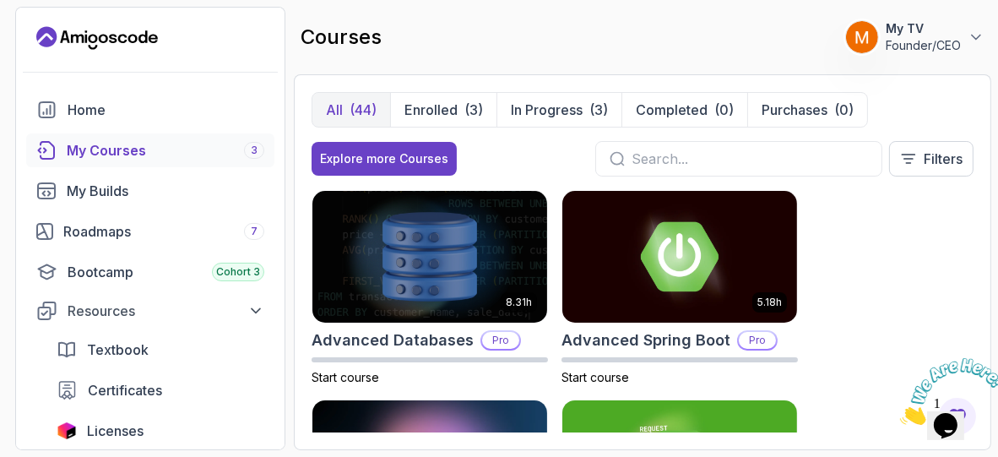
click at [677, 265] on div "All (44) Enrolled (3) In Progress (3) Completed (0) Purchases (0) Explore more …" at bounding box center [643, 262] width 698 height 376
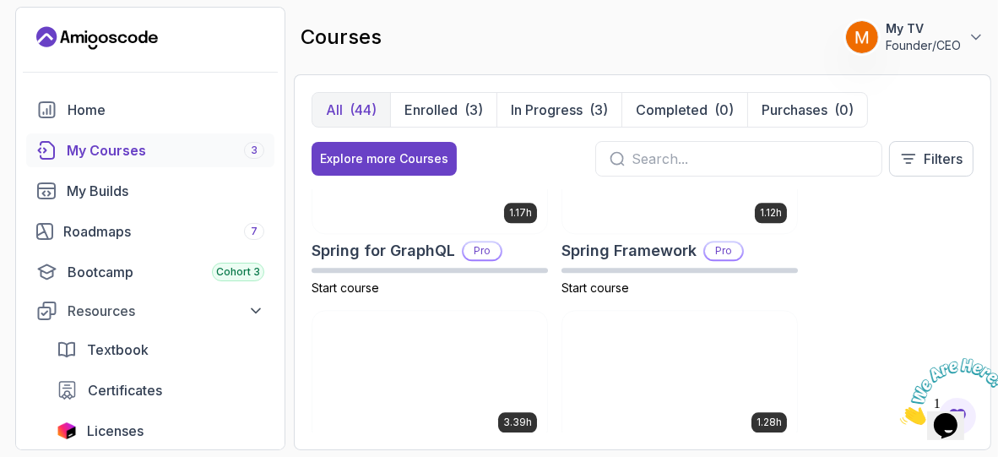
scroll to position [4361, 0]
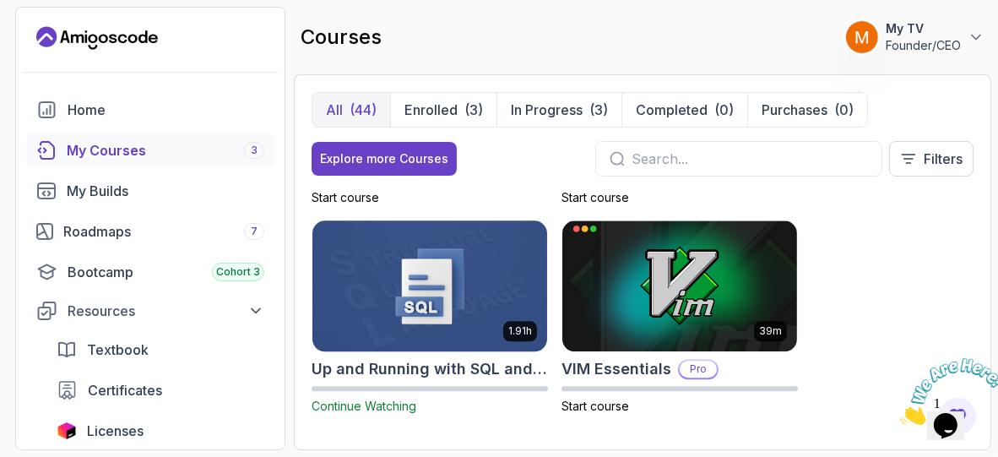
click at [407, 274] on img at bounding box center [430, 286] width 247 height 138
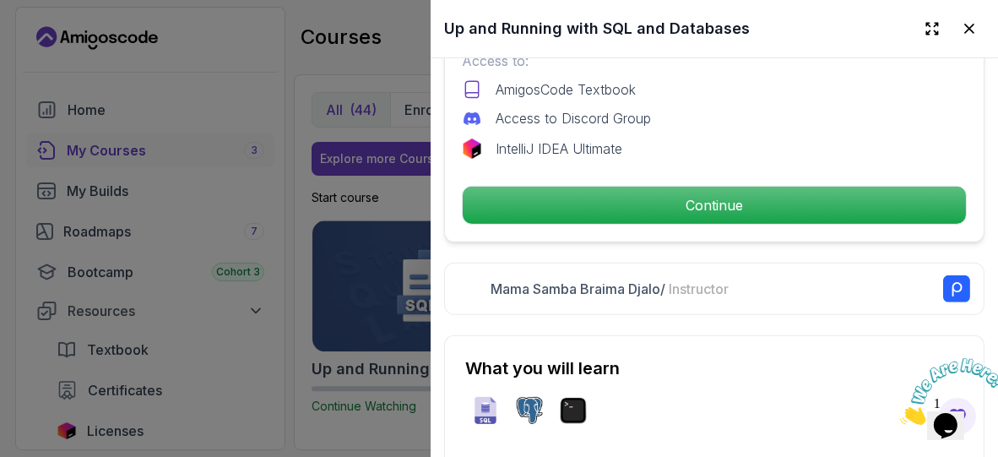
scroll to position [586, 0]
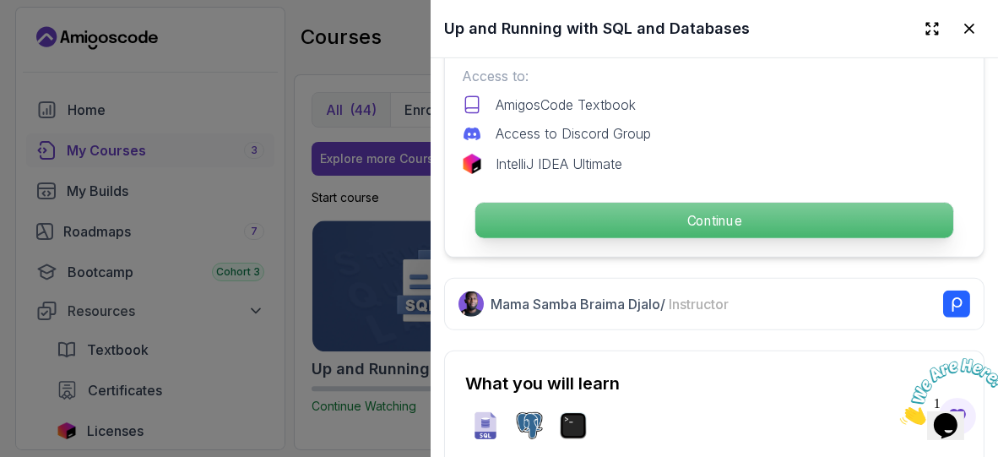
click at [677, 214] on p "Continue" at bounding box center [715, 220] width 478 height 35
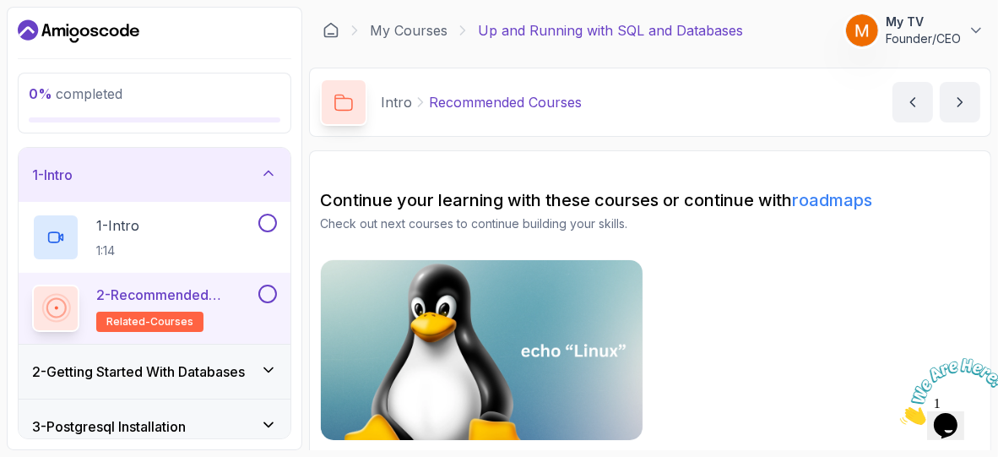
scroll to position [34, 0]
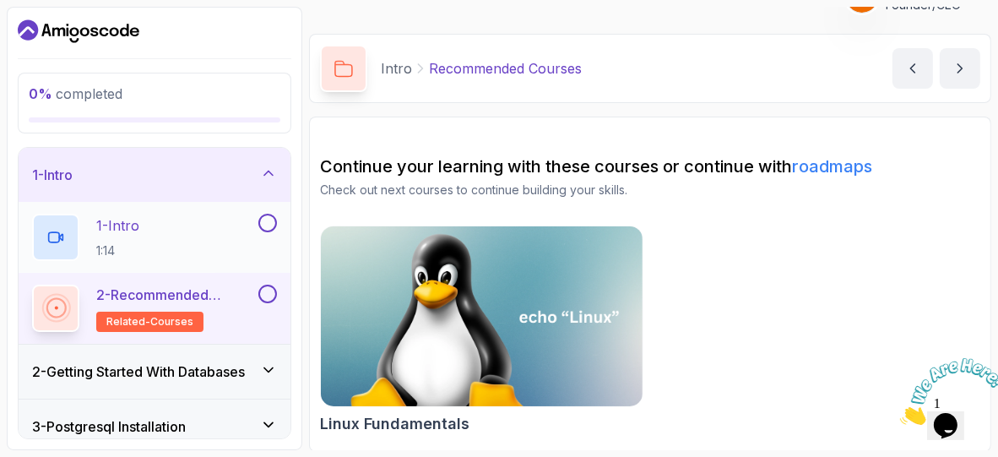
click at [167, 238] on div "1 - Intro 1:14" at bounding box center [143, 237] width 223 height 47
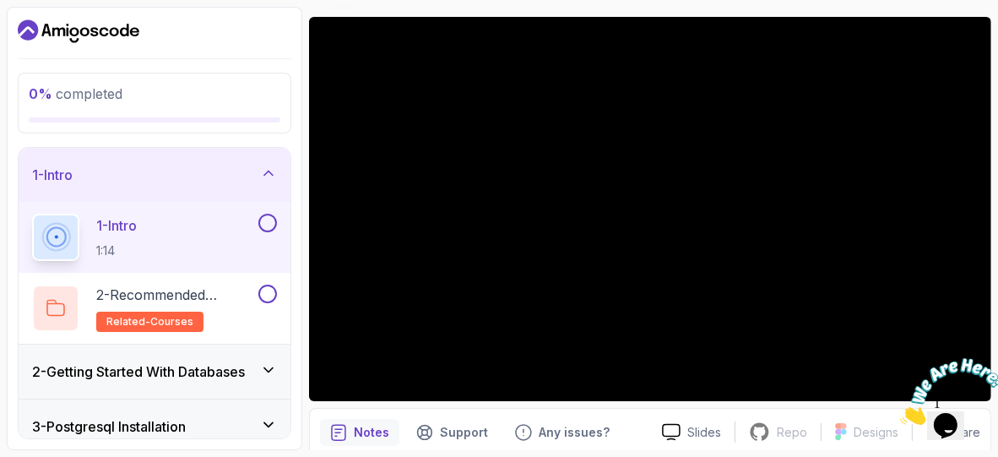
scroll to position [131, 0]
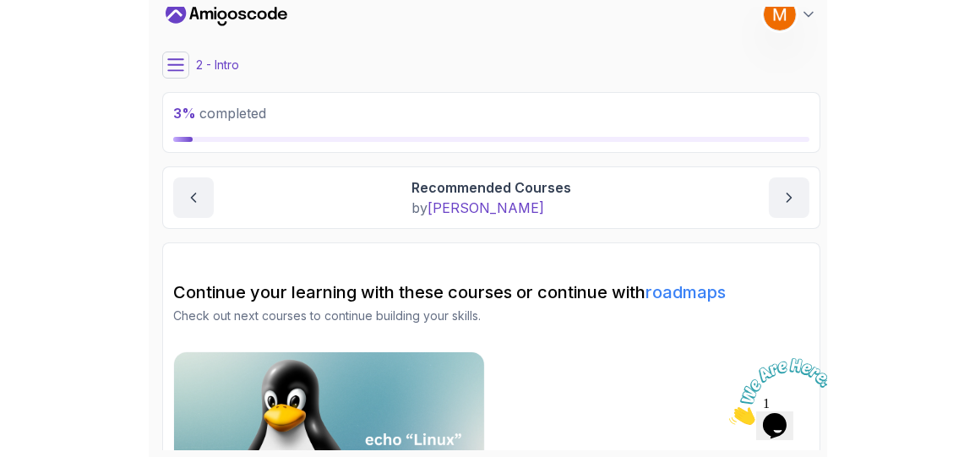
scroll to position [134, 0]
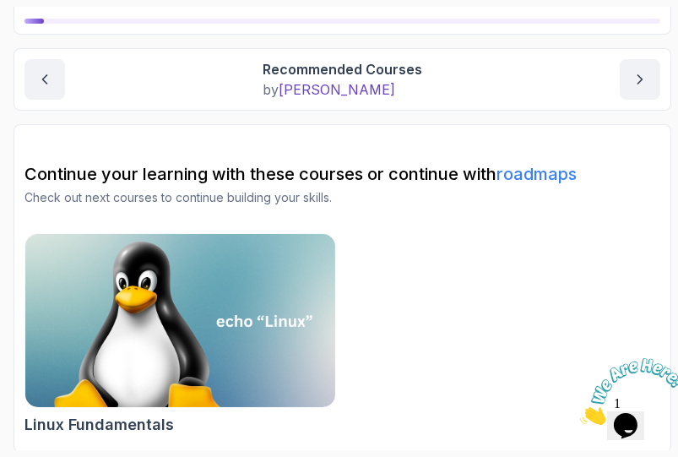
click at [41, 56] on div "Intro Recommended Courses Recommended Courses by [PERSON_NAME]" at bounding box center [343, 79] width 658 height 63
click at [57, 91] on button "previous content" at bounding box center [44, 79] width 41 height 41
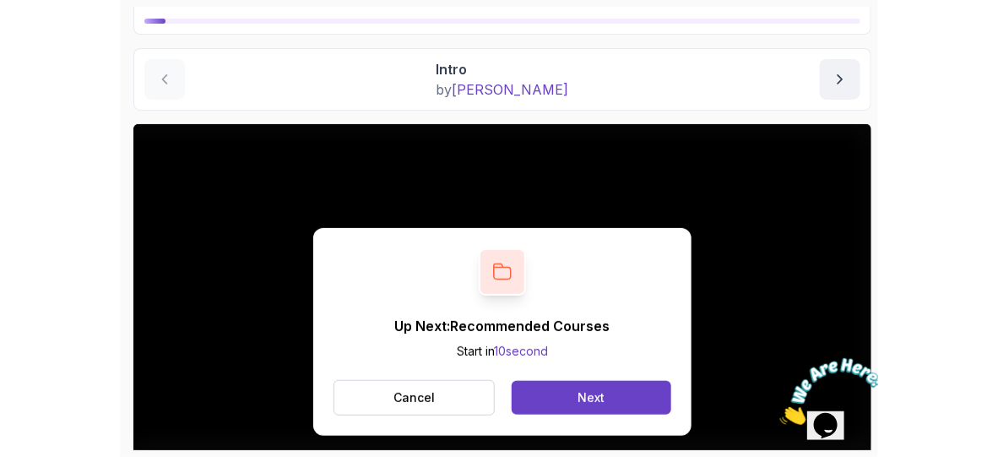
scroll to position [20, 0]
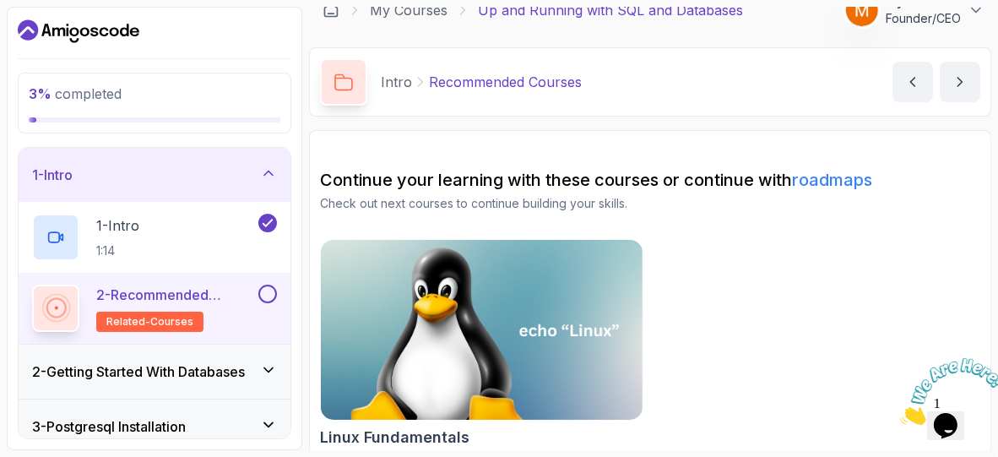
scroll to position [34, 0]
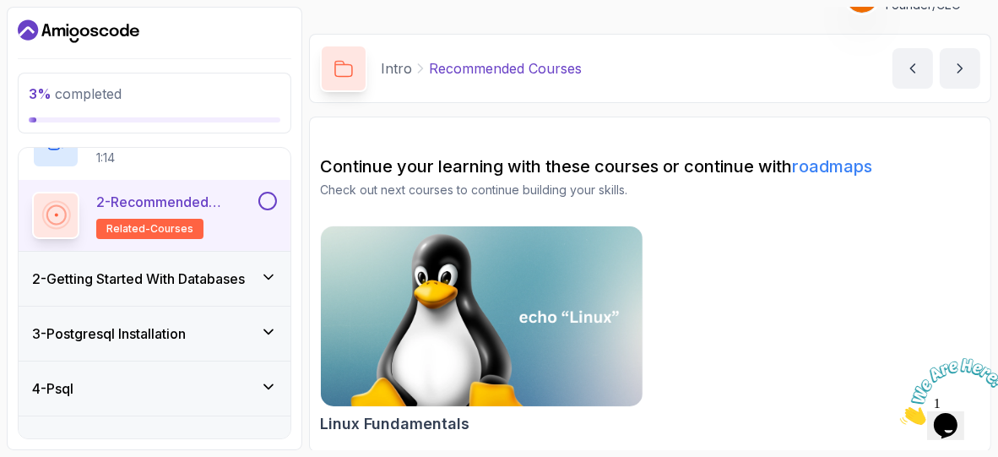
click at [222, 328] on div "3 - Postgresql Installation" at bounding box center [154, 333] width 245 height 20
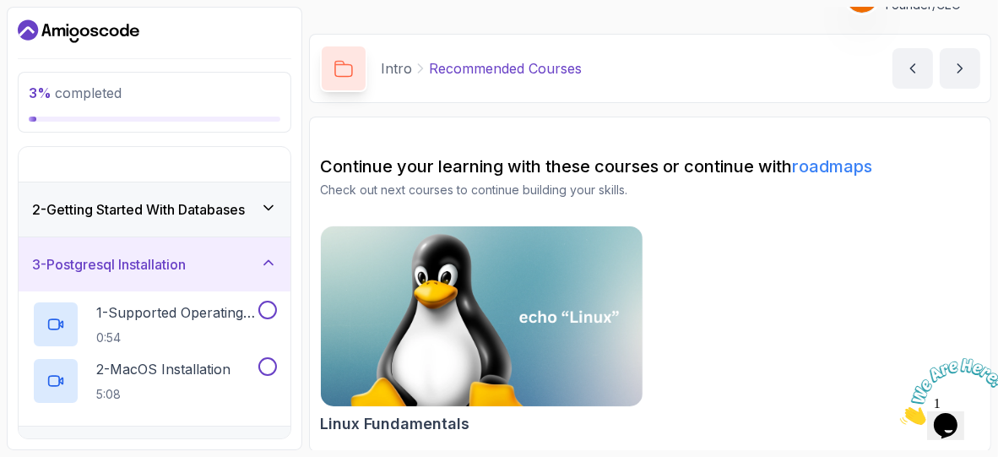
scroll to position [57, 0]
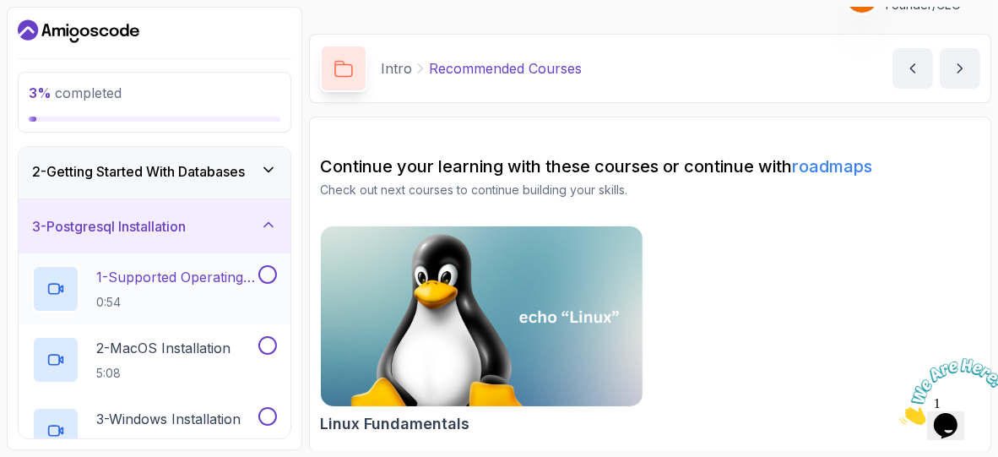
click at [204, 318] on div "1 - Supported Operating Systems 0:54" at bounding box center [155, 288] width 272 height 71
click at [193, 272] on p "1 - Supported Operating Systems" at bounding box center [175, 277] width 159 height 20
